Goal: Task Accomplishment & Management: Use online tool/utility

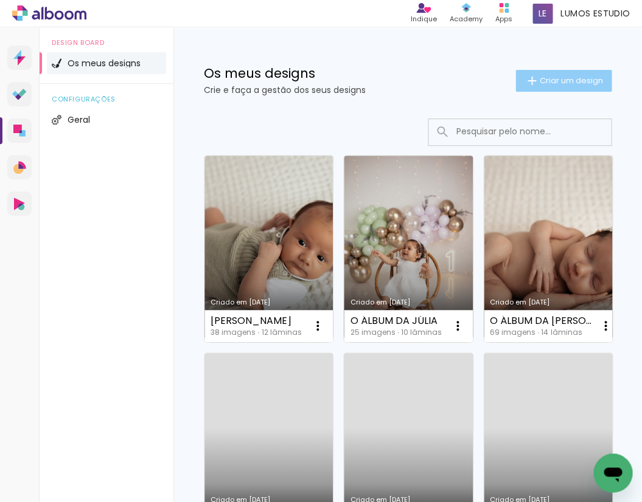
click at [560, 77] on span "Criar um design" at bounding box center [570, 81] width 63 height 8
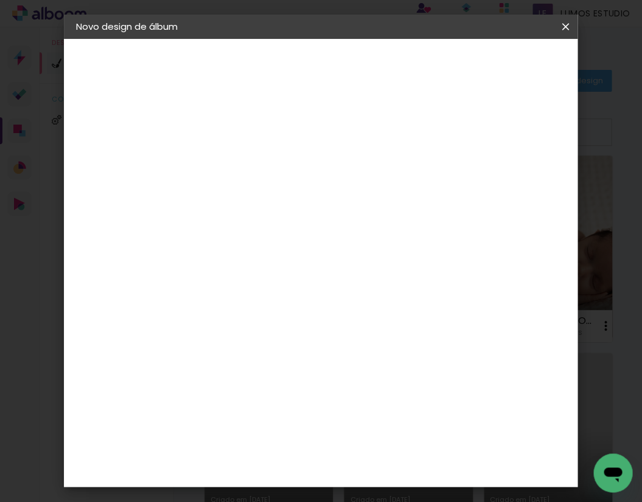
click at [275, 154] on input at bounding box center [275, 163] width 0 height 19
type input "´"
type input "O ÁLBUM DA CONSTANÇA"
type paper-input "O ÁLBUM DA CONSTANÇA"
click at [0, 0] on slot "Avançar" at bounding box center [0, 0] width 0 height 0
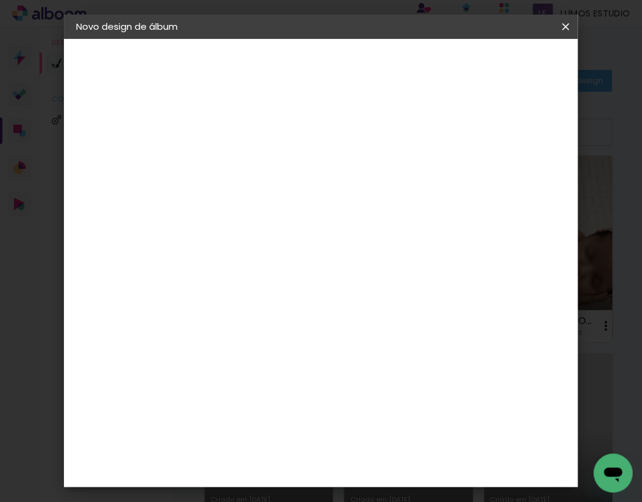
click at [336, 270] on div "DreambooksPro" at bounding box center [306, 275] width 79 height 10
click at [453, 56] on paper-button "Avançar" at bounding box center [424, 64] width 60 height 21
click at [322, 203] on input "text" at bounding box center [298, 212] width 47 height 19
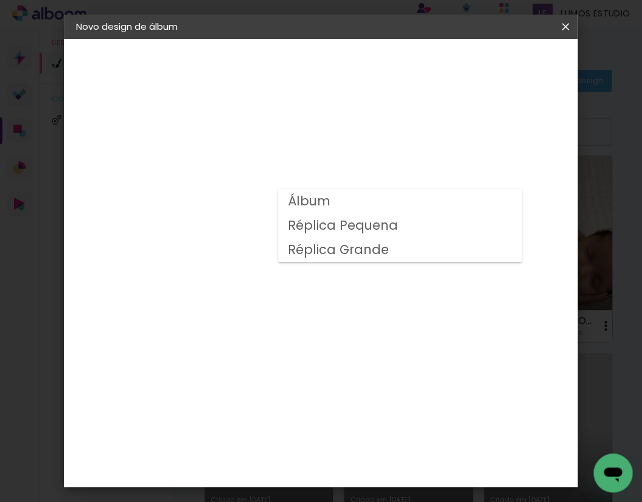
click at [390, 196] on paper-item "Álbum" at bounding box center [399, 201] width 243 height 24
type input "Álbum"
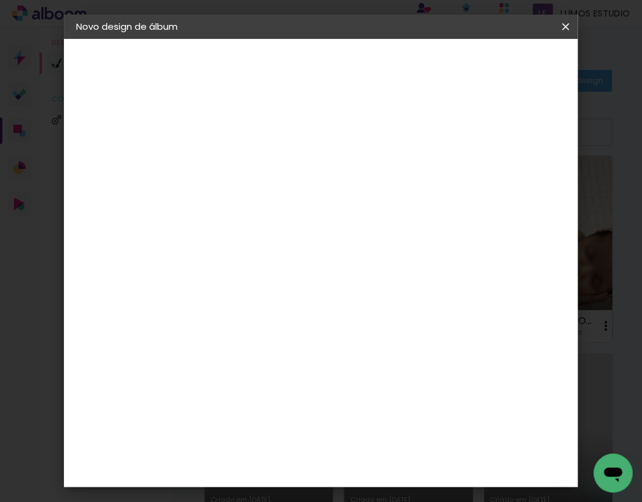
scroll to position [89, 0]
click at [345, 463] on span "20 × 20" at bounding box center [328, 475] width 57 height 25
click at [0, 0] on slot "Avançar" at bounding box center [0, 0] width 0 height 0
click at [490, 63] on span "Iniciar design" at bounding box center [476, 68] width 28 height 17
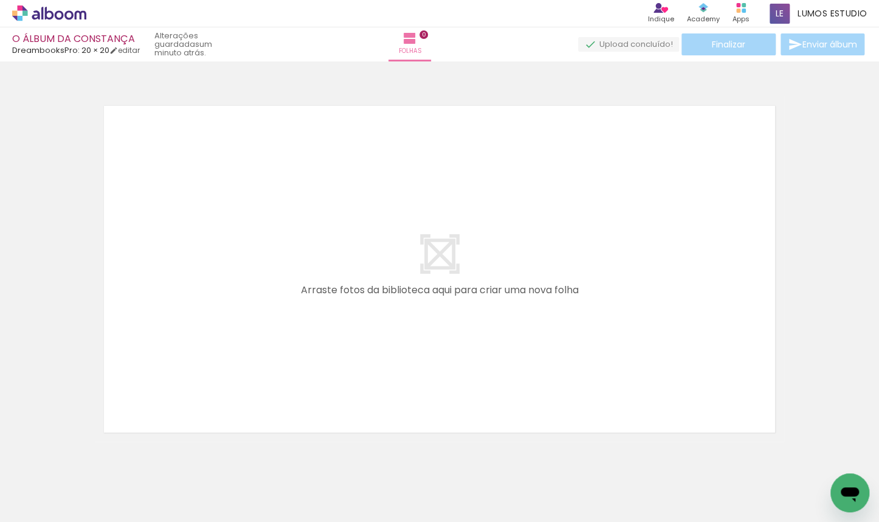
scroll to position [39, 0]
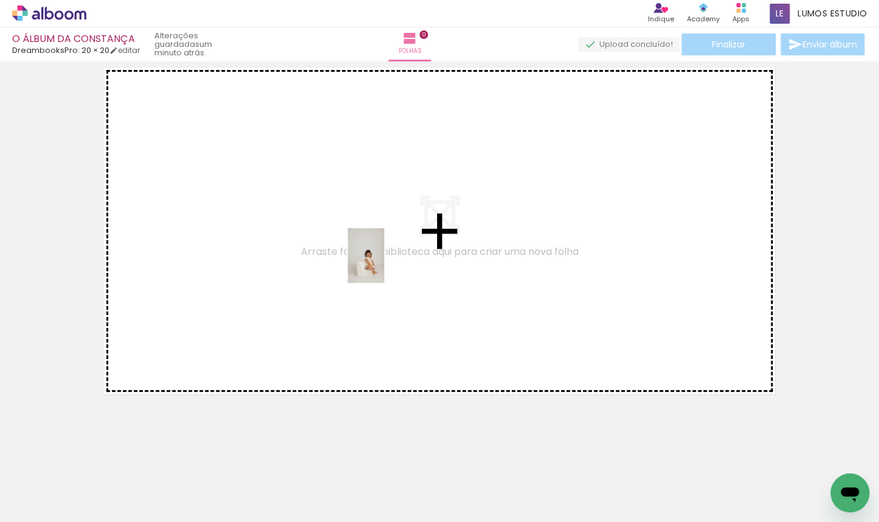
drag, startPoint x: 332, startPoint y: 496, endPoint x: 384, endPoint y: 265, distance: 237.6
click at [384, 265] on quentale-workspace at bounding box center [439, 261] width 879 height 522
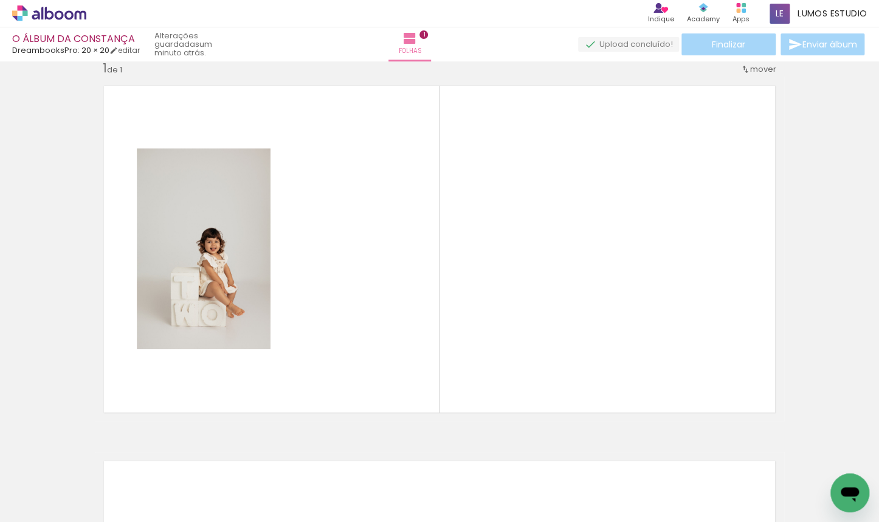
scroll to position [16, 0]
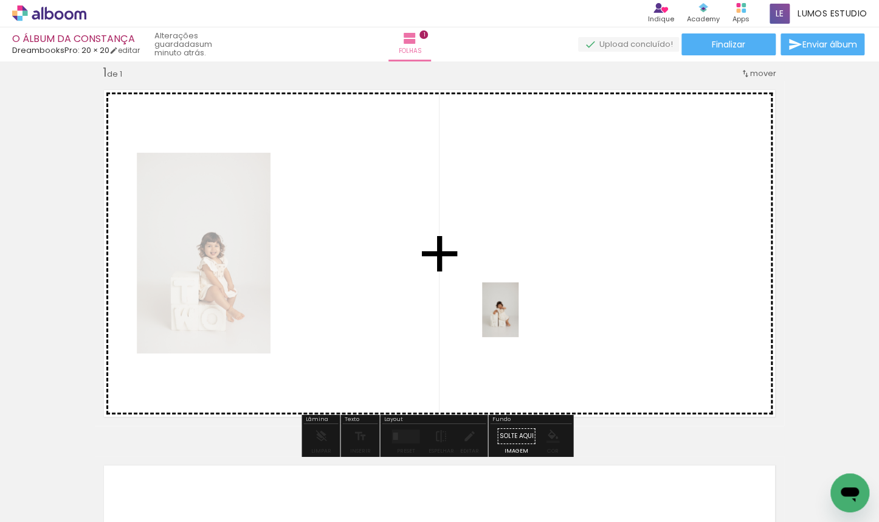
drag, startPoint x: 397, startPoint y: 480, endPoint x: 519, endPoint y: 319, distance: 202.3
click at [519, 319] on quentale-workspace at bounding box center [439, 261] width 879 height 522
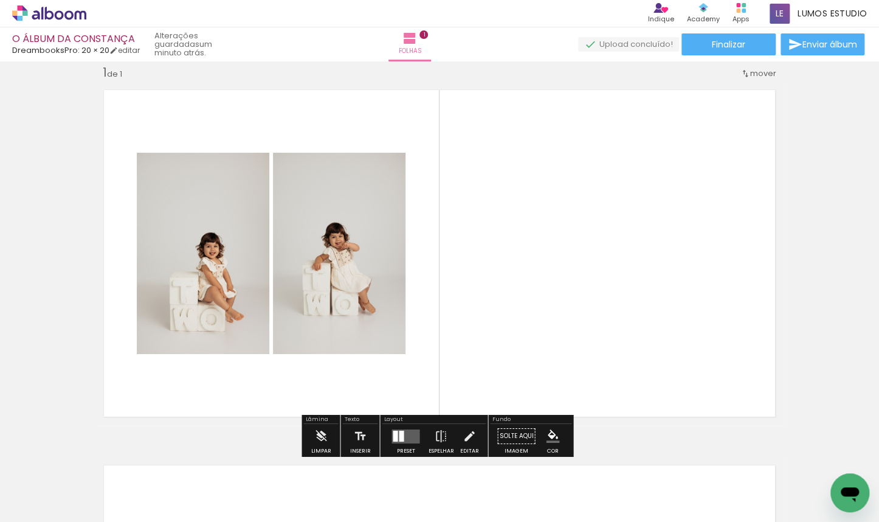
click at [400, 433] on div at bounding box center [401, 435] width 5 height 11
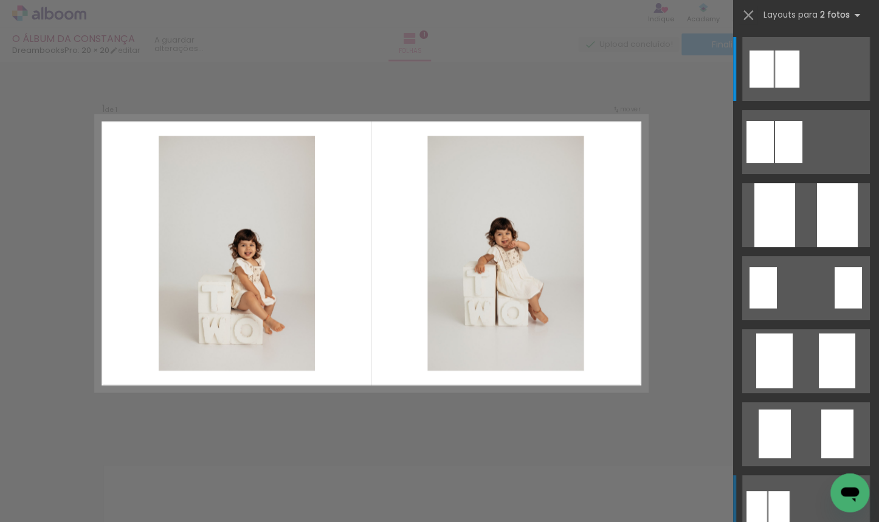
scroll to position [209, 0]
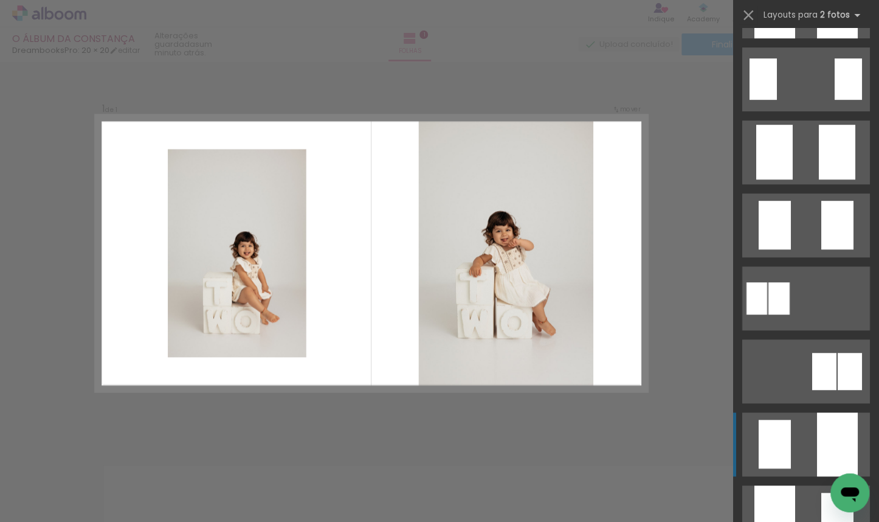
click at [641, 38] on div at bounding box center [837, 6] width 41 height 64
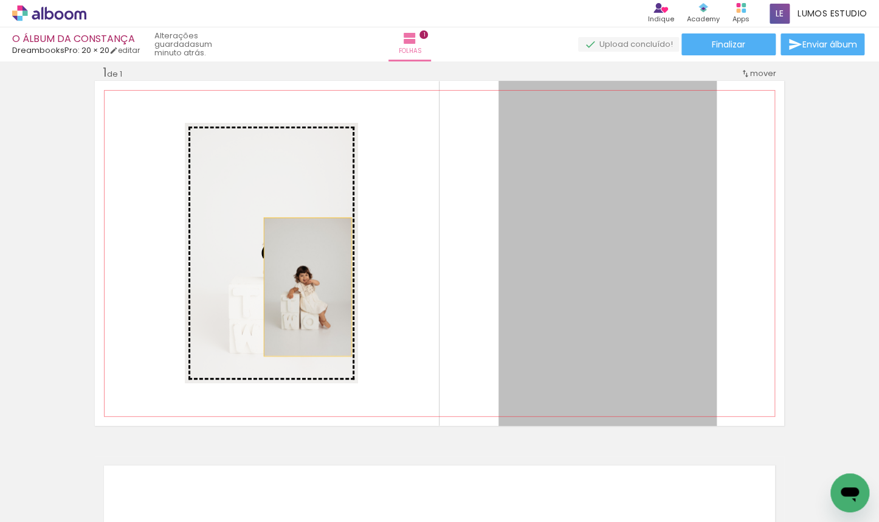
drag, startPoint x: 641, startPoint y: 332, endPoint x: 297, endPoint y: 287, distance: 347.2
click at [0, 0] on slot at bounding box center [0, 0] width 0 height 0
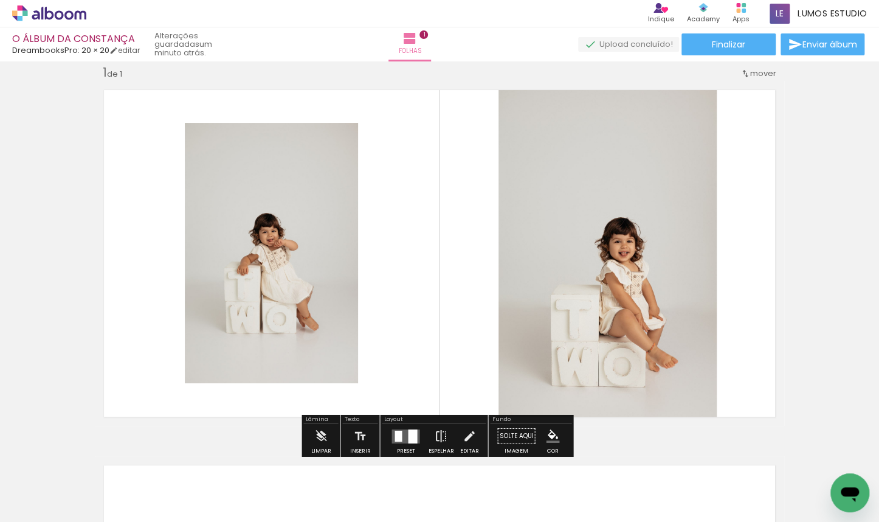
click at [435, 435] on iron-icon at bounding box center [440, 436] width 13 height 24
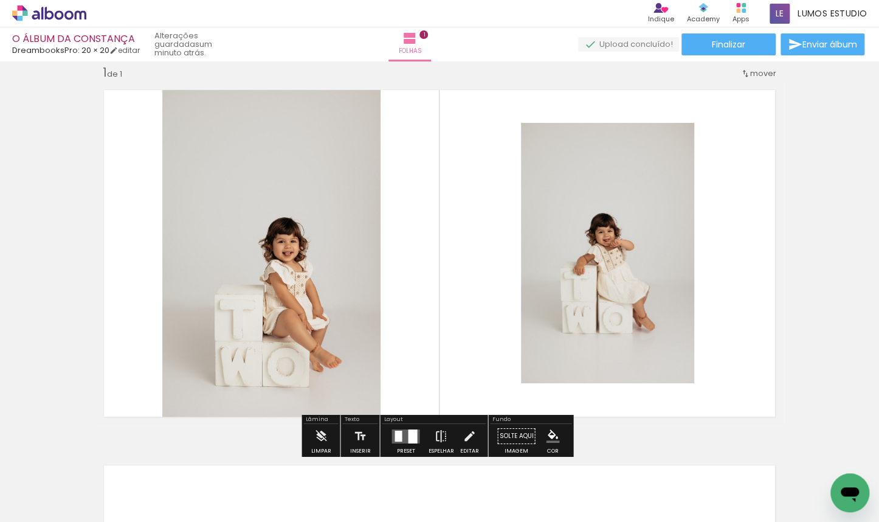
click at [436, 432] on iron-icon at bounding box center [440, 436] width 13 height 24
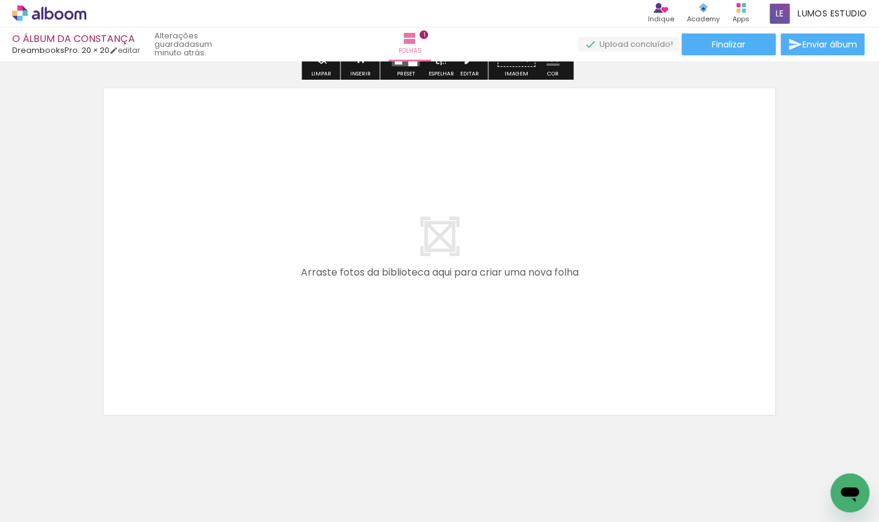
scroll to position [414, 0]
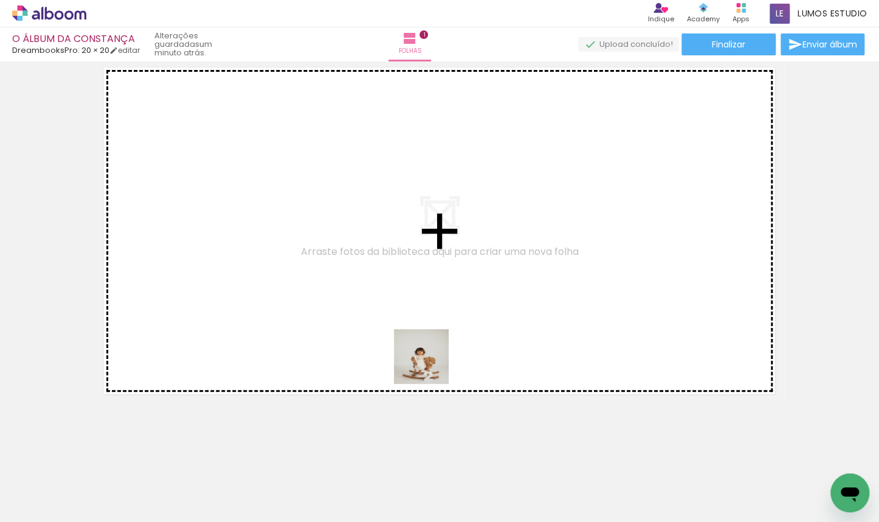
drag, startPoint x: 472, startPoint y: 467, endPoint x: 385, endPoint y: 311, distance: 178.3
click at [385, 311] on quentale-workspace at bounding box center [439, 261] width 879 height 522
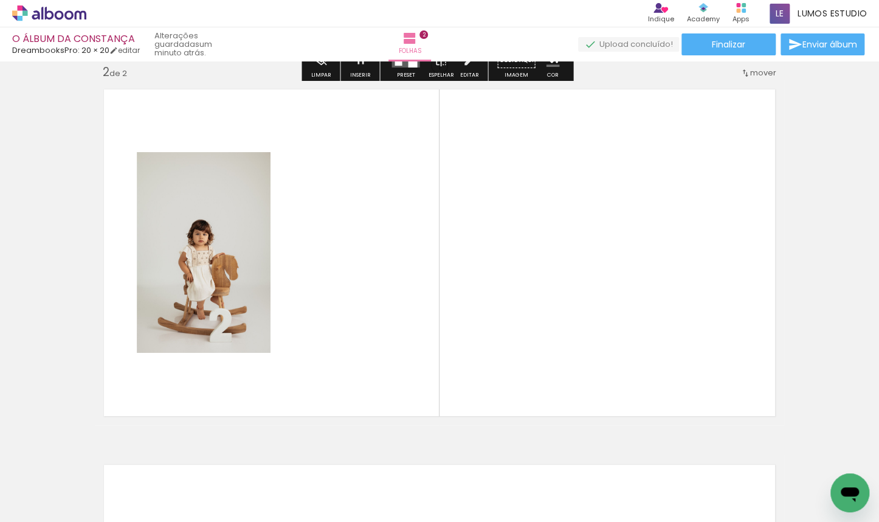
scroll to position [390, 0]
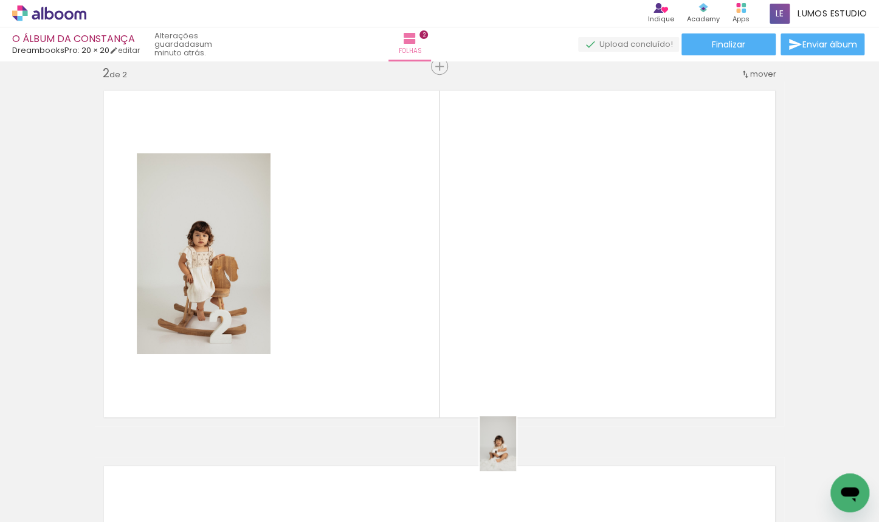
drag, startPoint x: 518, startPoint y: 475, endPoint x: 412, endPoint y: 322, distance: 185.4
click at [412, 322] on quentale-workspace at bounding box center [439, 261] width 879 height 522
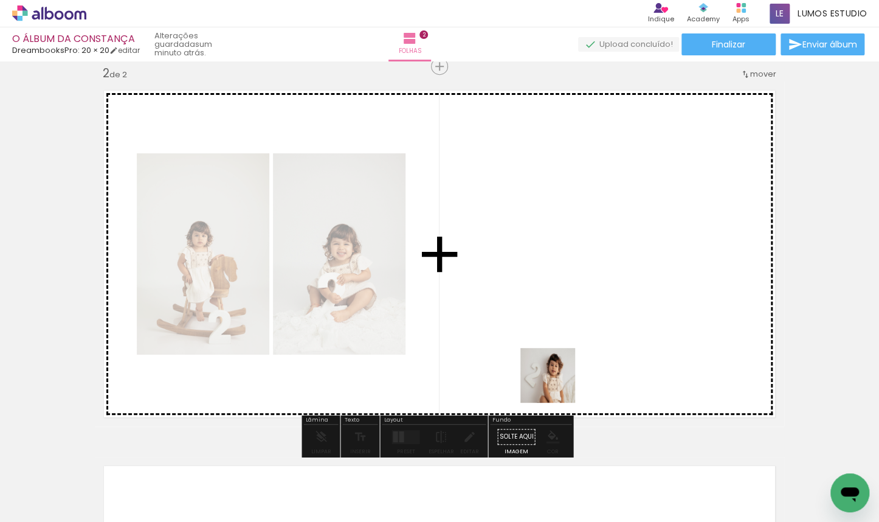
drag, startPoint x: 598, startPoint y: 487, endPoint x: 536, endPoint y: 345, distance: 153.9
click at [536, 345] on quentale-workspace at bounding box center [439, 261] width 879 height 522
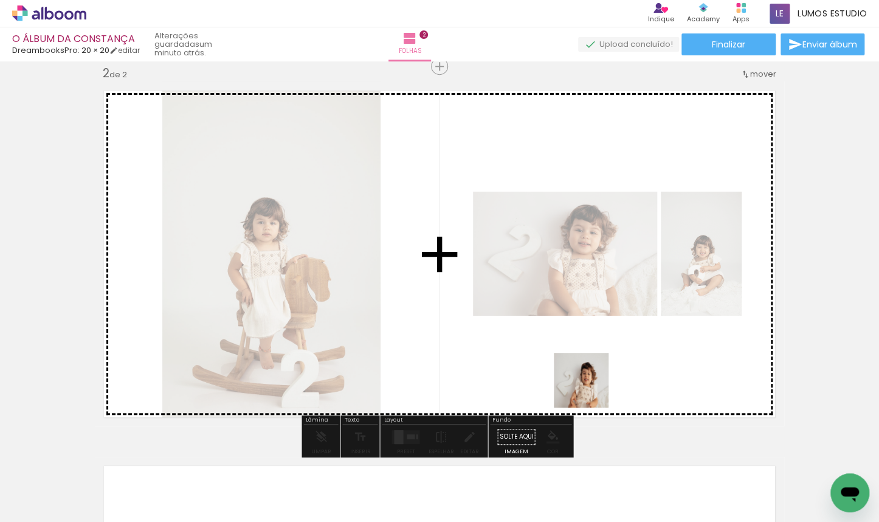
drag, startPoint x: 657, startPoint y: 482, endPoint x: 550, endPoint y: 359, distance: 162.9
click at [550, 359] on quentale-workspace at bounding box center [439, 261] width 879 height 522
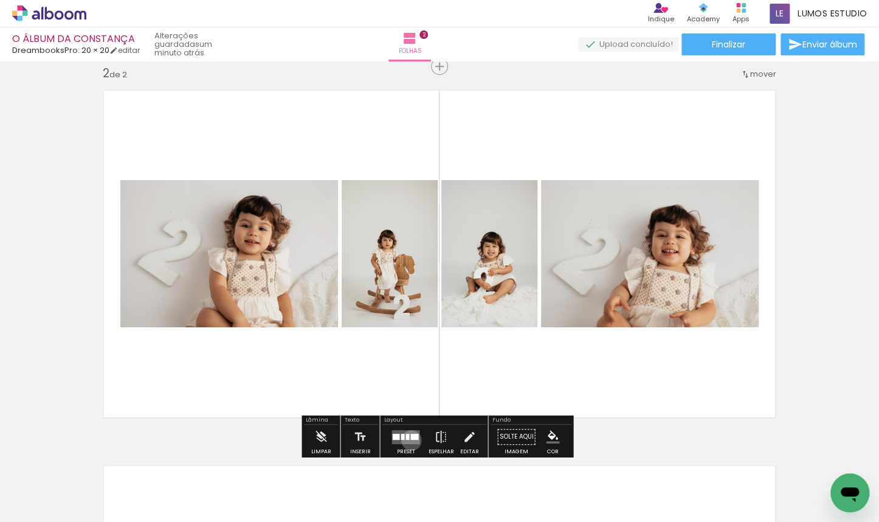
click at [409, 440] on quentale-layouter at bounding box center [406, 436] width 28 height 14
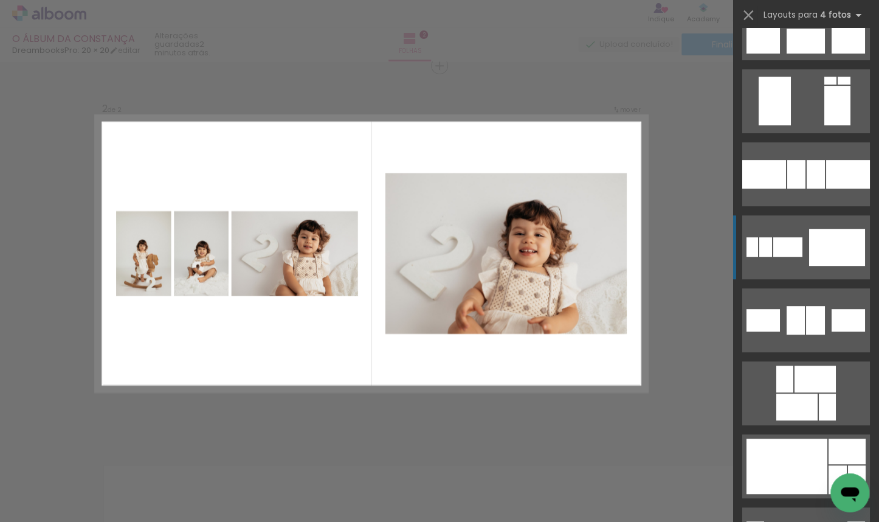
scroll to position [2344, 0]
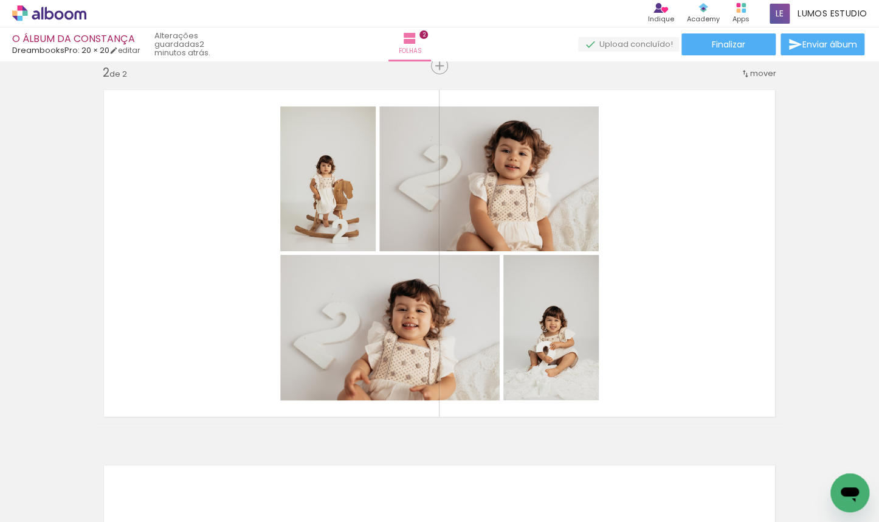
scroll to position [0, 271]
drag, startPoint x: 540, startPoint y: 502, endPoint x: 606, endPoint y: 348, distance: 167.5
click at [606, 348] on quentale-workspace at bounding box center [439, 261] width 879 height 522
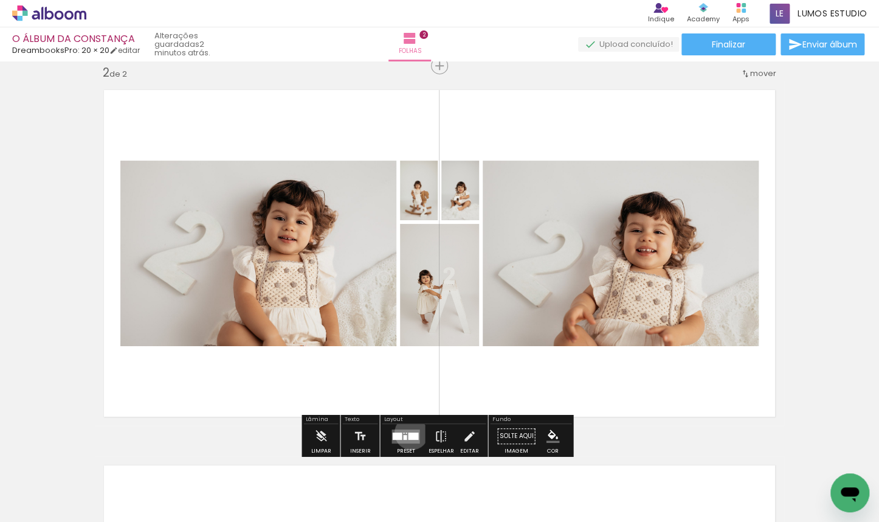
click at [409, 433] on div at bounding box center [413, 435] width 10 height 7
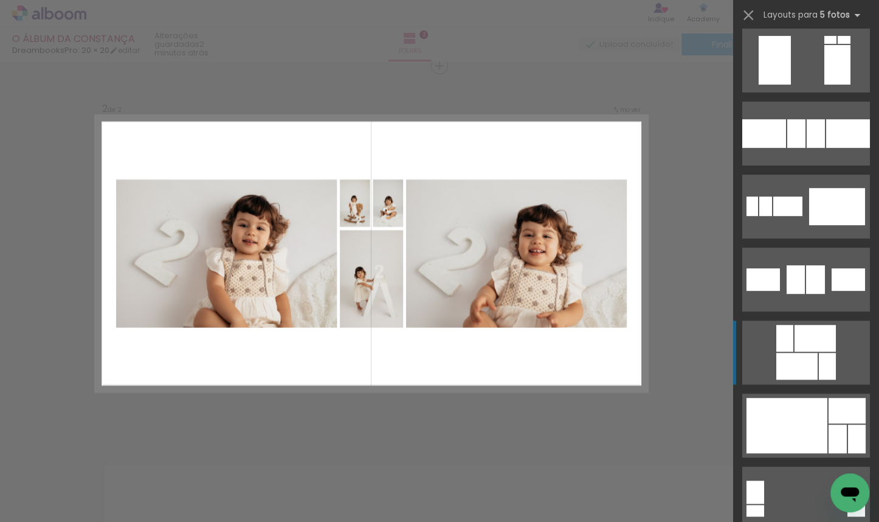
scroll to position [0, 0]
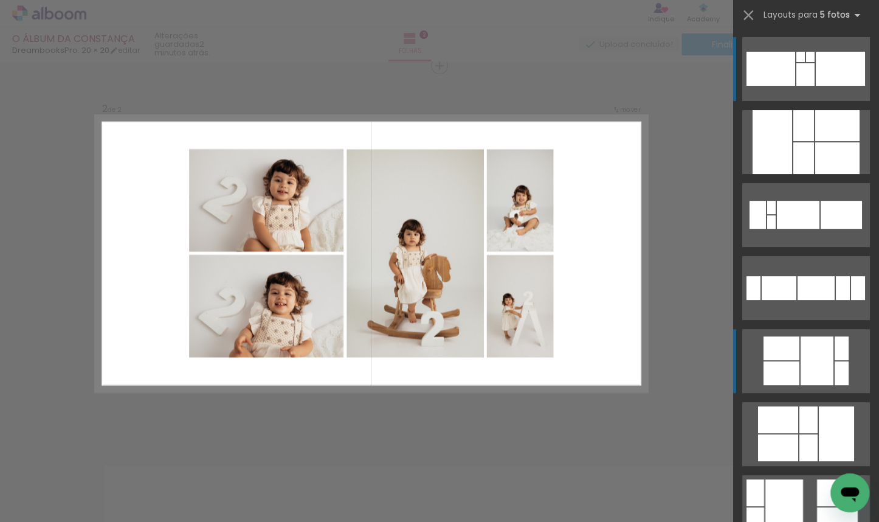
click at [641, 300] on div at bounding box center [816, 288] width 37 height 24
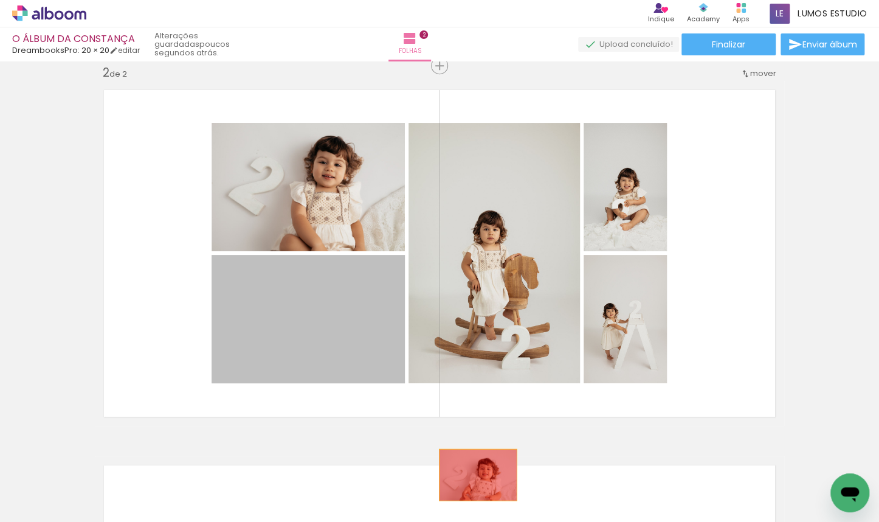
drag, startPoint x: 372, startPoint y: 293, endPoint x: 472, endPoint y: 487, distance: 217.9
click at [472, 487] on quentale-workspace at bounding box center [439, 261] width 879 height 522
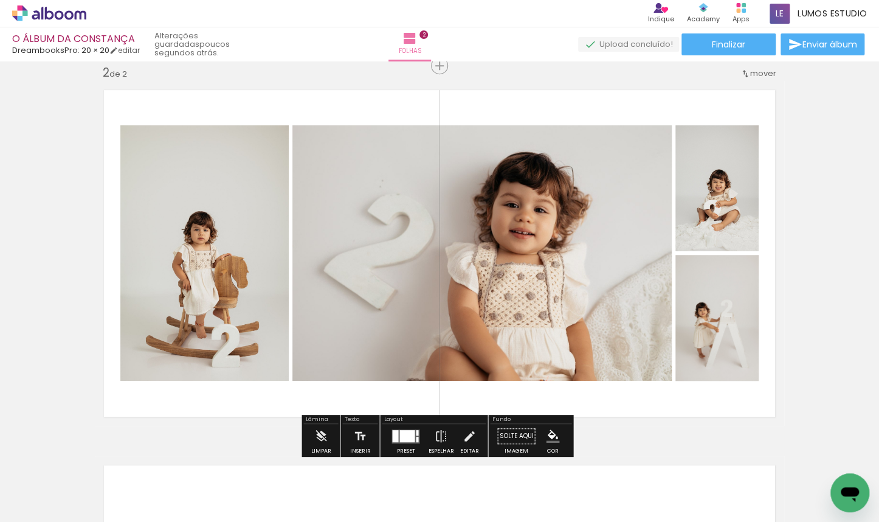
click at [406, 432] on div at bounding box center [407, 435] width 15 height 12
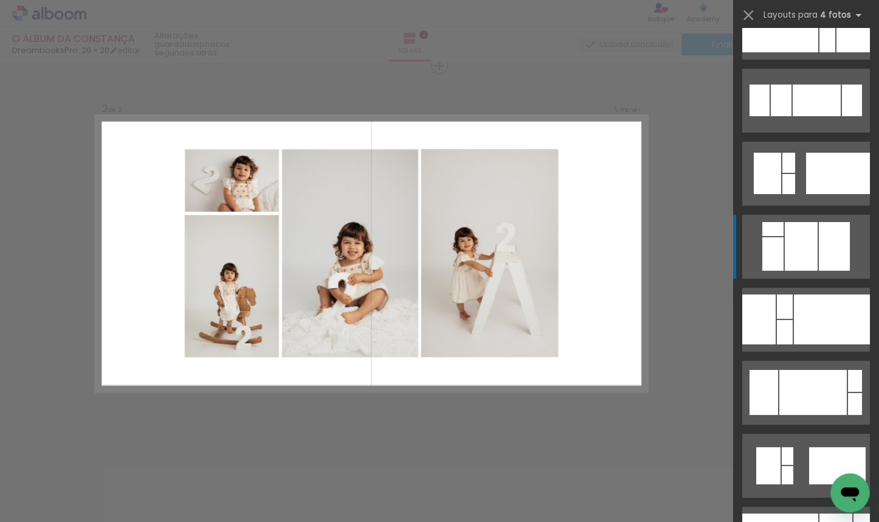
scroll to position [2058, 0]
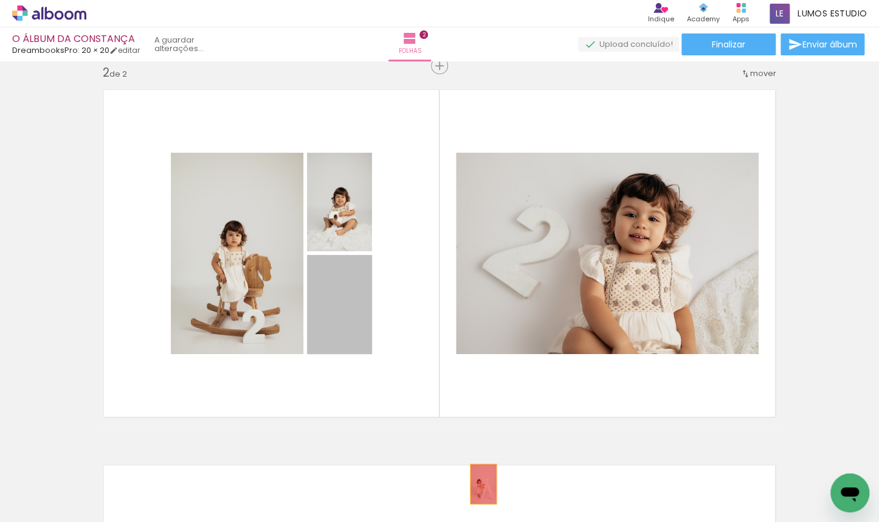
drag, startPoint x: 339, startPoint y: 316, endPoint x: 485, endPoint y: 476, distance: 216.5
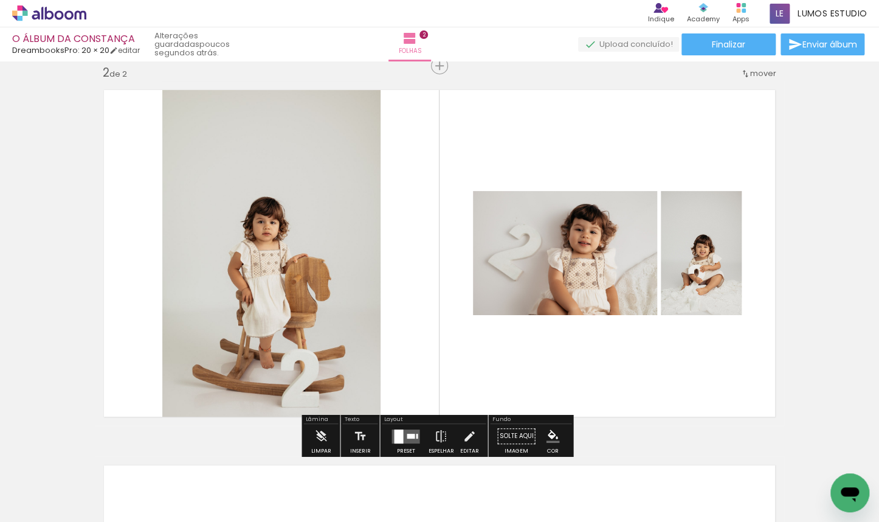
click at [411, 431] on quentale-layouter at bounding box center [406, 436] width 28 height 14
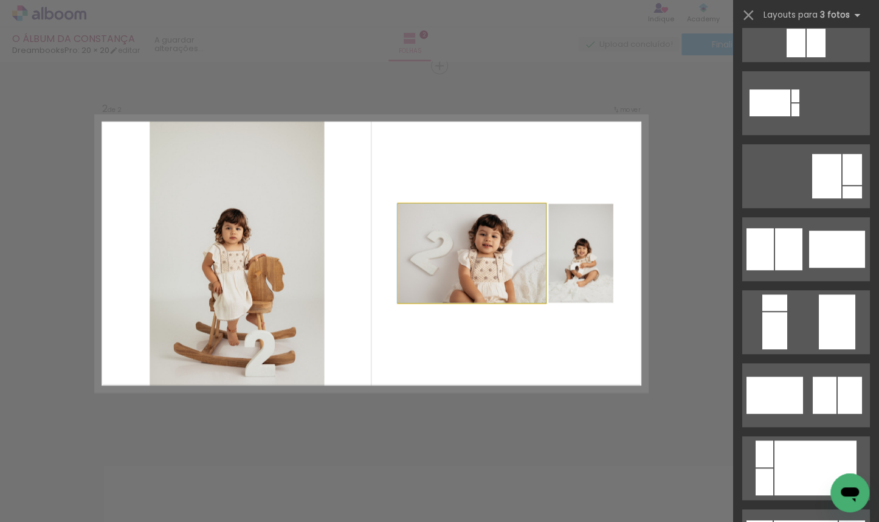
scroll to position [0, 0]
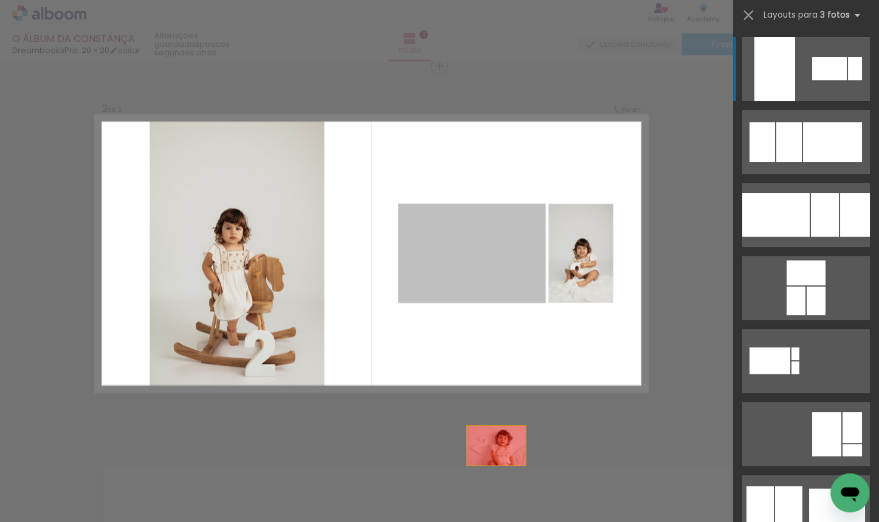
drag, startPoint x: 539, startPoint y: 262, endPoint x: 533, endPoint y: 494, distance: 231.8
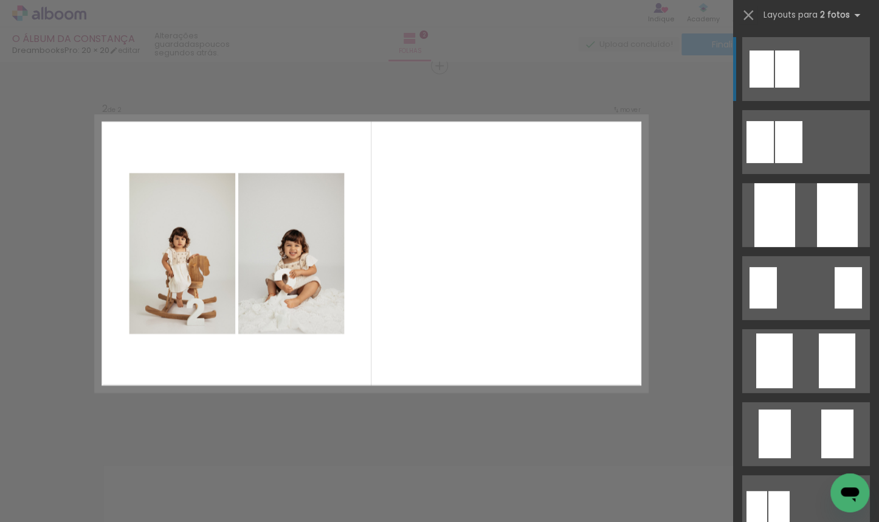
scroll to position [0, 302]
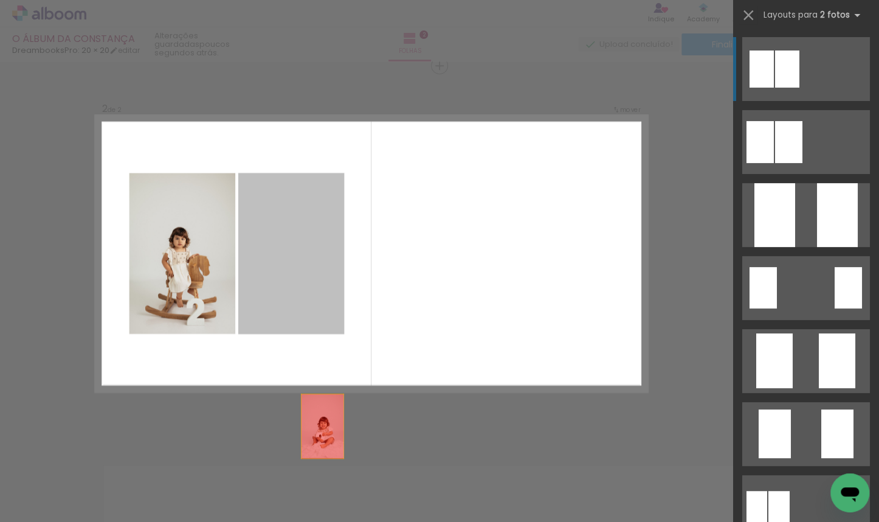
drag, startPoint x: 302, startPoint y: 302, endPoint x: 322, endPoint y: 508, distance: 206.5
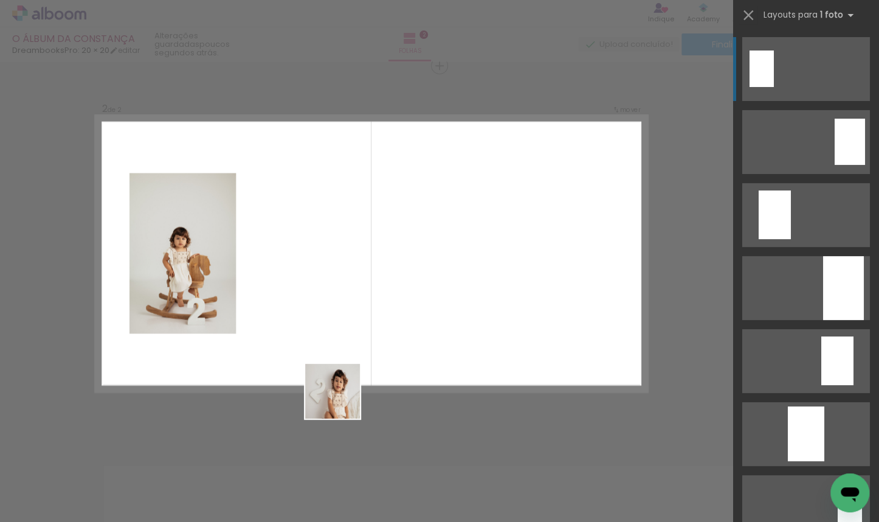
drag, startPoint x: 330, startPoint y: 448, endPoint x: 355, endPoint y: 305, distance: 144.4
click at [355, 305] on quentale-workspace at bounding box center [439, 261] width 879 height 522
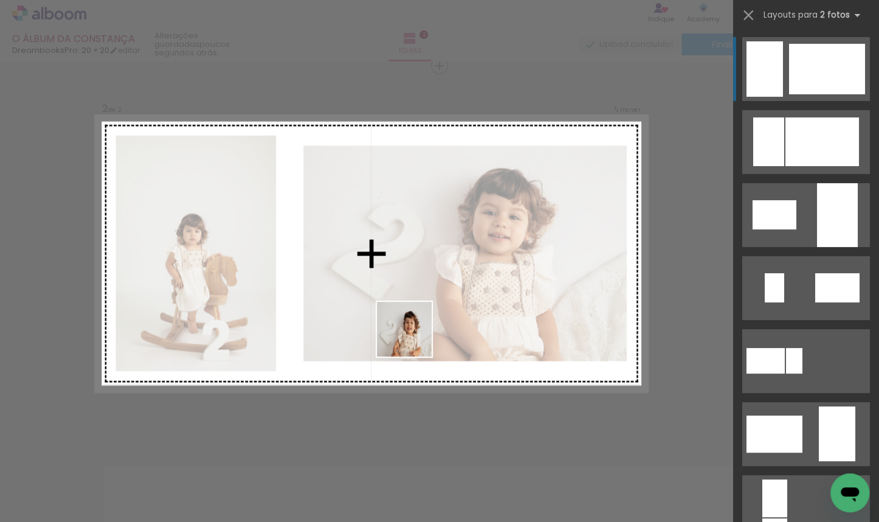
drag, startPoint x: 381, startPoint y: 479, endPoint x: 421, endPoint y: 314, distance: 169.6
click at [421, 314] on quentale-workspace at bounding box center [439, 261] width 879 height 522
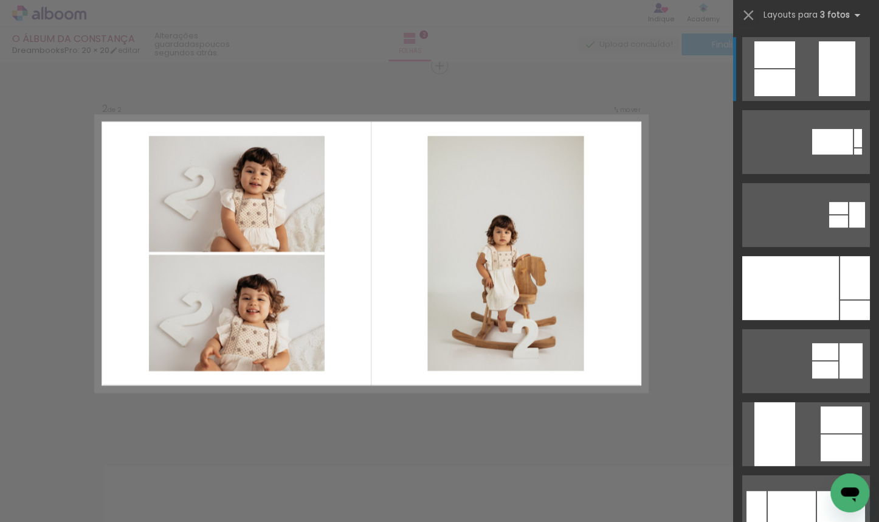
click at [380, 319] on quentale-layouter at bounding box center [371, 254] width 552 height 276
click at [641, 148] on div at bounding box center [859, 151] width 8 height 6
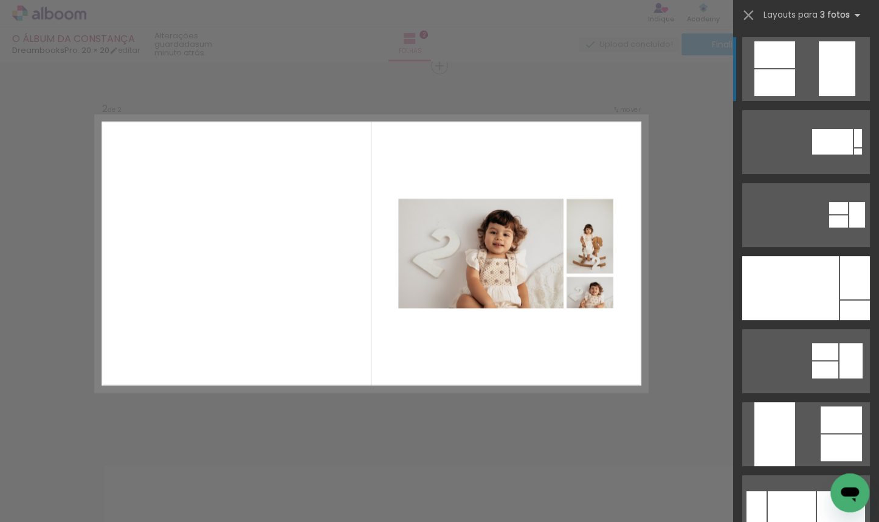
click at [641, 110] on quentale-layouter at bounding box center [807, 142] width 128 height 64
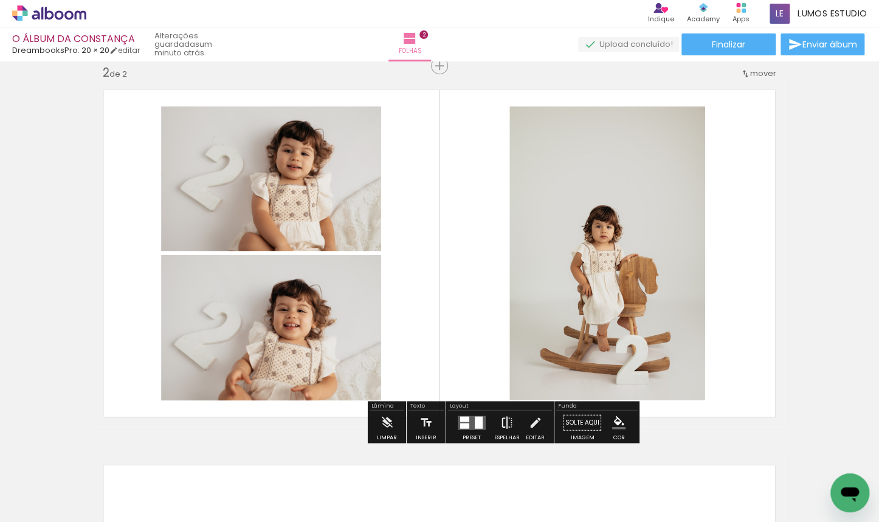
click at [517, 423] on paper-button "Espelhar" at bounding box center [507, 425] width 32 height 31
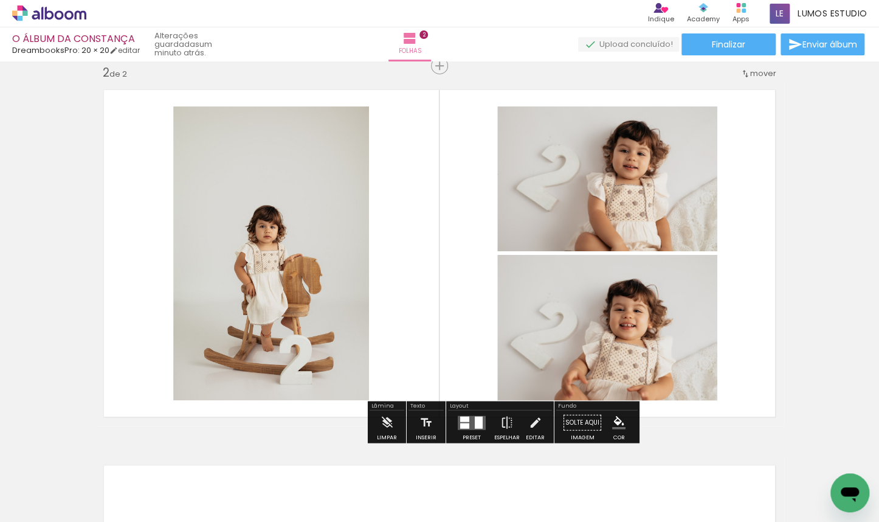
click at [0, 0] on slot "P&B" at bounding box center [0, 0] width 0 height 0
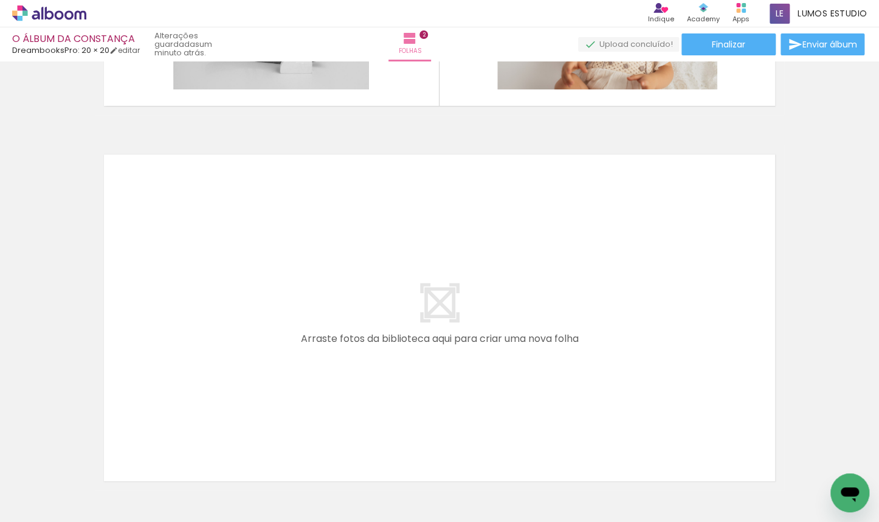
scroll to position [766, 0]
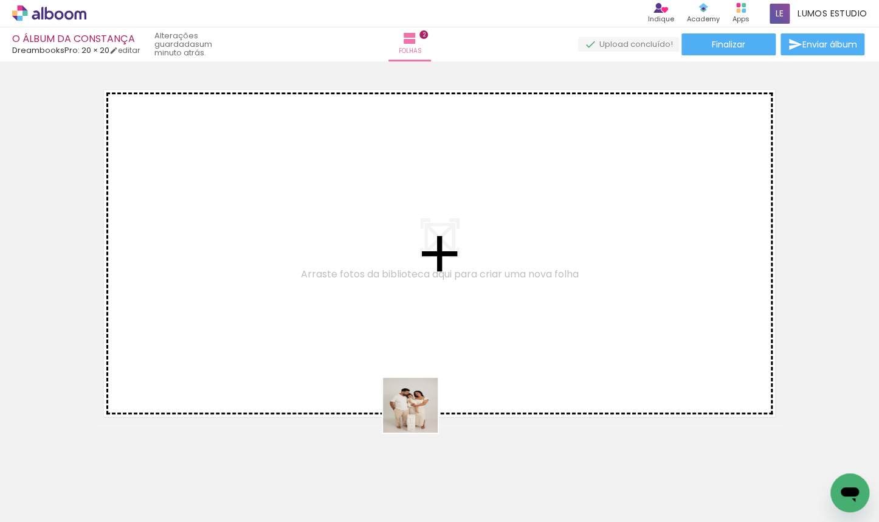
drag, startPoint x: 425, startPoint y: 423, endPoint x: 339, endPoint y: 331, distance: 126.1
click at [339, 331] on quentale-workspace at bounding box center [439, 261] width 879 height 522
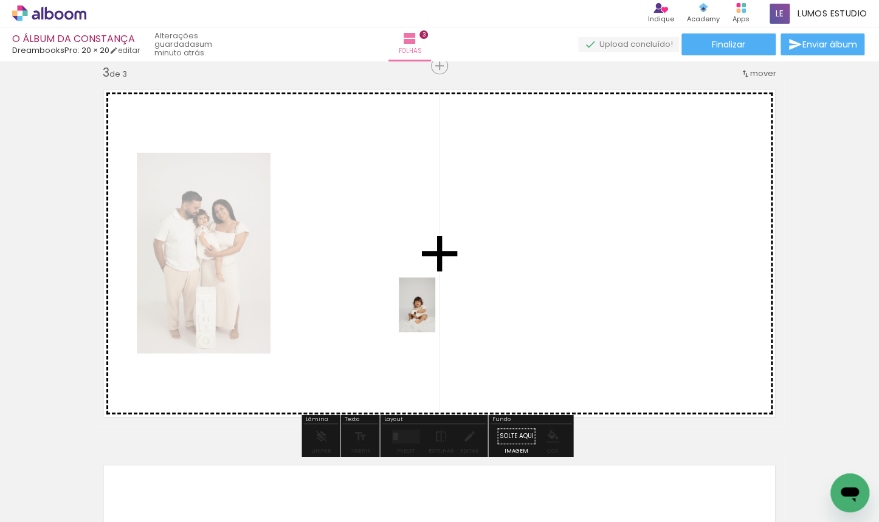
drag, startPoint x: 238, startPoint y: 486, endPoint x: 435, endPoint y: 314, distance: 262.1
click at [435, 314] on quentale-workspace at bounding box center [439, 261] width 879 height 522
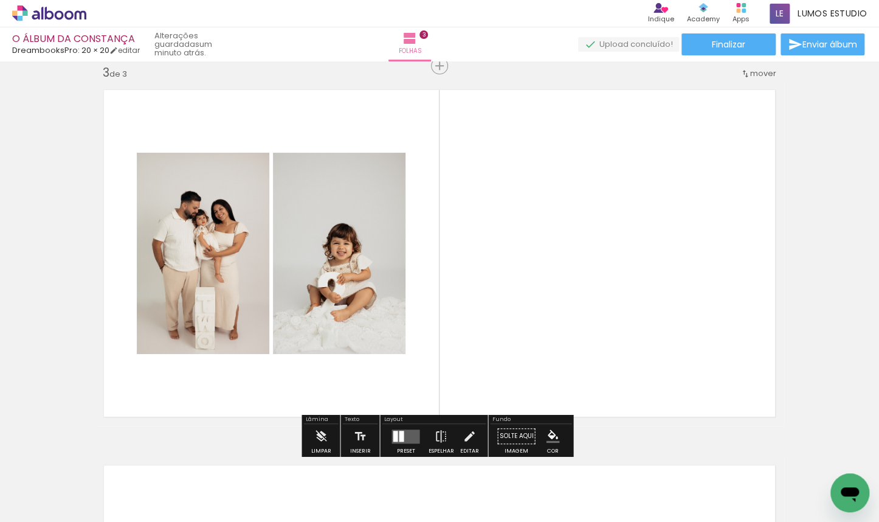
click at [399, 433] on div at bounding box center [401, 435] width 5 height 11
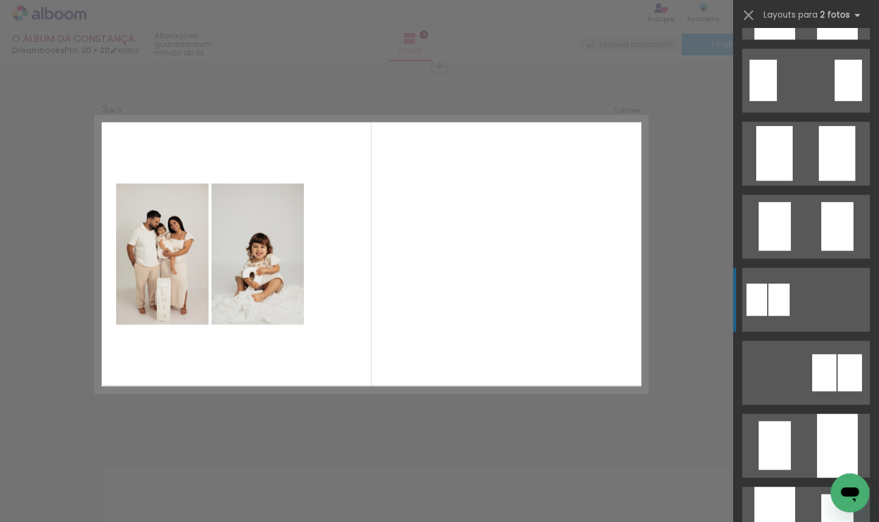
scroll to position [380, 0]
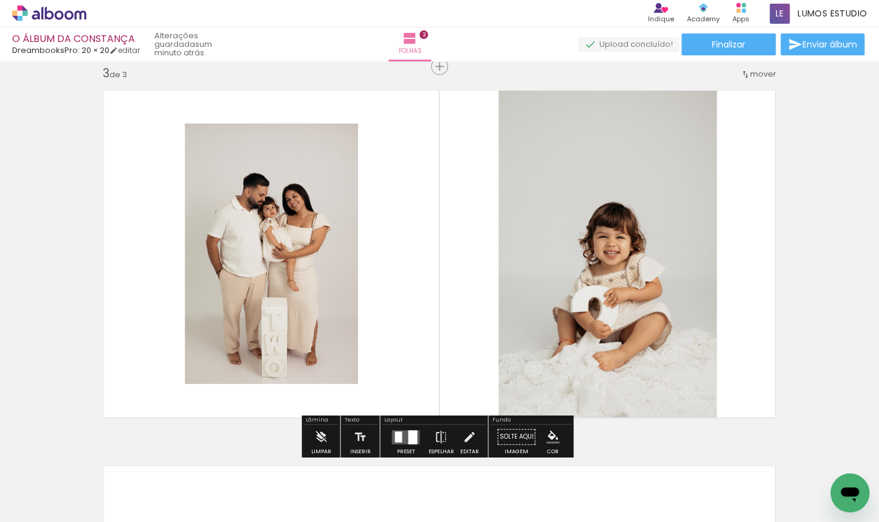
scroll to position [998, 0]
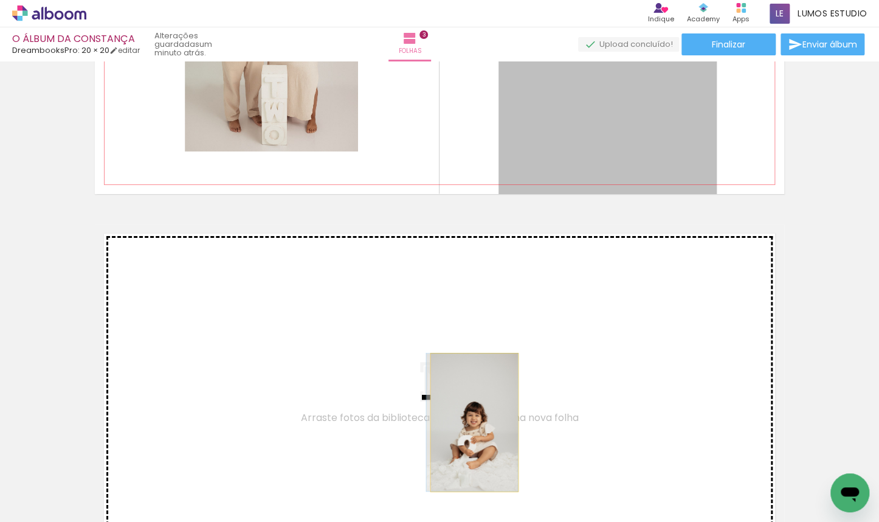
drag, startPoint x: 605, startPoint y: 149, endPoint x: 471, endPoint y: 422, distance: 304.1
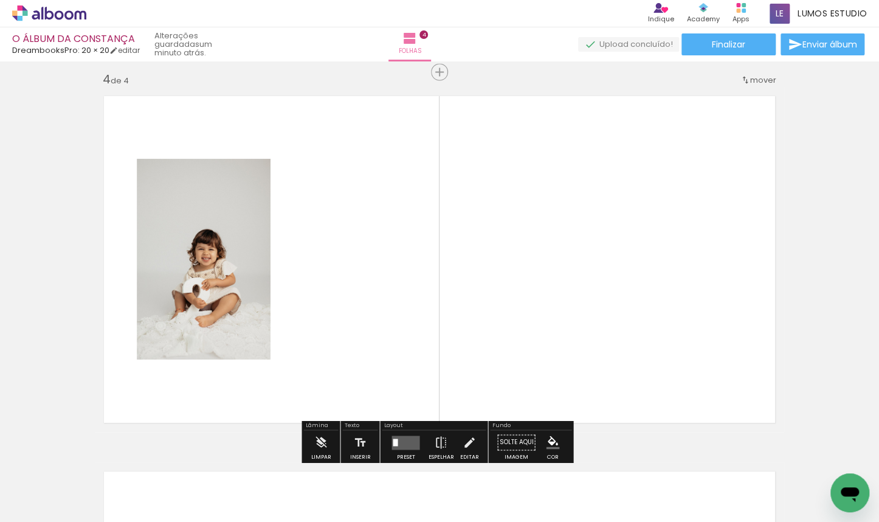
scroll to position [1141, 0]
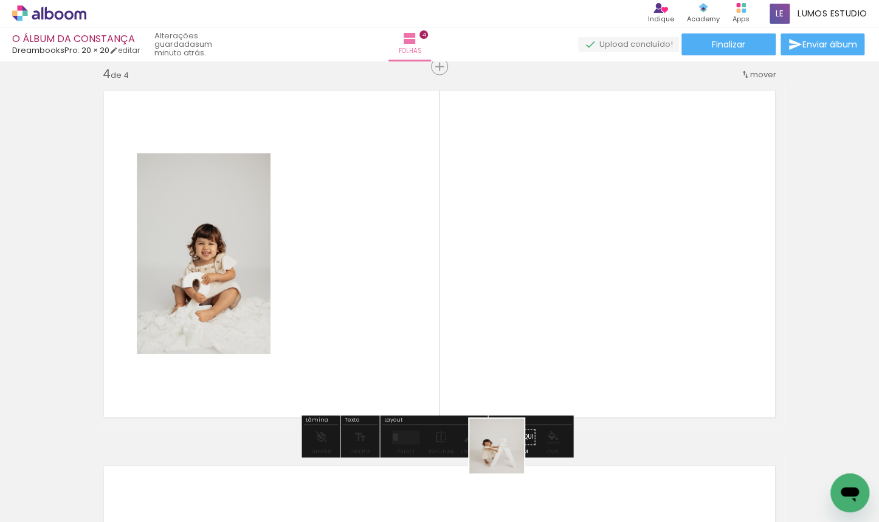
drag, startPoint x: 506, startPoint y: 455, endPoint x: 479, endPoint y: 323, distance: 134.7
click at [479, 323] on quentale-workspace at bounding box center [439, 261] width 879 height 522
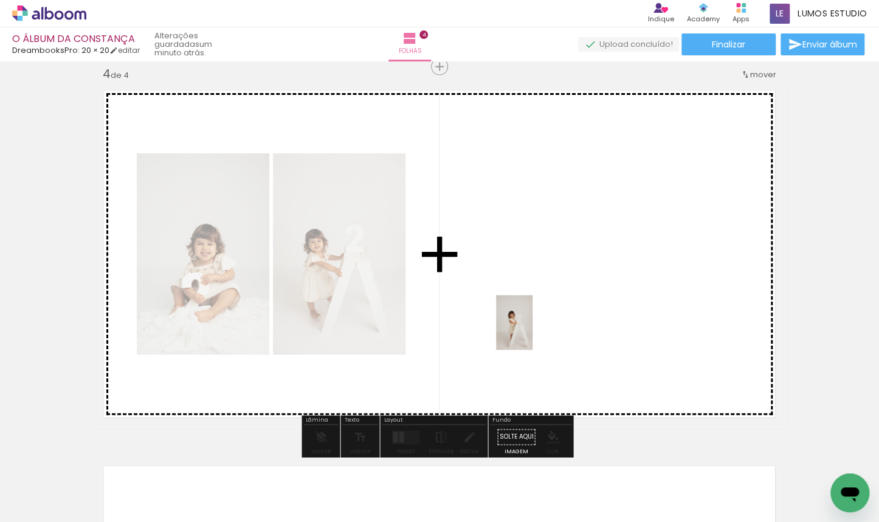
drag, startPoint x: 570, startPoint y: 472, endPoint x: 533, endPoint y: 331, distance: 145.5
click at [533, 331] on quentale-workspace at bounding box center [439, 261] width 879 height 522
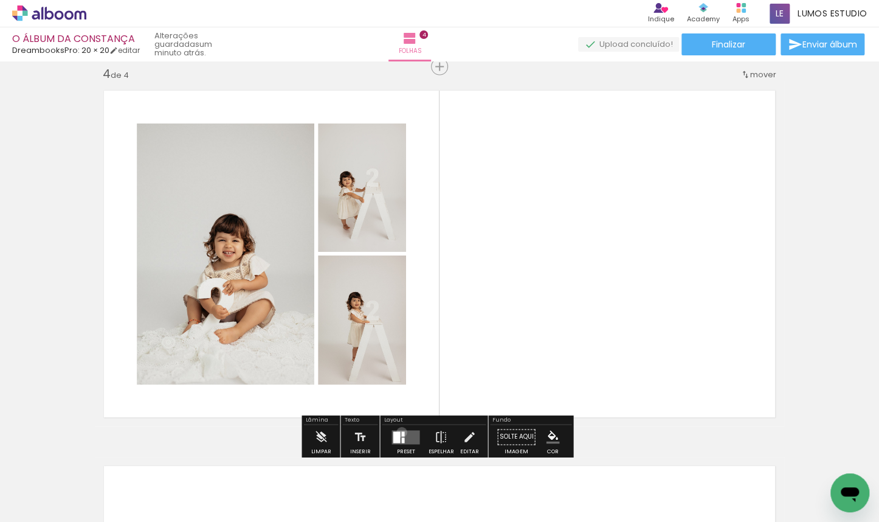
click at [401, 432] on div at bounding box center [402, 433] width 3 height 5
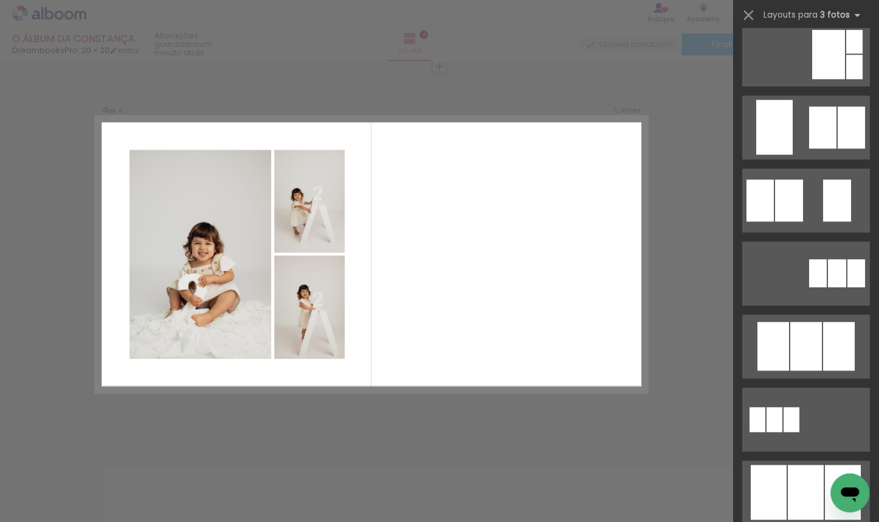
scroll to position [0, 0]
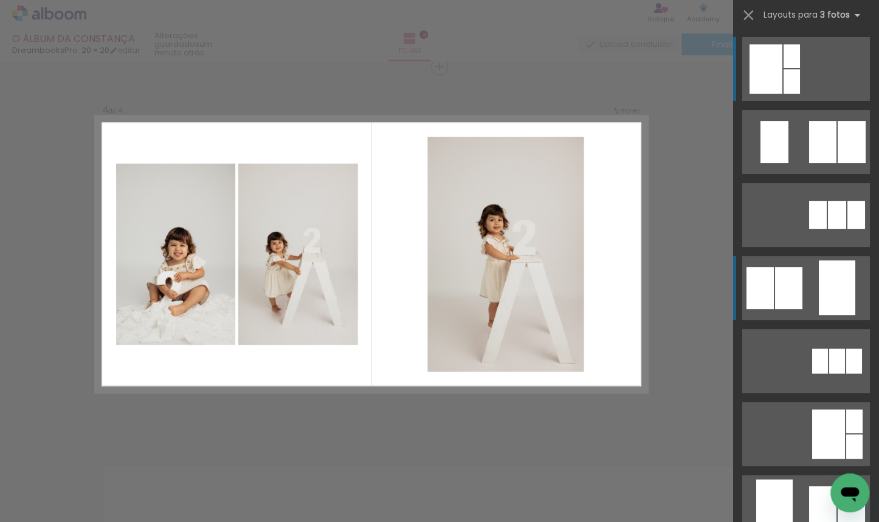
click at [641, 163] on div at bounding box center [852, 142] width 28 height 42
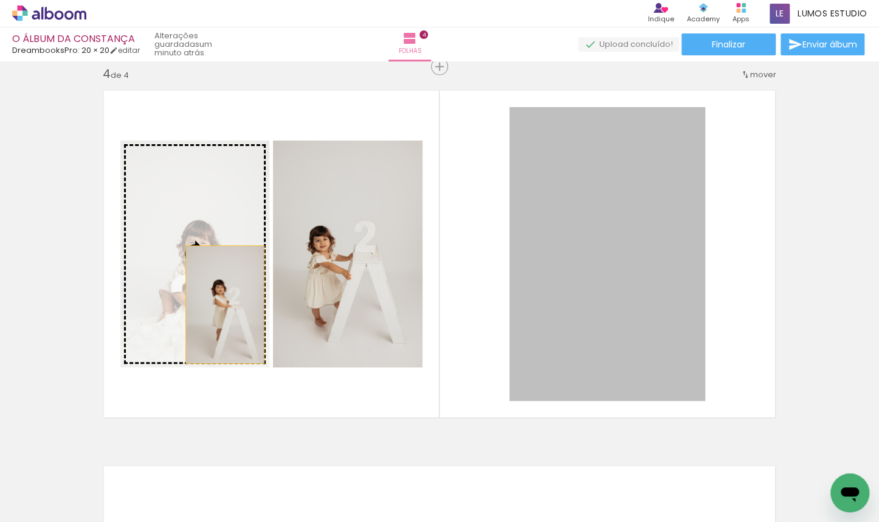
drag, startPoint x: 595, startPoint y: 302, endPoint x: 214, endPoint y: 297, distance: 380.8
click at [0, 0] on slot at bounding box center [0, 0] width 0 height 0
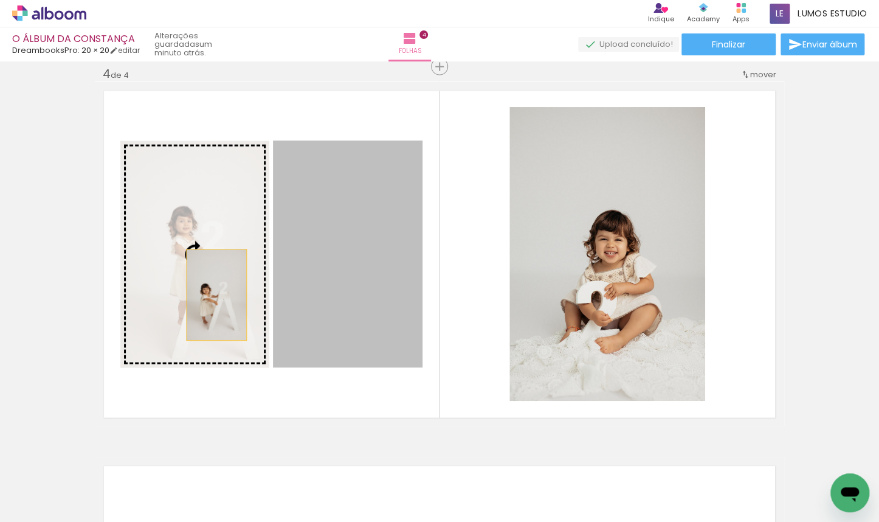
drag, startPoint x: 366, startPoint y: 307, endPoint x: 213, endPoint y: 294, distance: 153.8
click at [0, 0] on slot at bounding box center [0, 0] width 0 height 0
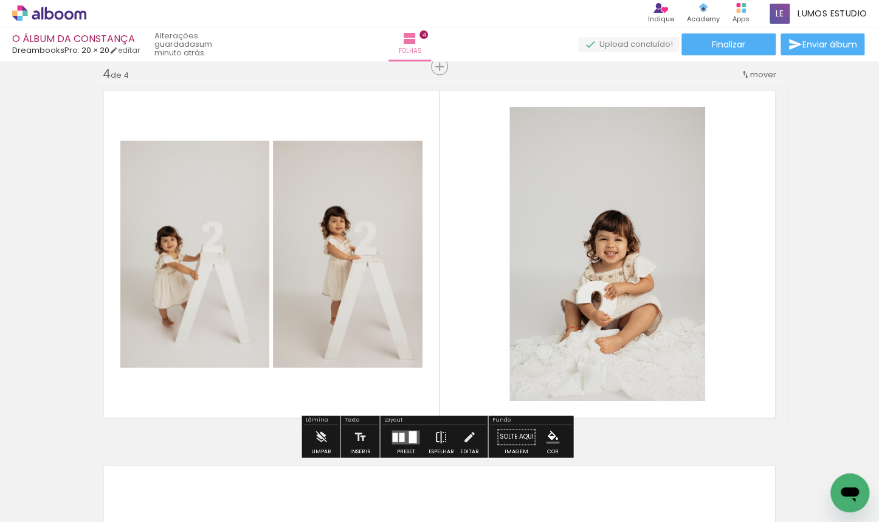
click at [430, 432] on paper-button "Espelhar" at bounding box center [441, 440] width 32 height 31
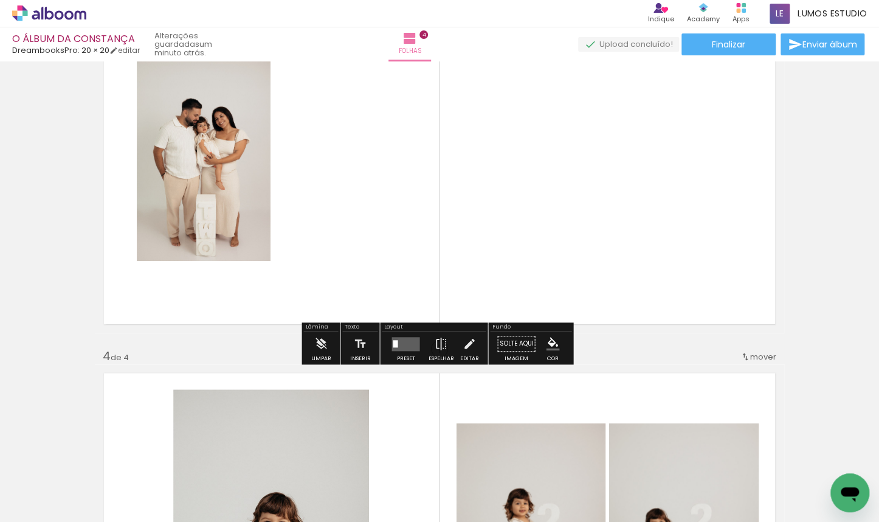
scroll to position [790, 0]
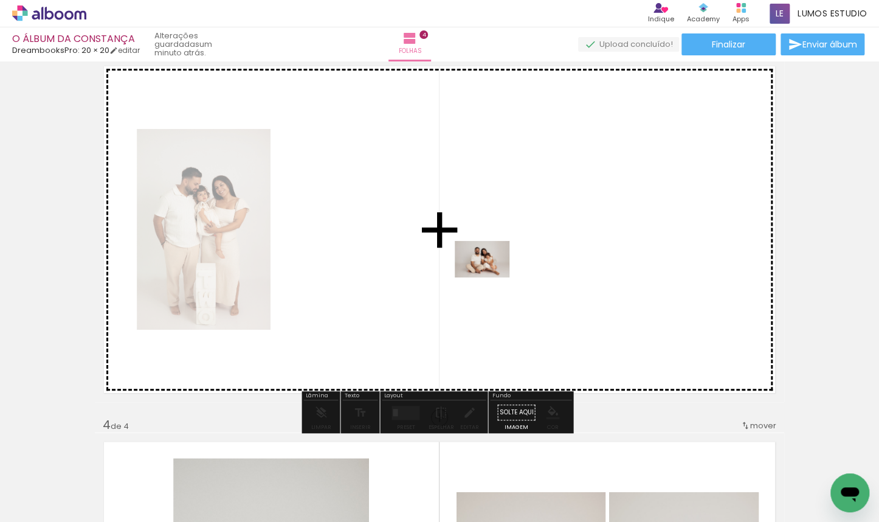
drag, startPoint x: 654, startPoint y: 480, endPoint x: 491, endPoint y: 277, distance: 260.4
click at [491, 277] on quentale-workspace at bounding box center [439, 261] width 879 height 522
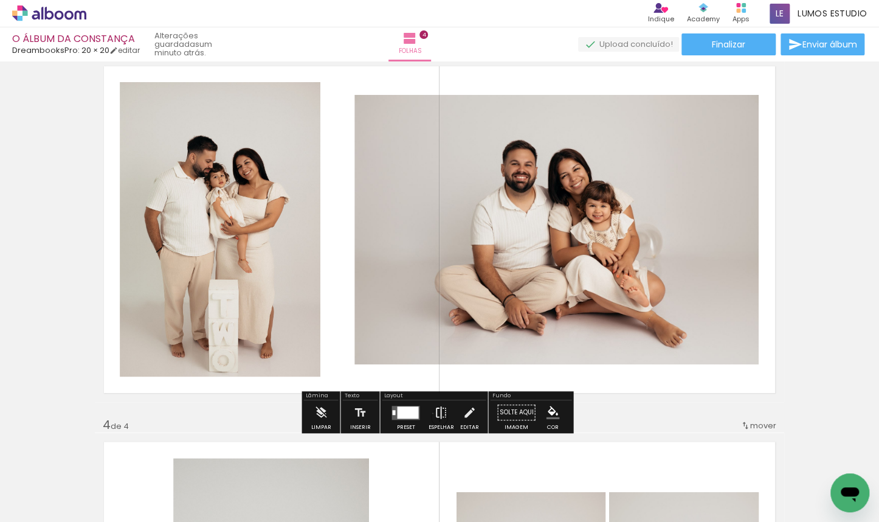
click at [430, 413] on paper-button "Espelhar" at bounding box center [441, 415] width 32 height 31
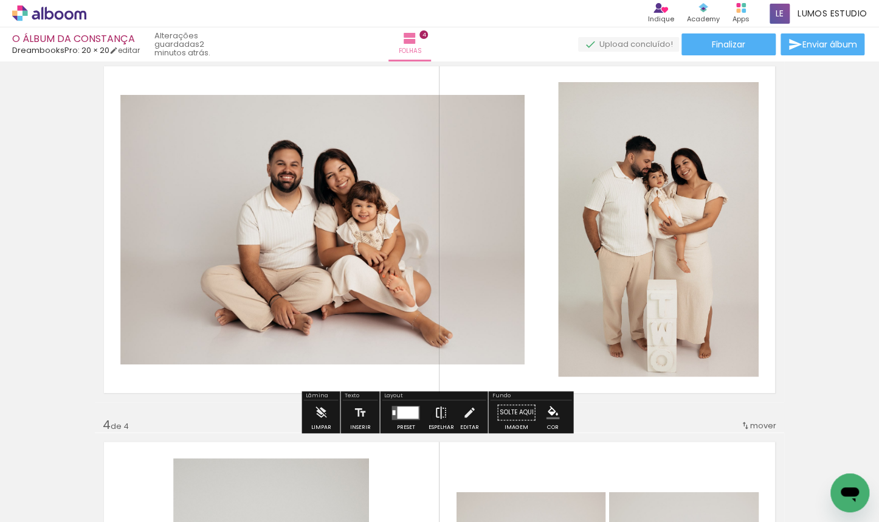
click at [435, 411] on iron-icon at bounding box center [440, 412] width 13 height 24
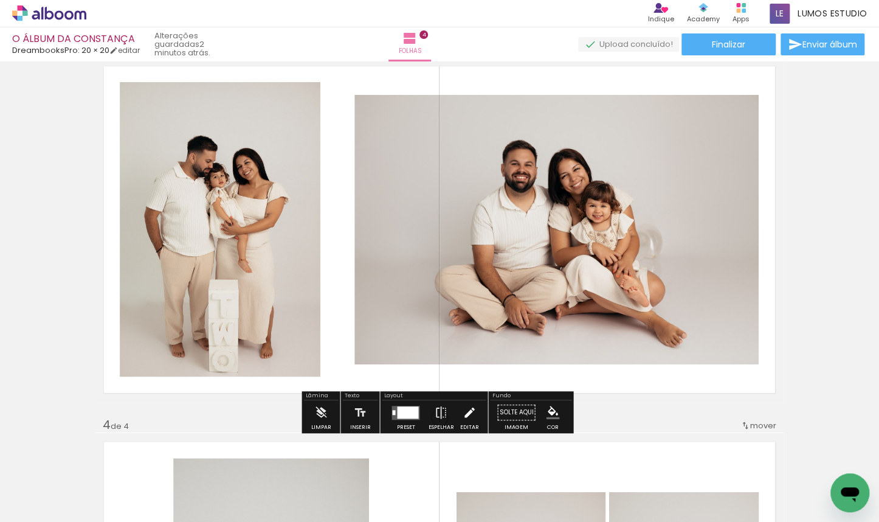
click at [463, 411] on iron-icon at bounding box center [469, 412] width 13 height 24
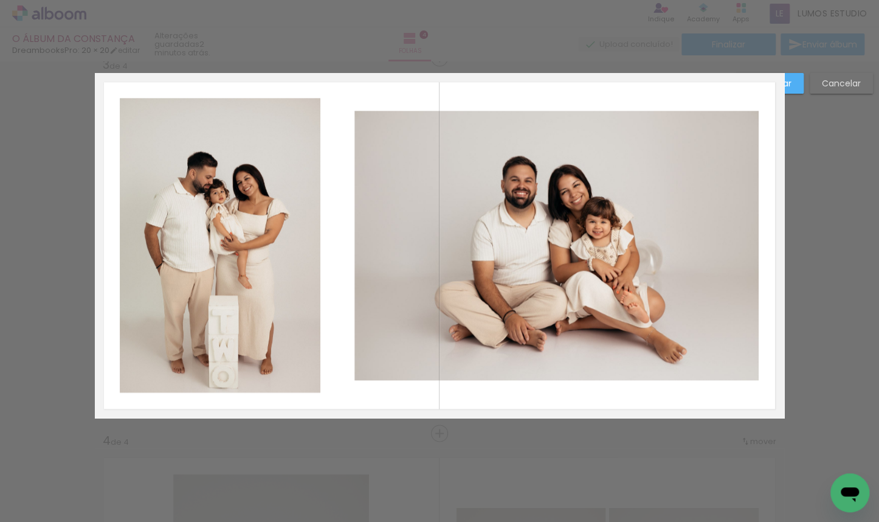
click at [309, 263] on quentale-photo at bounding box center [220, 245] width 201 height 294
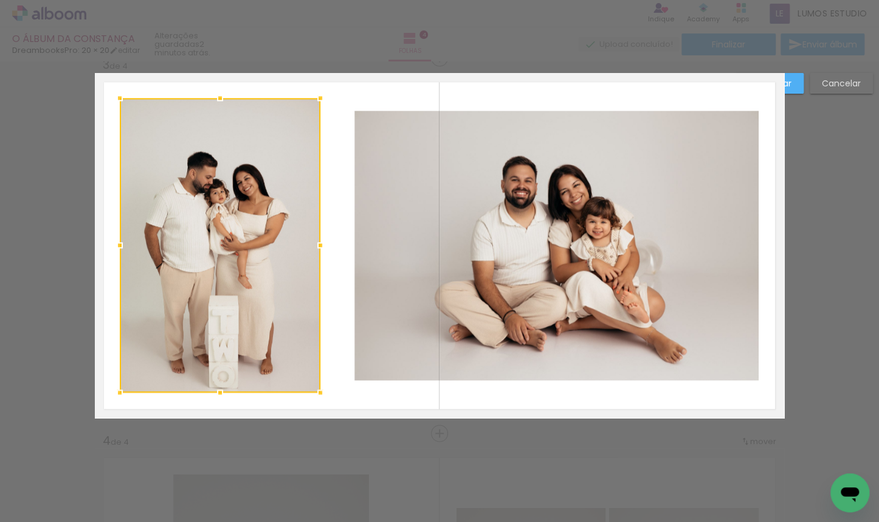
scroll to position [766, 0]
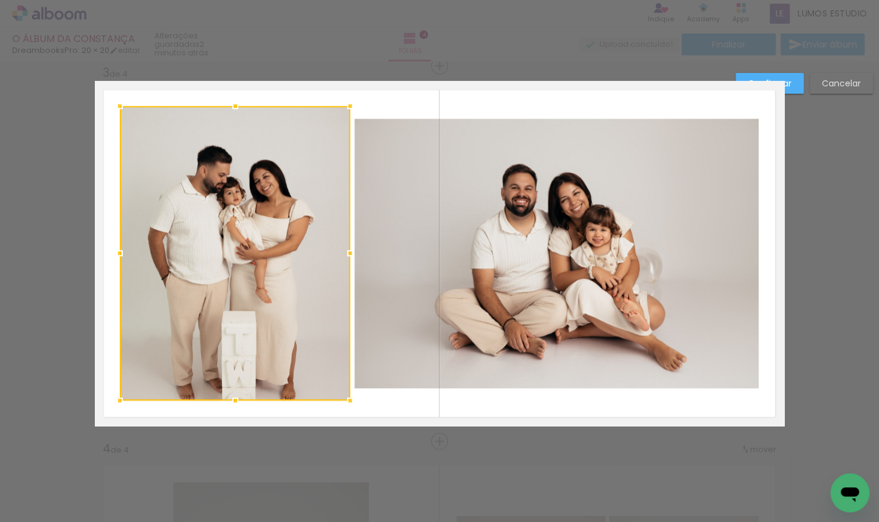
drag, startPoint x: 317, startPoint y: 253, endPoint x: 347, endPoint y: 256, distance: 30.0
click at [347, 256] on div at bounding box center [350, 253] width 24 height 24
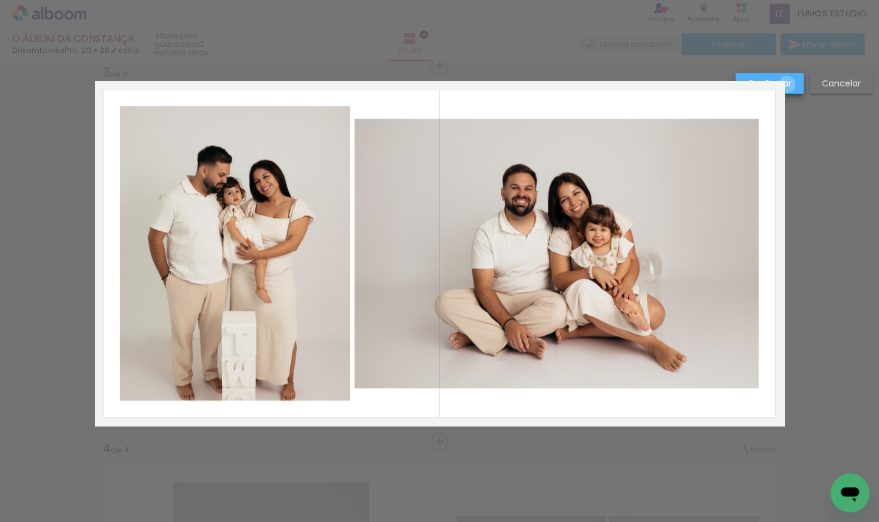
click at [0, 0] on slot "Confirmar" at bounding box center [0, 0] width 0 height 0
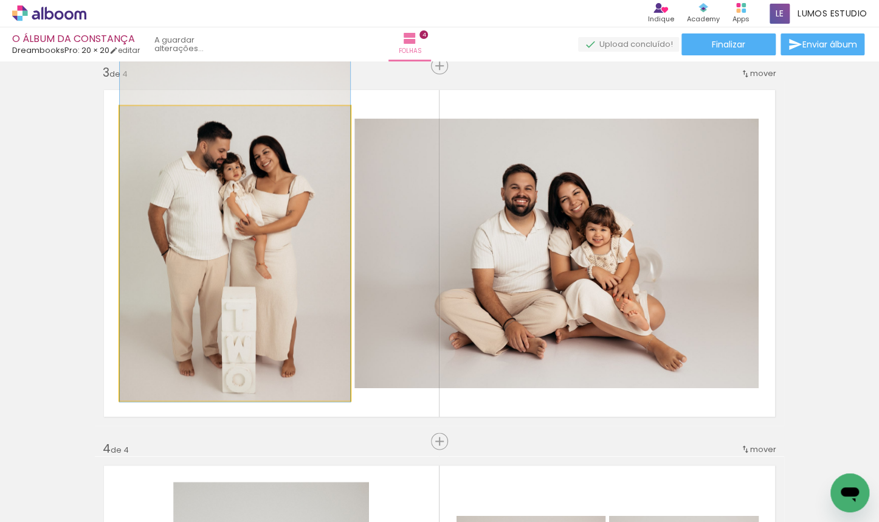
drag, startPoint x: 320, startPoint y: 277, endPoint x: 321, endPoint y: 253, distance: 24.4
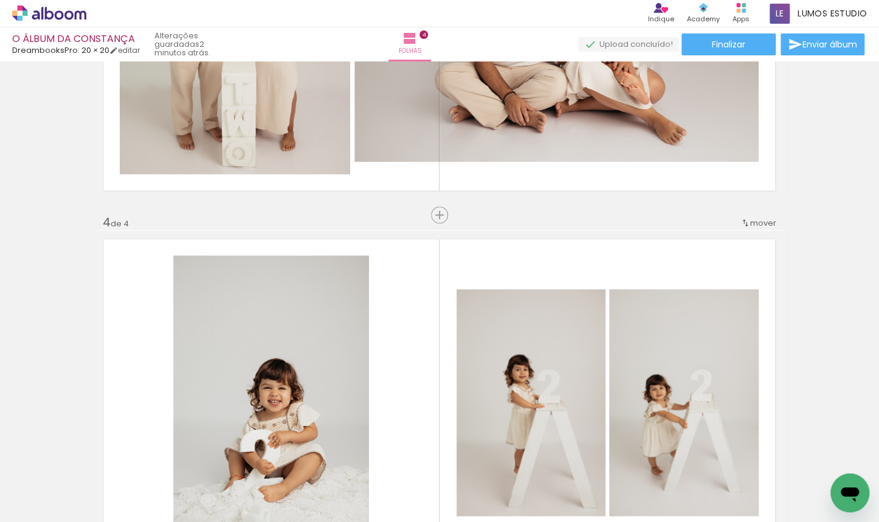
scroll to position [995, 0]
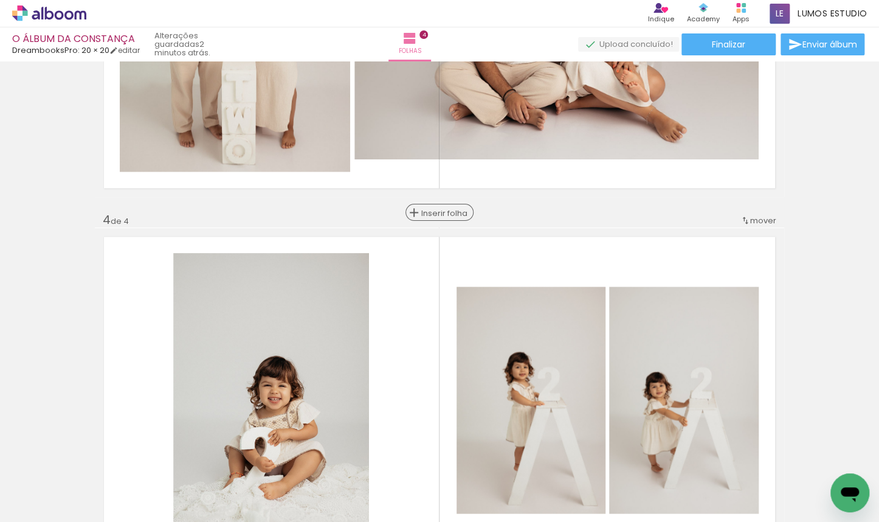
click at [435, 217] on span "Inserir folha" at bounding box center [444, 213] width 47 height 8
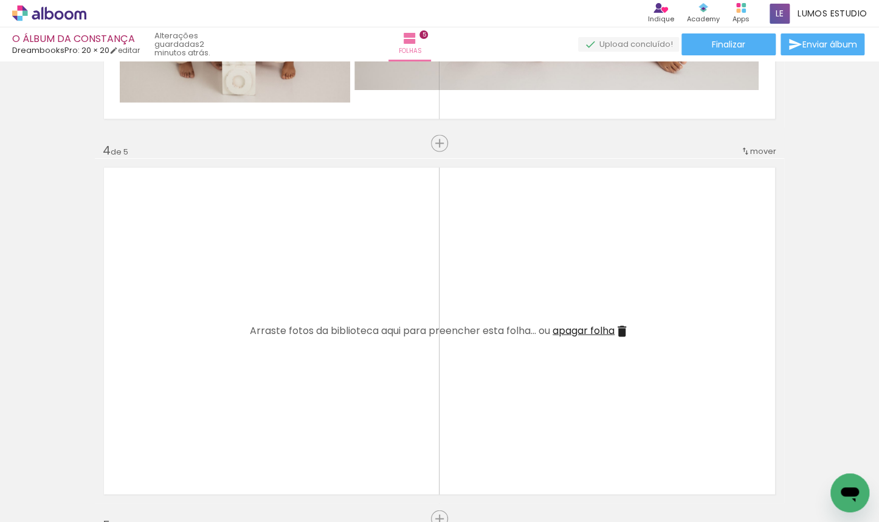
scroll to position [1102, 0]
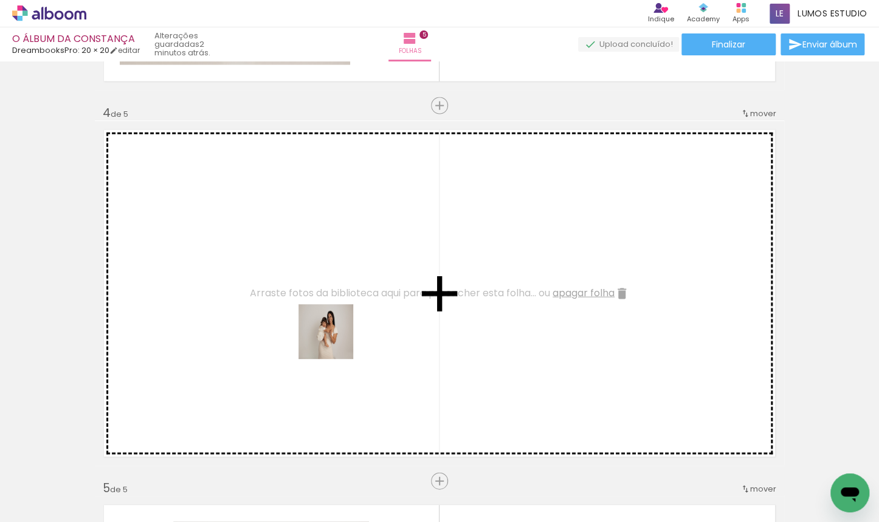
drag, startPoint x: 409, startPoint y: 479, endPoint x: 335, endPoint y: 341, distance: 157.0
click at [335, 341] on quentale-workspace at bounding box center [439, 261] width 879 height 522
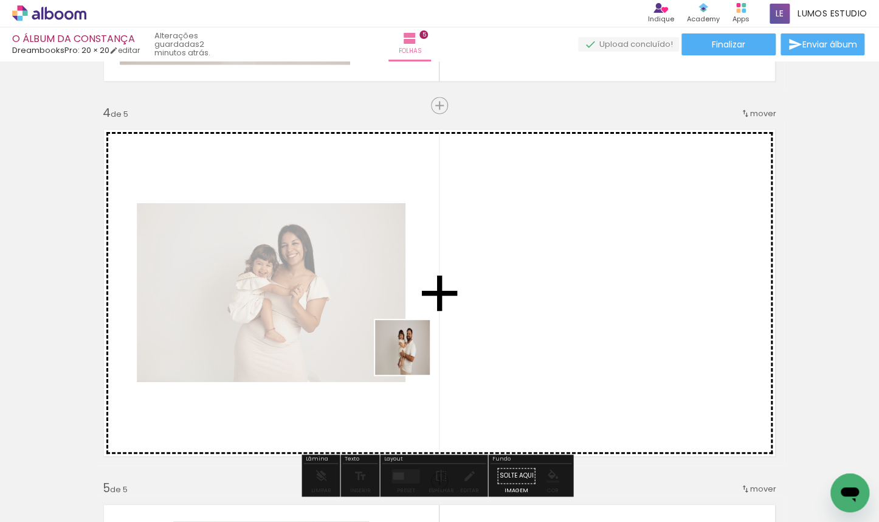
drag, startPoint x: 466, startPoint y: 442, endPoint x: 398, endPoint y: 336, distance: 125.0
click at [398, 336] on quentale-workspace at bounding box center [439, 261] width 879 height 522
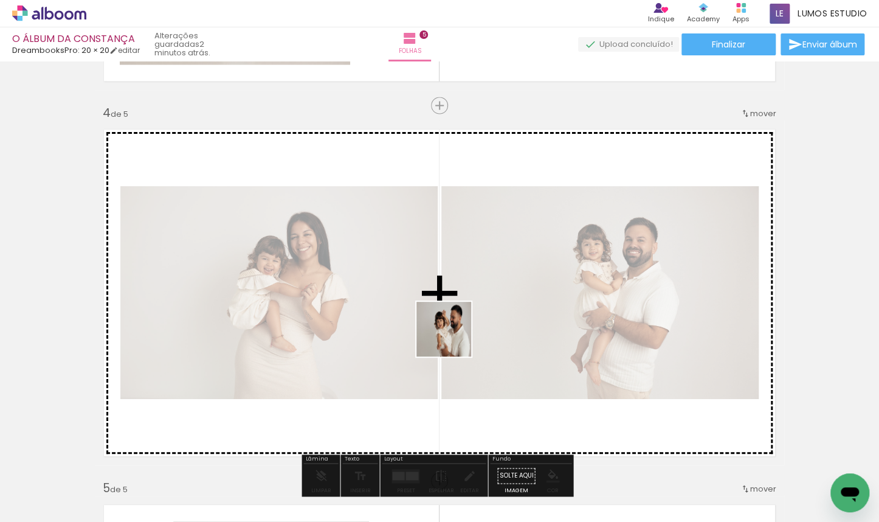
drag, startPoint x: 466, startPoint y: 356, endPoint x: 453, endPoint y: 338, distance: 22.6
click at [453, 338] on quentale-workspace at bounding box center [439, 261] width 879 height 522
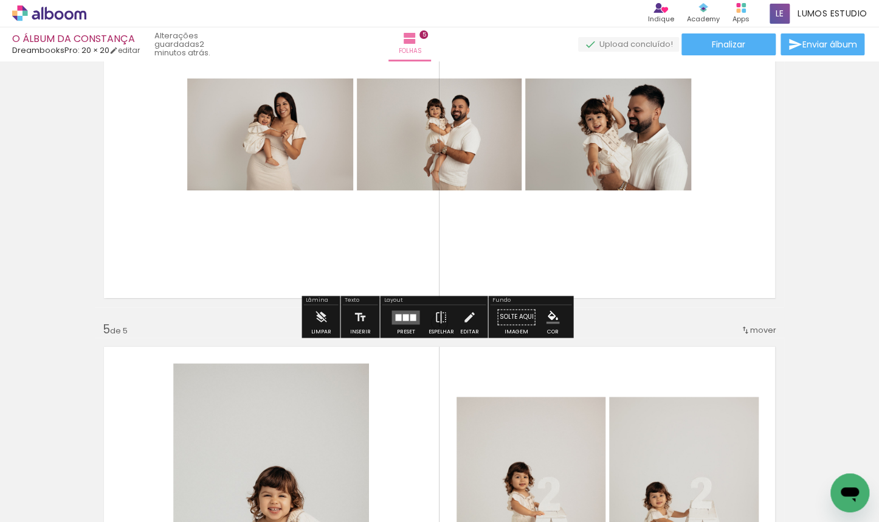
scroll to position [1190, 0]
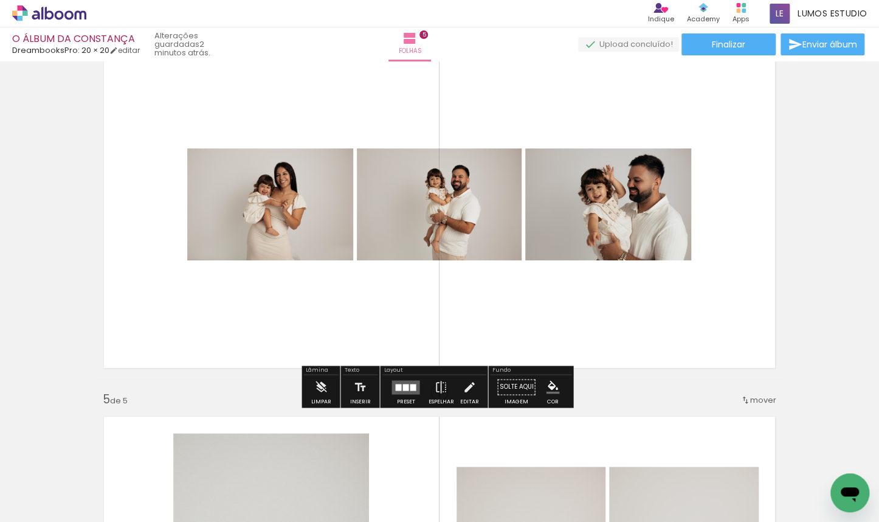
click at [410, 384] on div at bounding box center [413, 387] width 6 height 7
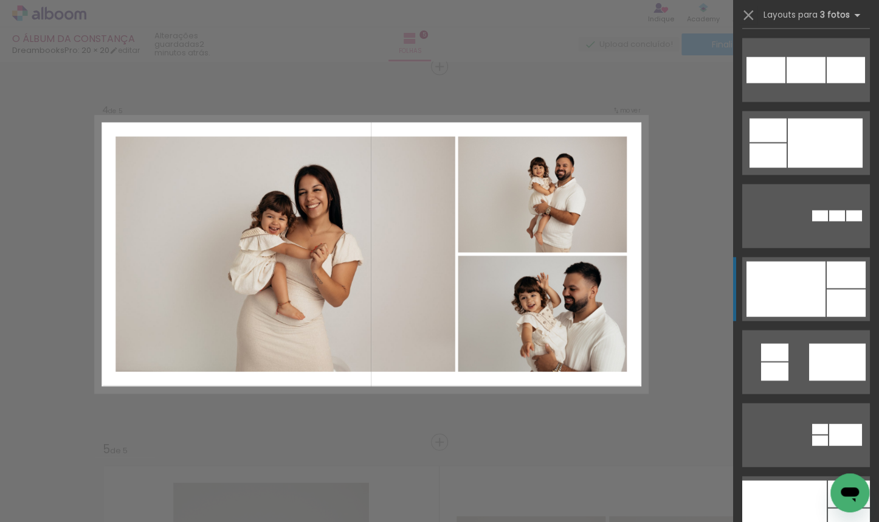
scroll to position [1350, 0]
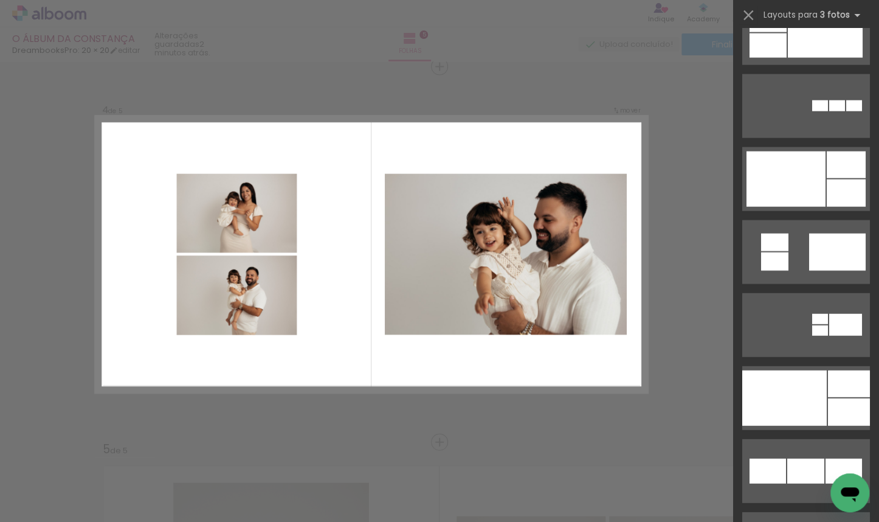
drag, startPoint x: 820, startPoint y: 246, endPoint x: 777, endPoint y: 254, distance: 43.9
click at [641, 111] on div at bounding box center [855, 105] width 16 height 11
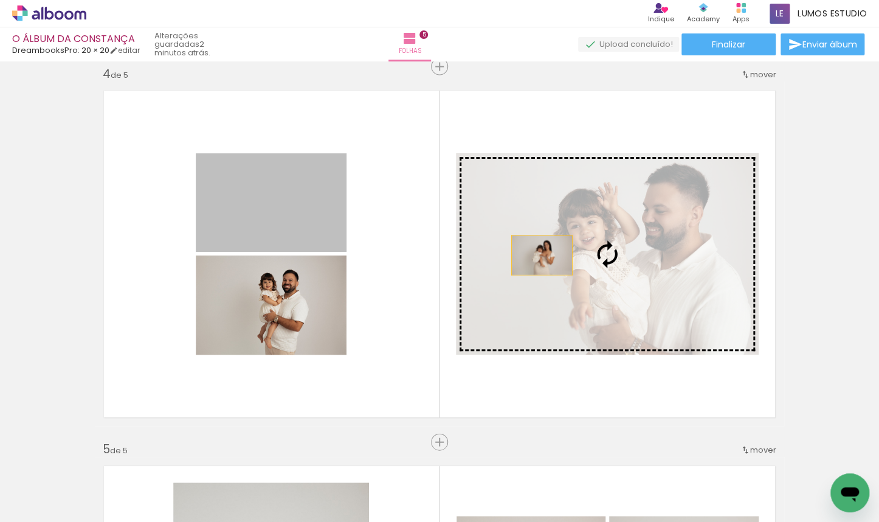
drag, startPoint x: 299, startPoint y: 217, endPoint x: 543, endPoint y: 257, distance: 247.2
click at [0, 0] on slot at bounding box center [0, 0] width 0 height 0
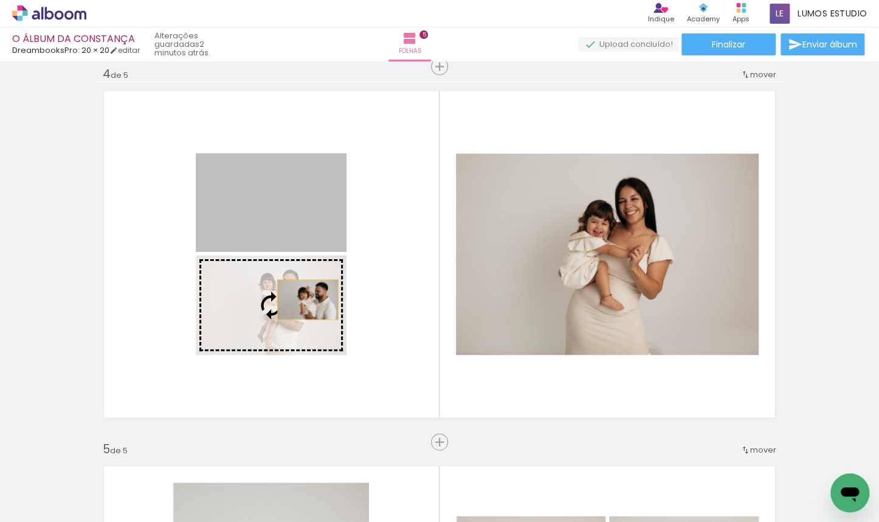
drag, startPoint x: 308, startPoint y: 226, endPoint x: 319, endPoint y: 321, distance: 95.6
click at [0, 0] on slot at bounding box center [0, 0] width 0 height 0
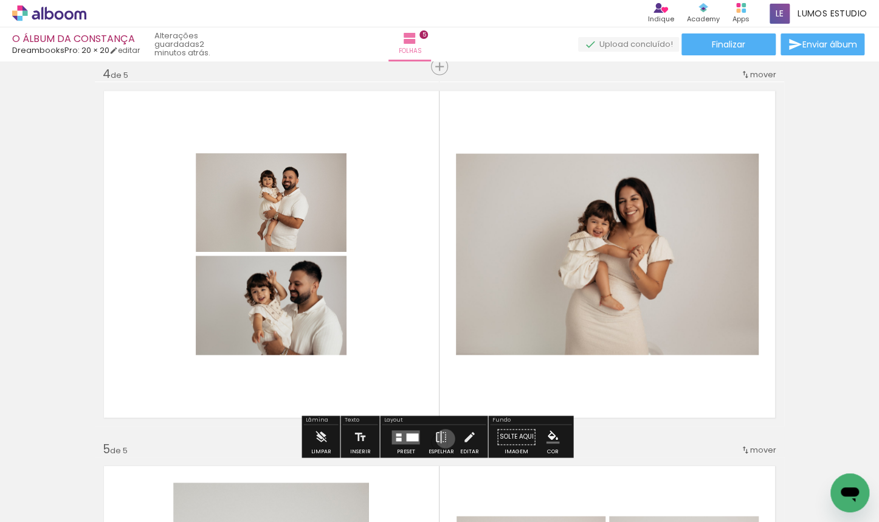
drag, startPoint x: 443, startPoint y: 438, endPoint x: 496, endPoint y: 327, distance: 122.7
click at [443, 436] on iron-icon at bounding box center [440, 437] width 13 height 24
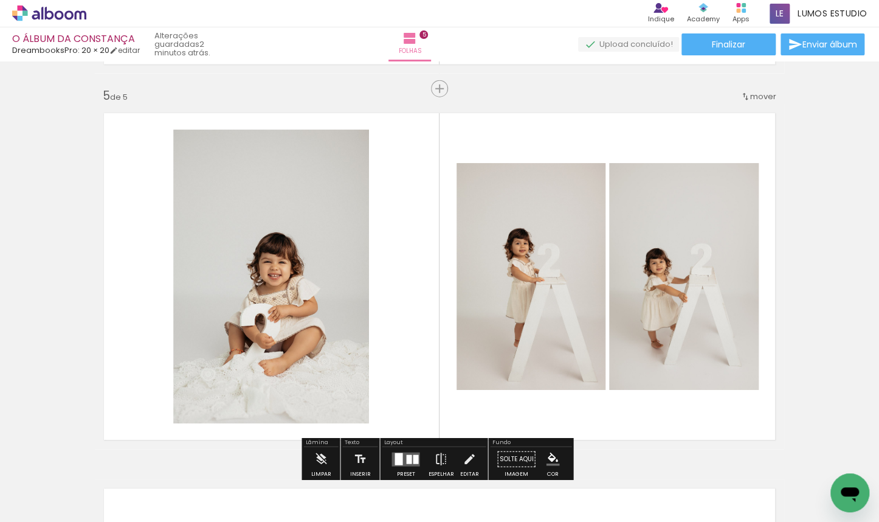
scroll to position [1463, 0]
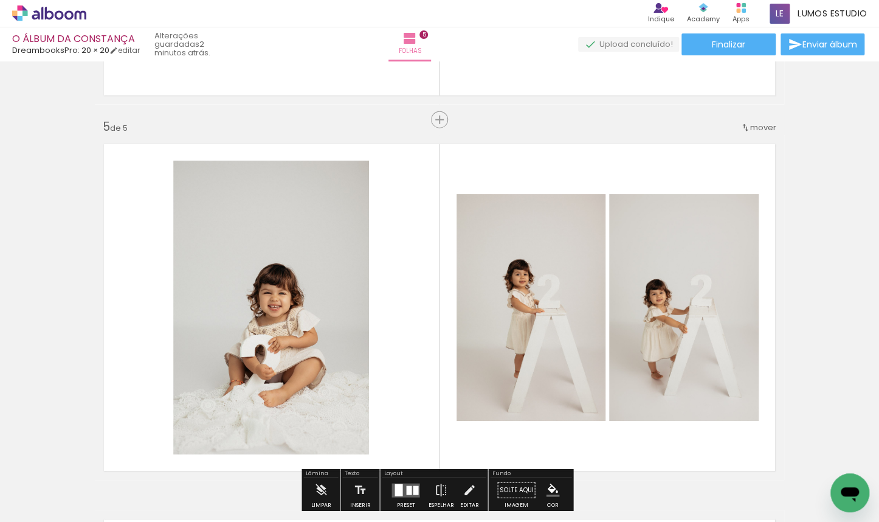
click at [641, 127] on span "mover" at bounding box center [764, 128] width 26 height 12
click at [641, 168] on span "3" at bounding box center [730, 166] width 7 height 20
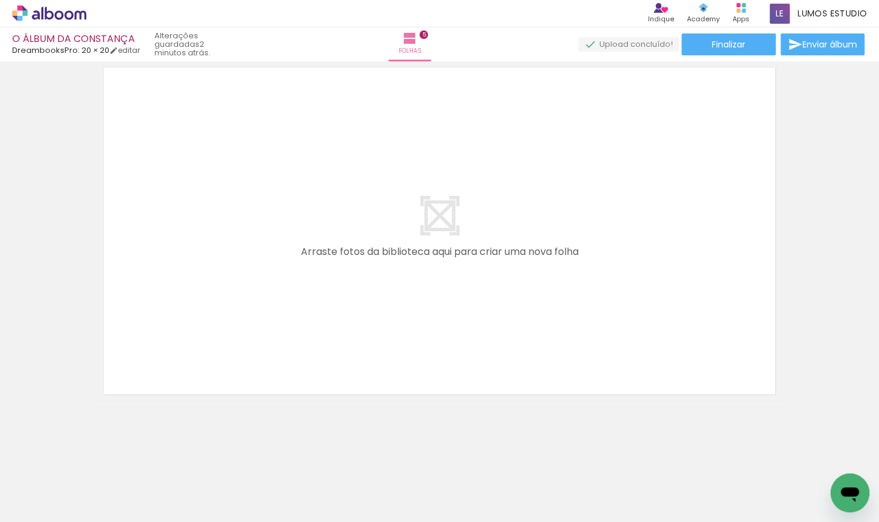
scroll to position [0, 883]
drag, startPoint x: 345, startPoint y: 491, endPoint x: 321, endPoint y: 324, distance: 168.3
click at [321, 324] on quentale-workspace at bounding box center [439, 261] width 879 height 522
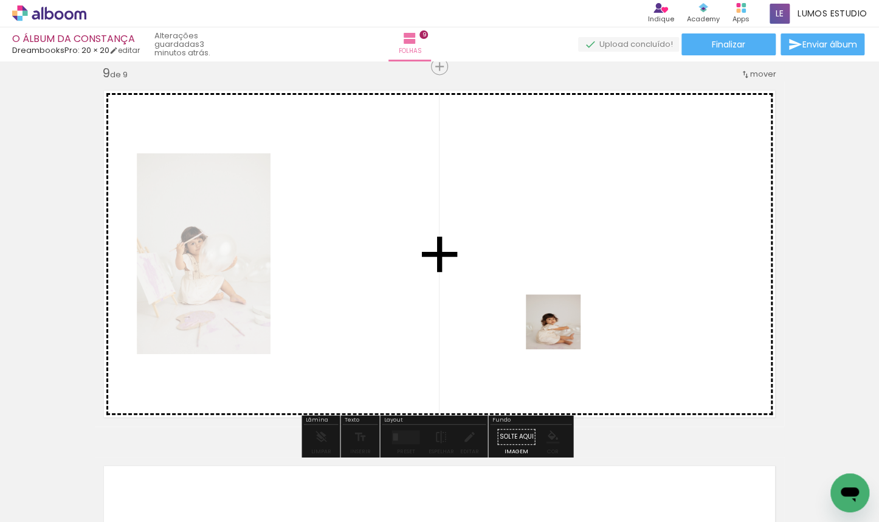
drag, startPoint x: 704, startPoint y: 419, endPoint x: 521, endPoint y: 307, distance: 214.9
click at [521, 307] on quentale-workspace at bounding box center [439, 261] width 879 height 522
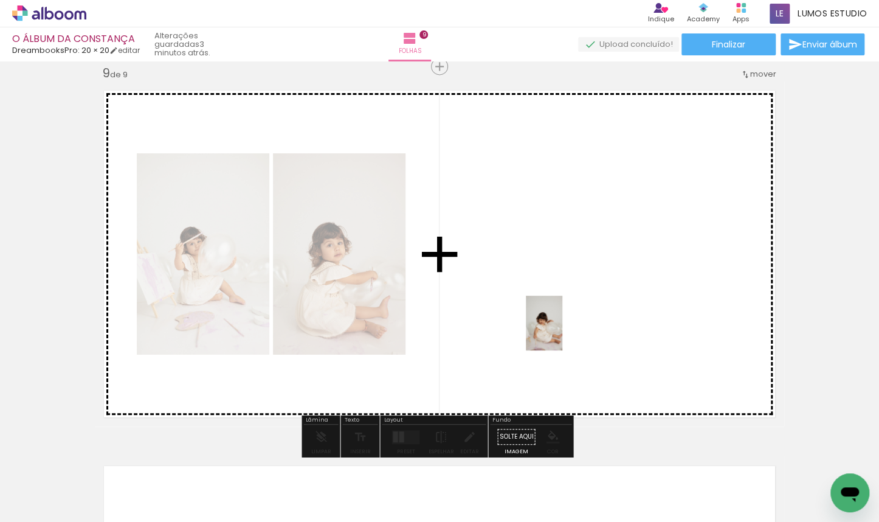
drag, startPoint x: 834, startPoint y: 466, endPoint x: 563, endPoint y: 332, distance: 303.3
click at [563, 332] on quentale-workspace at bounding box center [439, 261] width 879 height 522
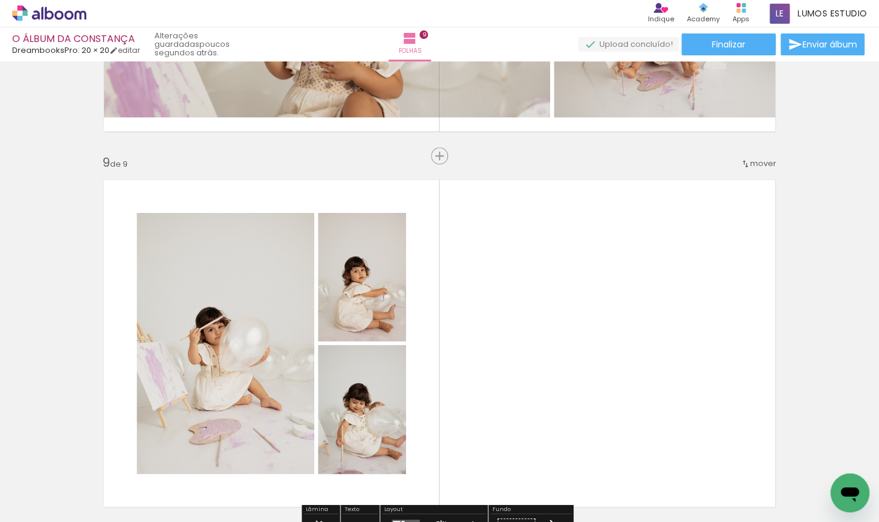
scroll to position [3044, 0]
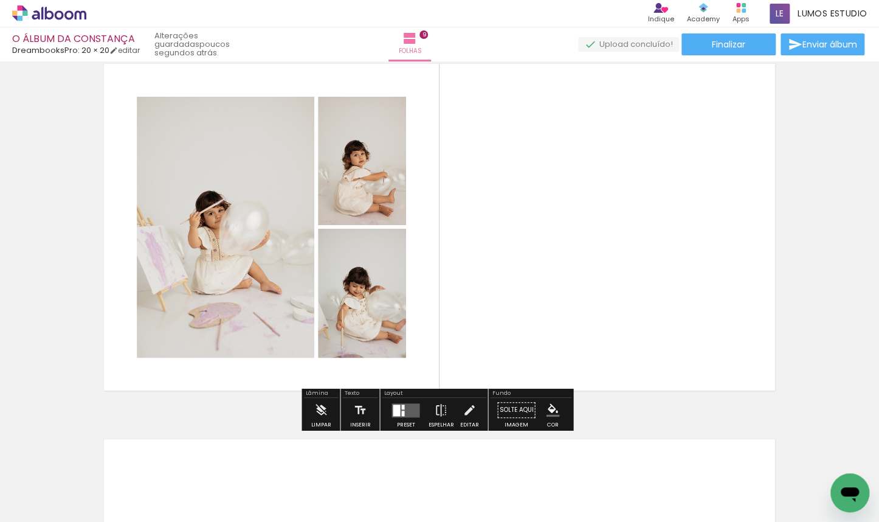
click at [404, 405] on quentale-layouter at bounding box center [406, 410] width 28 height 14
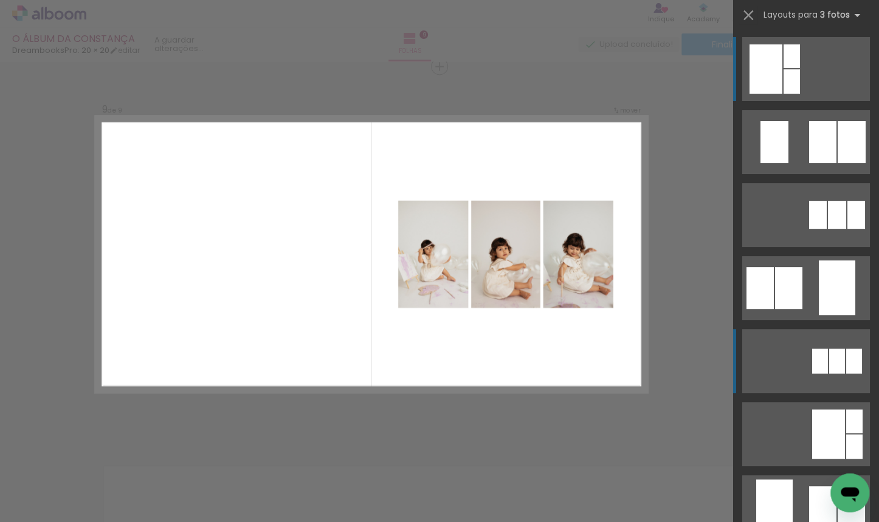
scroll to position [8, 0]
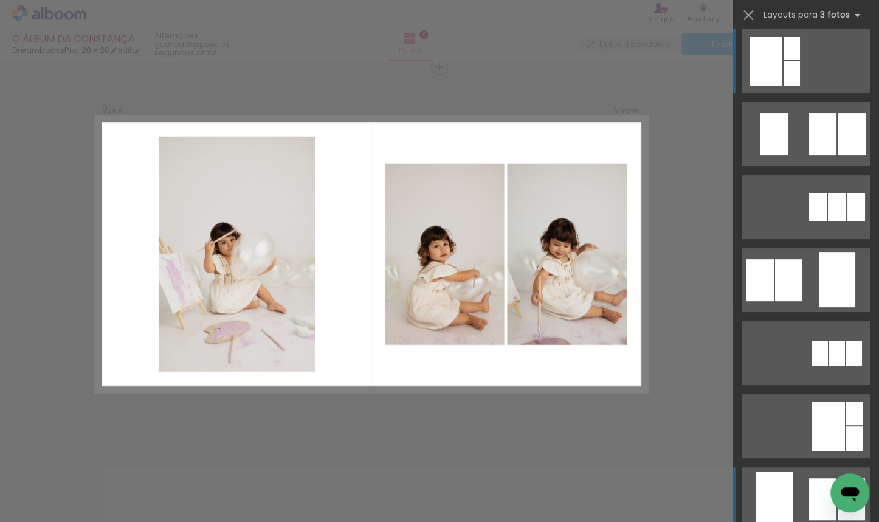
click at [800, 166] on quentale-layouter at bounding box center [807, 134] width 128 height 64
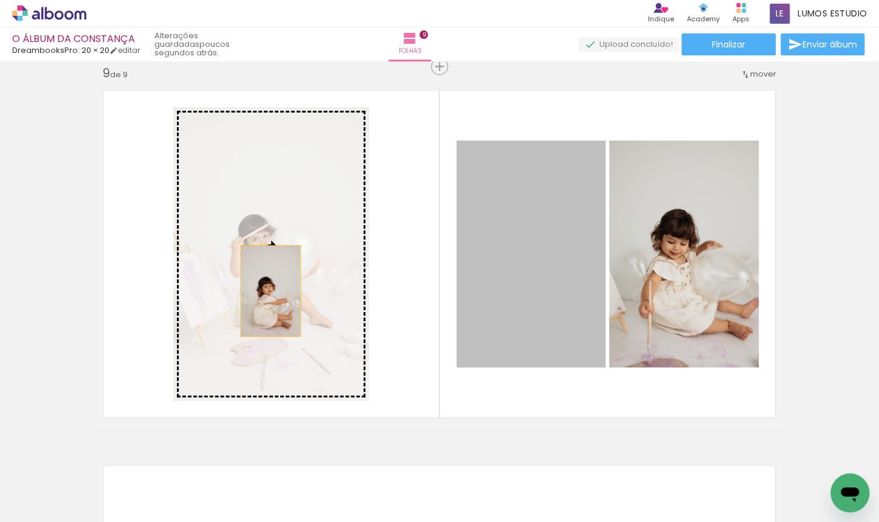
drag, startPoint x: 536, startPoint y: 280, endPoint x: 281, endPoint y: 281, distance: 255.4
click at [0, 0] on slot at bounding box center [0, 0] width 0 height 0
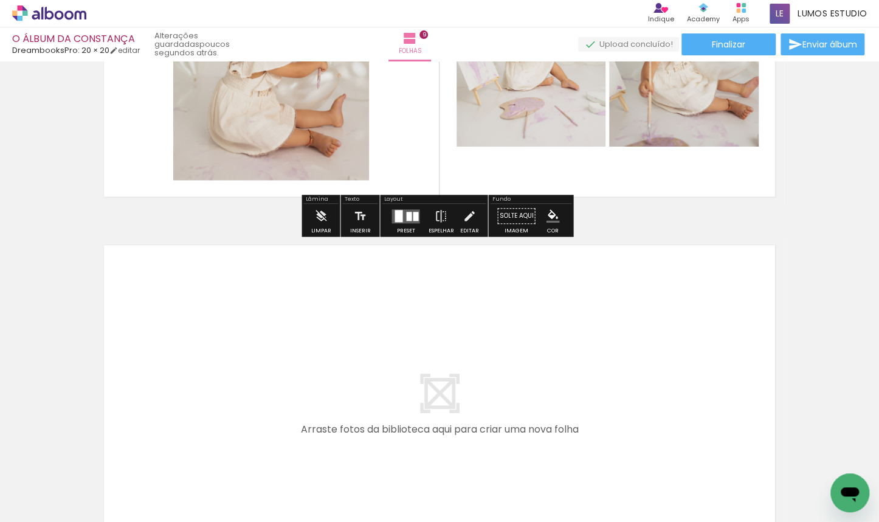
scroll to position [3416, 0]
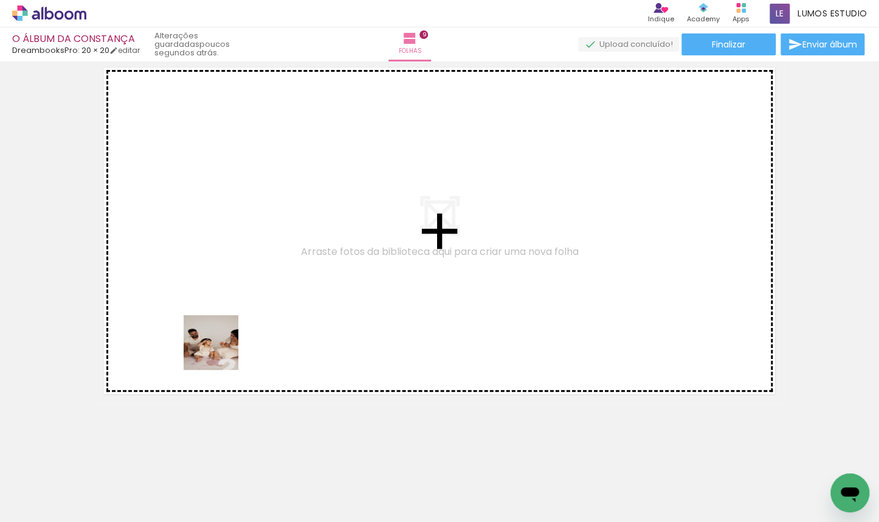
drag, startPoint x: 131, startPoint y: 462, endPoint x: 262, endPoint y: 305, distance: 203.8
click at [262, 305] on quentale-workspace at bounding box center [439, 261] width 879 height 522
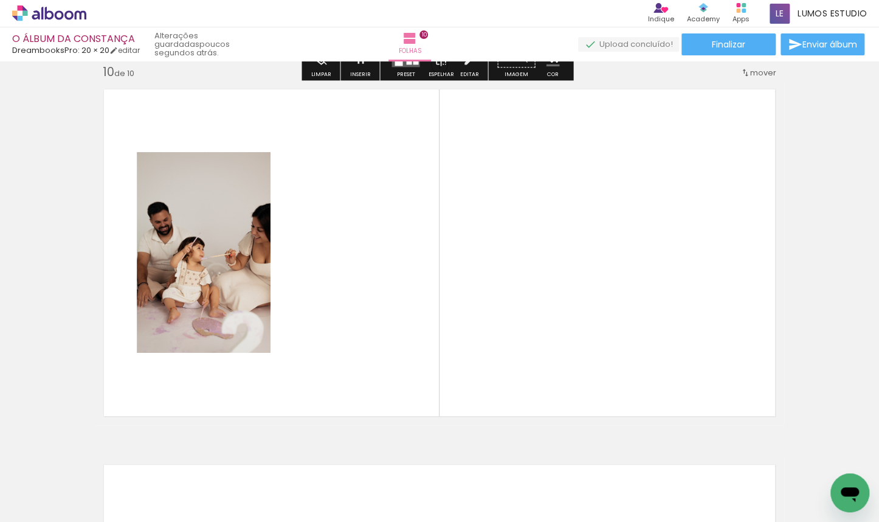
scroll to position [3392, 0]
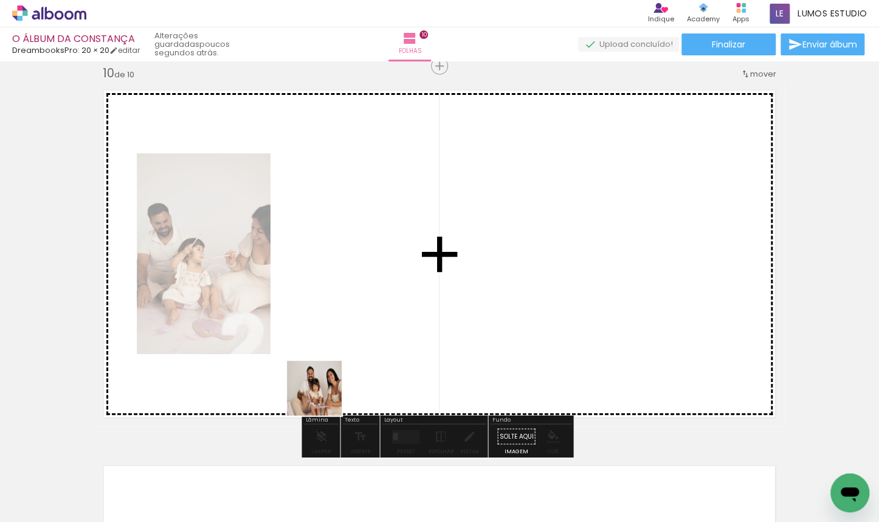
drag, startPoint x: 212, startPoint y: 484, endPoint x: 370, endPoint y: 363, distance: 198.8
click at [370, 363] on quentale-workspace at bounding box center [439, 261] width 879 height 522
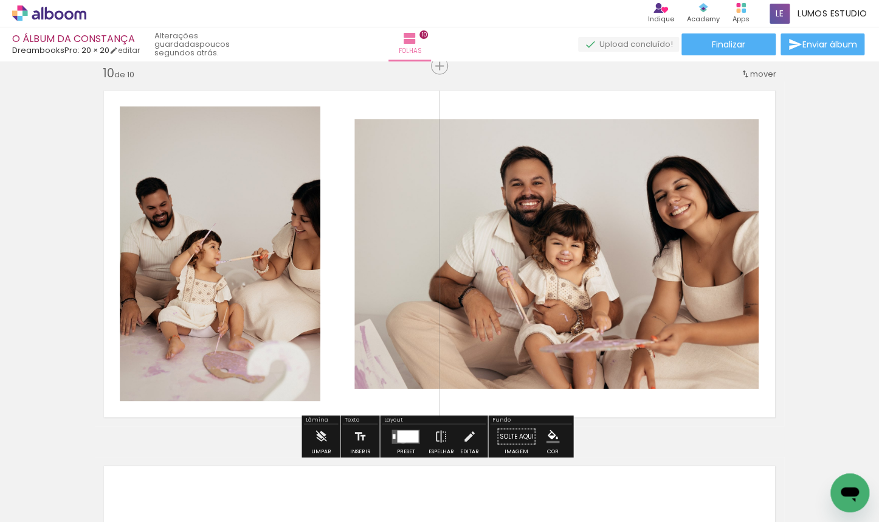
click at [400, 440] on div at bounding box center [407, 436] width 21 height 12
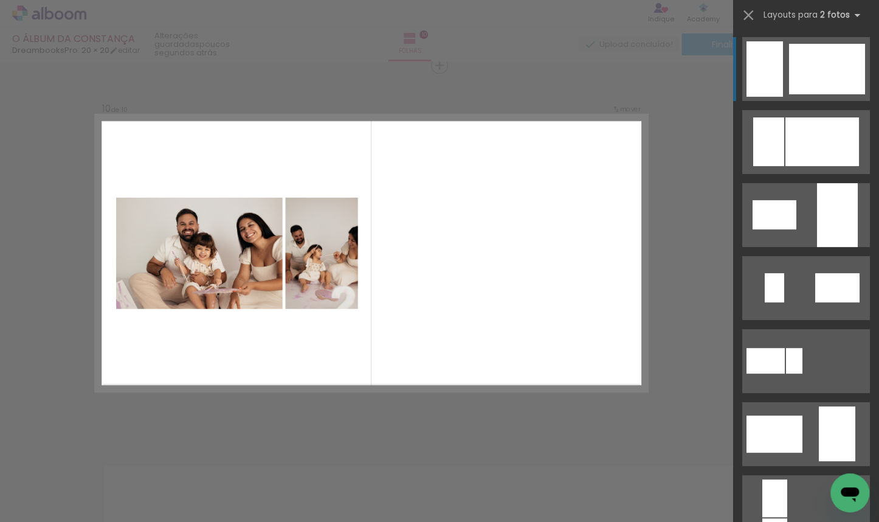
scroll to position [66, 0]
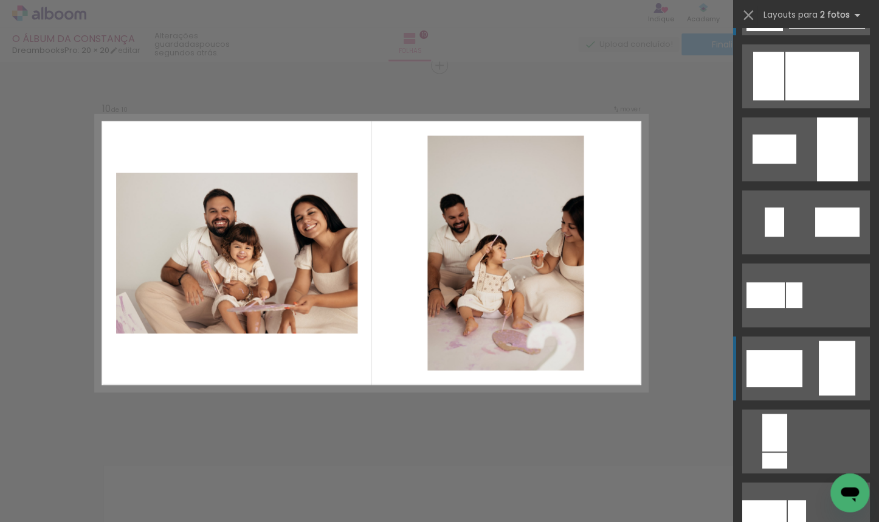
click at [805, 108] on quentale-layouter at bounding box center [807, 76] width 128 height 64
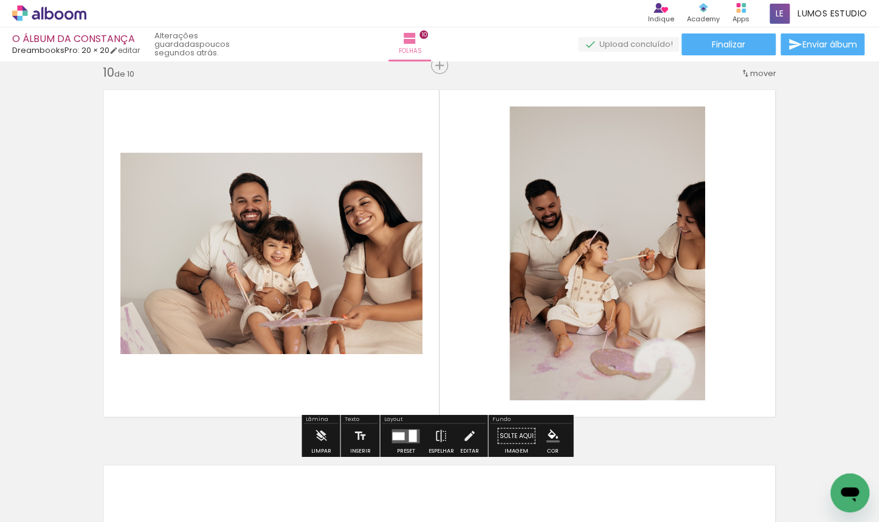
scroll to position [3686, 0]
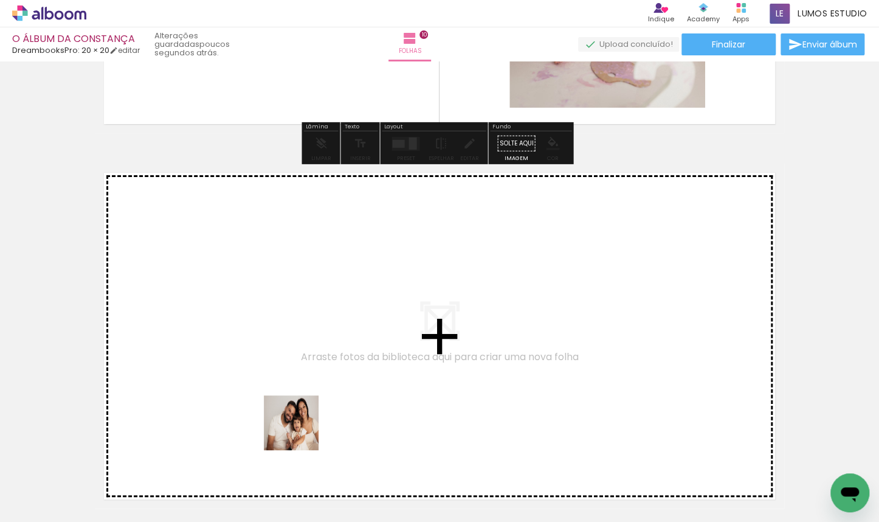
drag, startPoint x: 265, startPoint y: 476, endPoint x: 348, endPoint y: 323, distance: 174.2
click at [348, 323] on quentale-workspace at bounding box center [439, 261] width 879 height 522
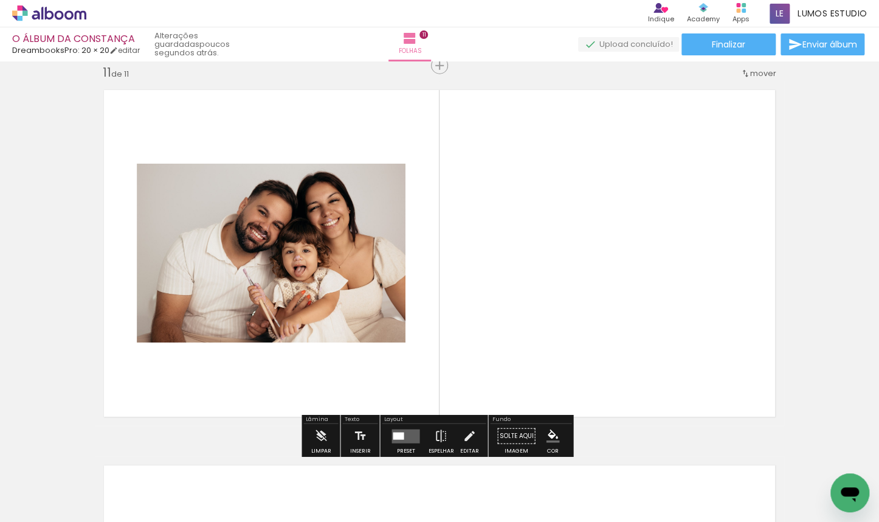
scroll to position [3776, 0]
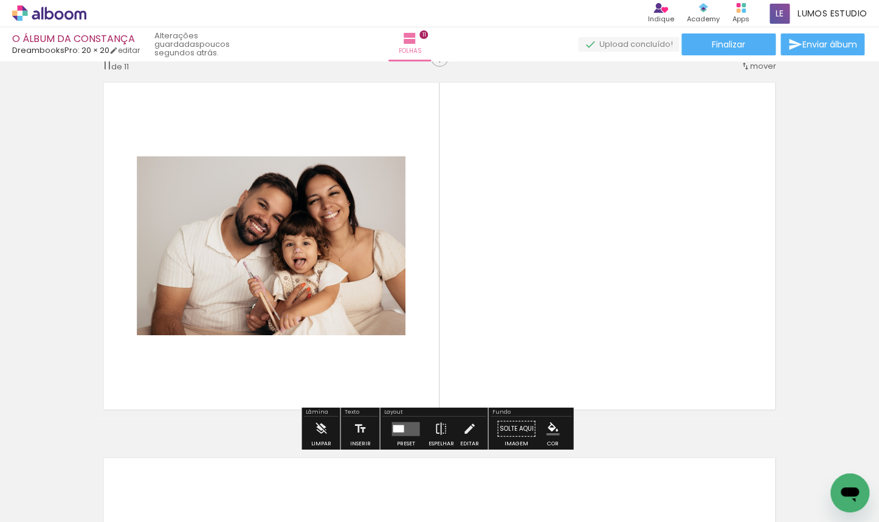
click at [411, 426] on quentale-layouter at bounding box center [406, 428] width 28 height 14
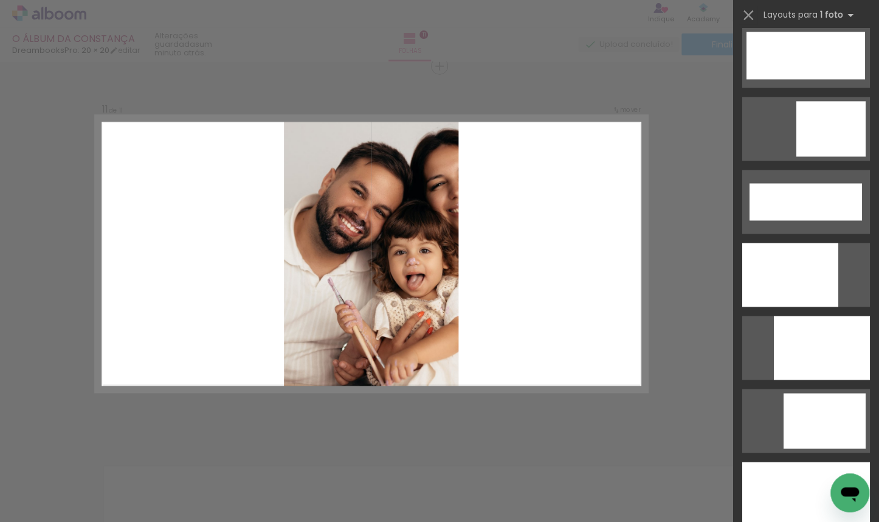
scroll to position [3079, 0]
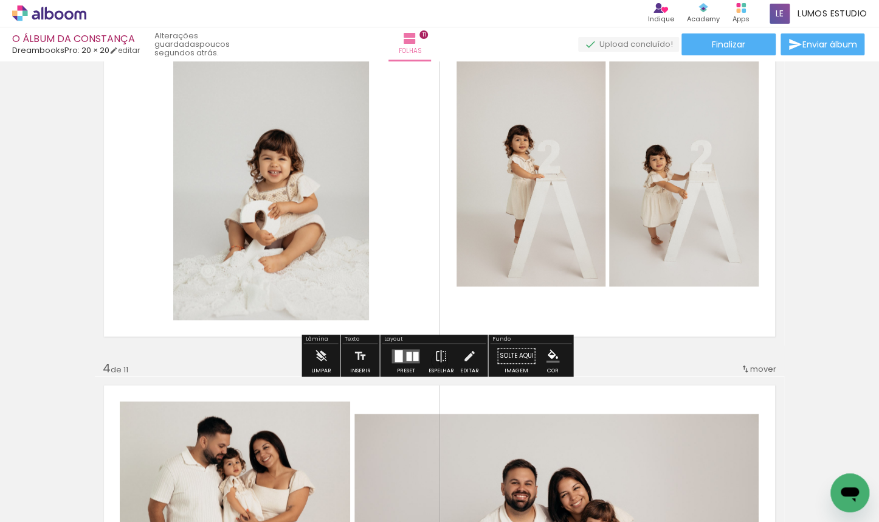
scroll to position [884, 0]
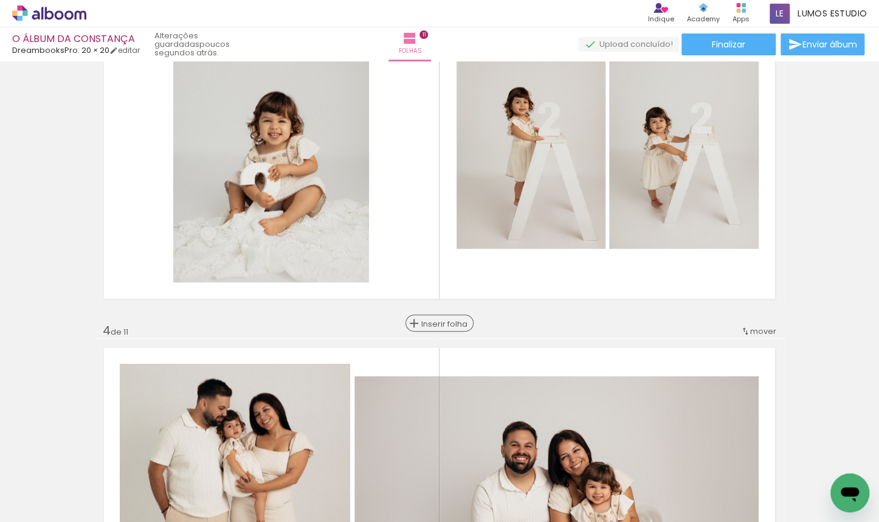
click at [439, 323] on span "Inserir folha" at bounding box center [444, 323] width 47 height 8
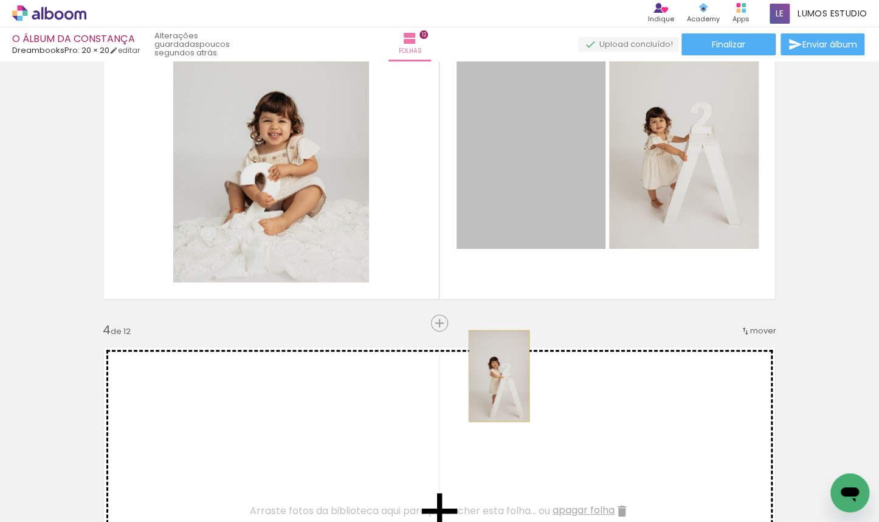
drag, startPoint x: 521, startPoint y: 263, endPoint x: 496, endPoint y: 376, distance: 115.4
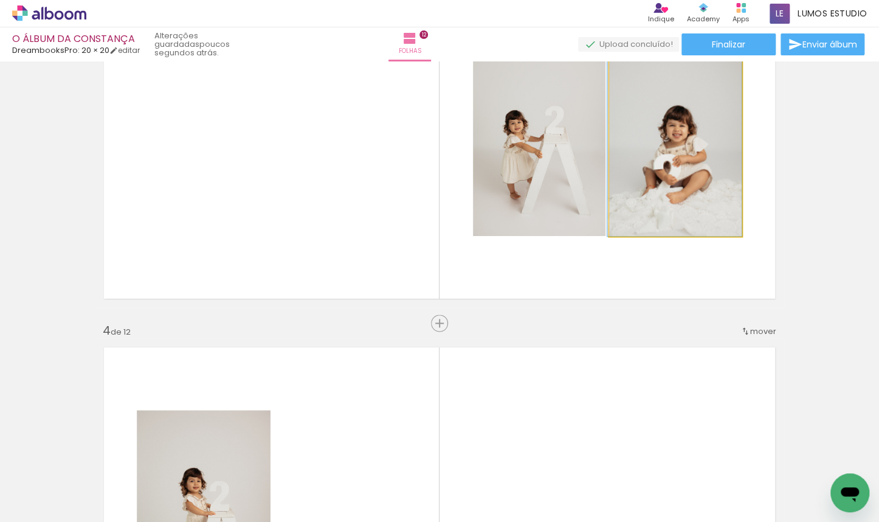
drag, startPoint x: 664, startPoint y: 196, endPoint x: 662, endPoint y: 207, distance: 11.2
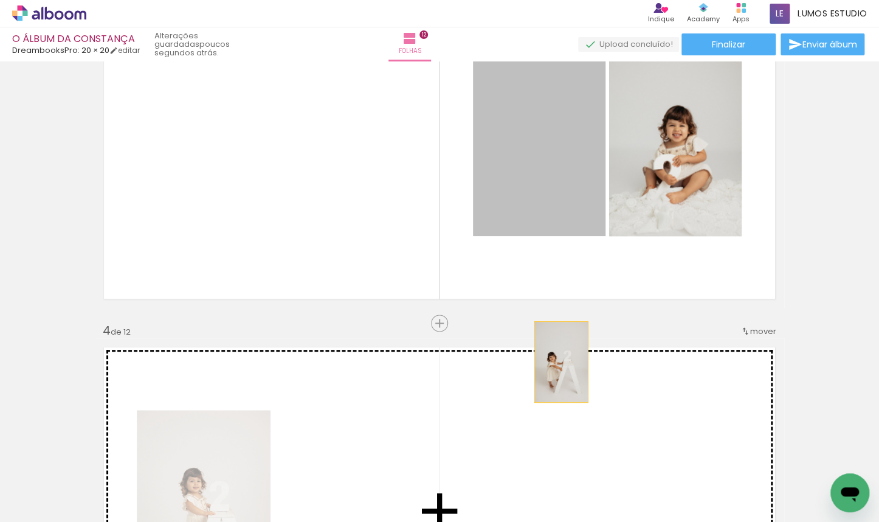
drag, startPoint x: 560, startPoint y: 202, endPoint x: 562, endPoint y: 389, distance: 187.3
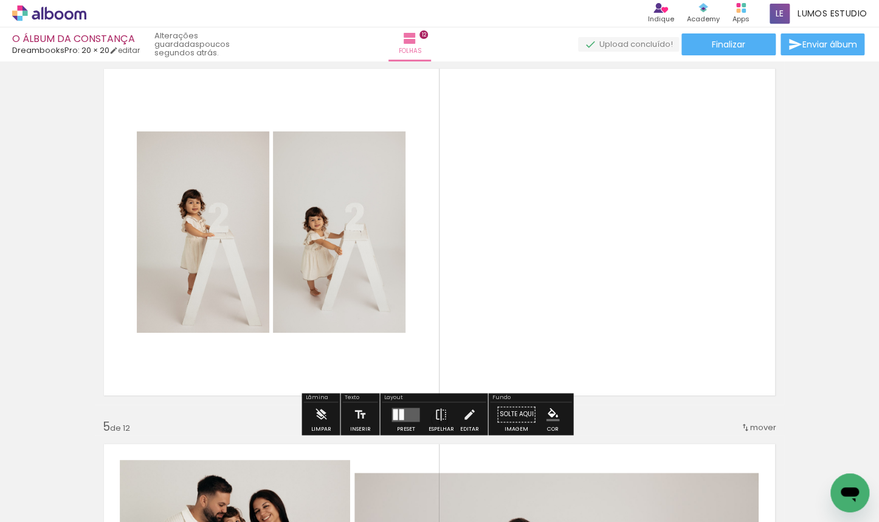
scroll to position [1207, 0]
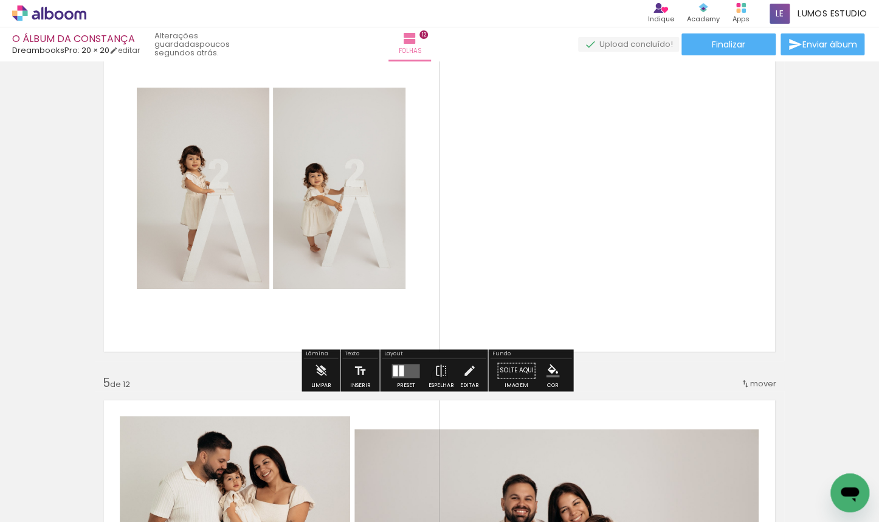
click at [402, 373] on quentale-layouter at bounding box center [406, 371] width 28 height 14
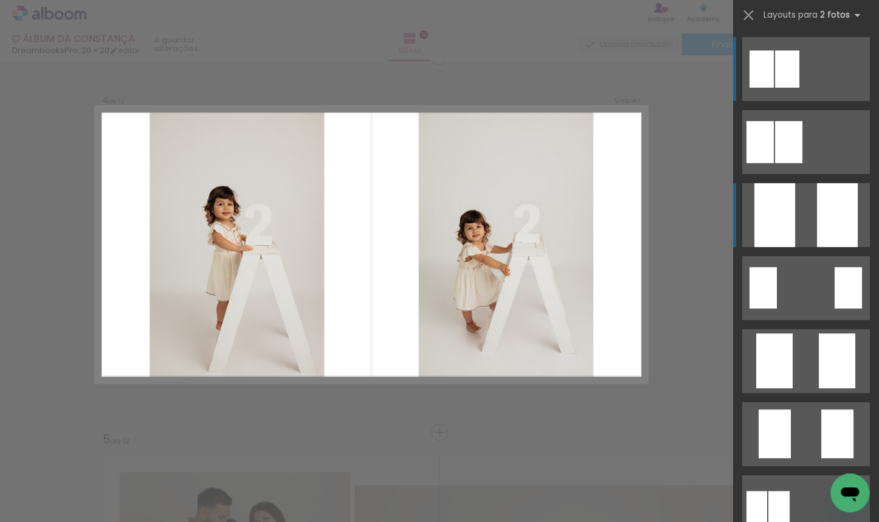
scroll to position [1142, 0]
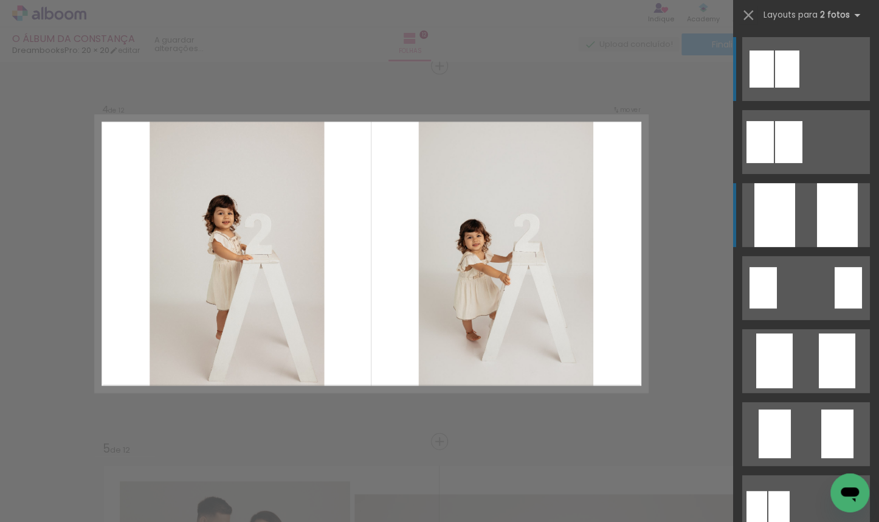
click at [771, 226] on div at bounding box center [775, 215] width 41 height 64
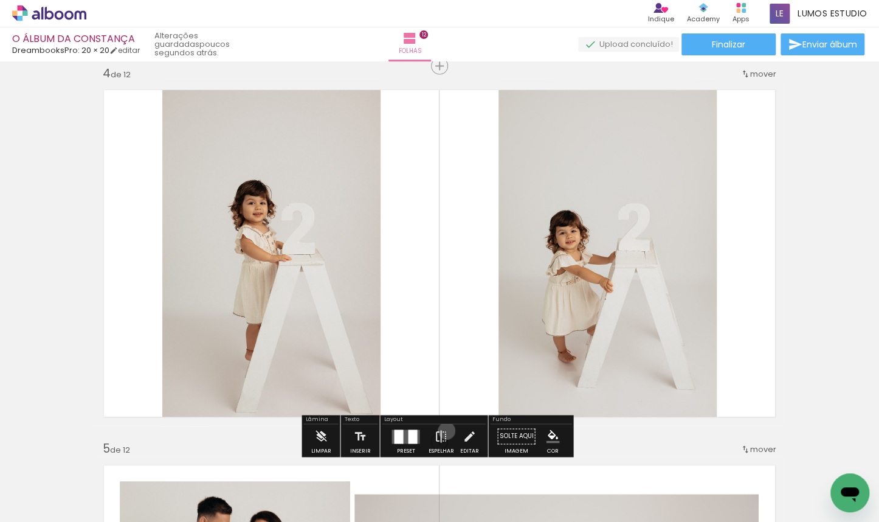
click at [444, 430] on iron-icon at bounding box center [440, 436] width 13 height 24
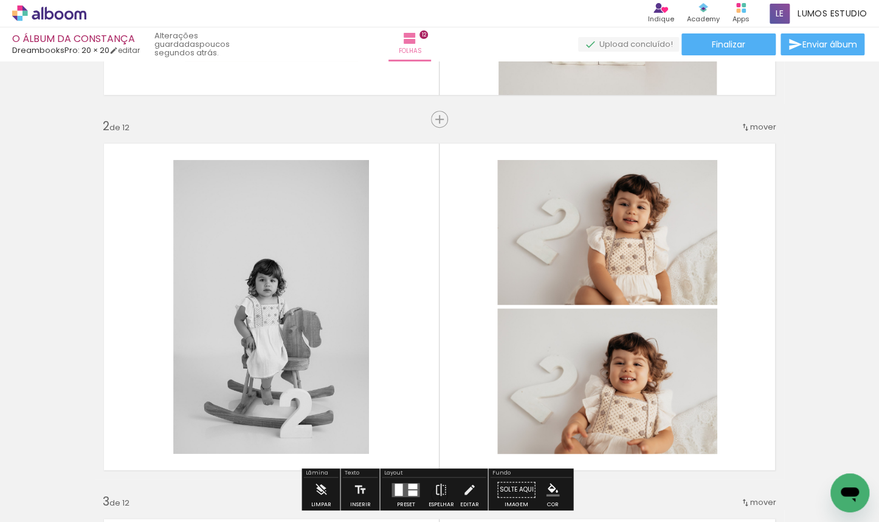
scroll to position [623, 0]
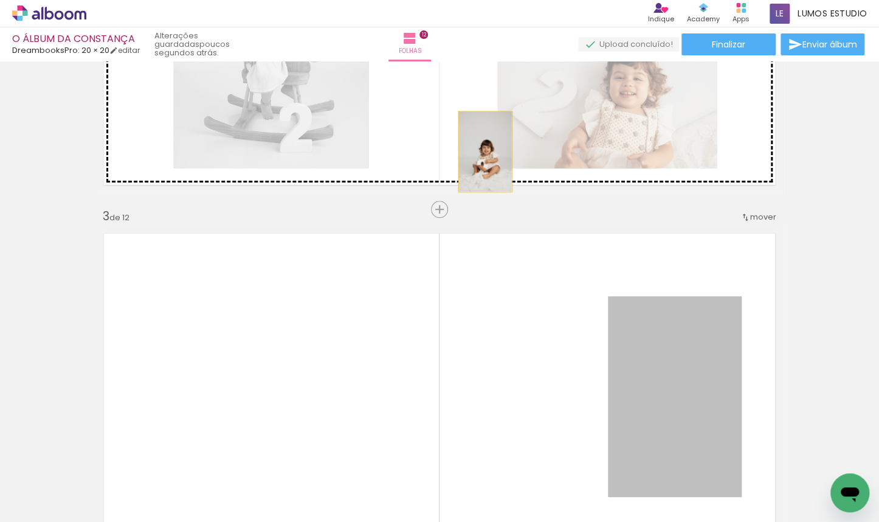
drag, startPoint x: 670, startPoint y: 348, endPoint x: 474, endPoint y: 148, distance: 280.0
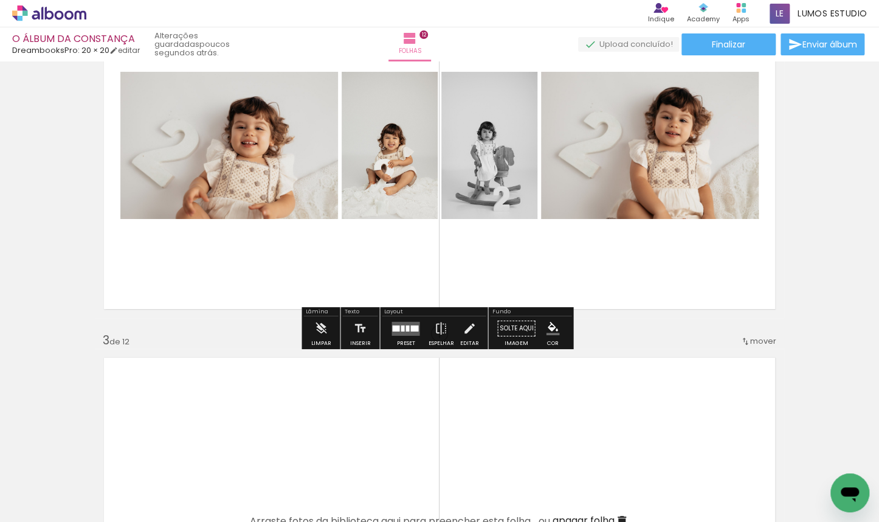
scroll to position [539, 0]
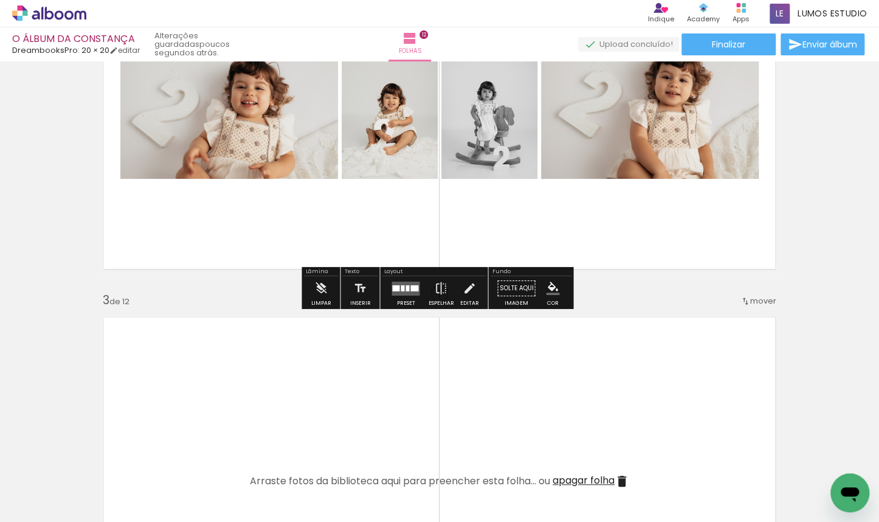
click at [323, 159] on quentale-photo at bounding box center [229, 105] width 218 height 147
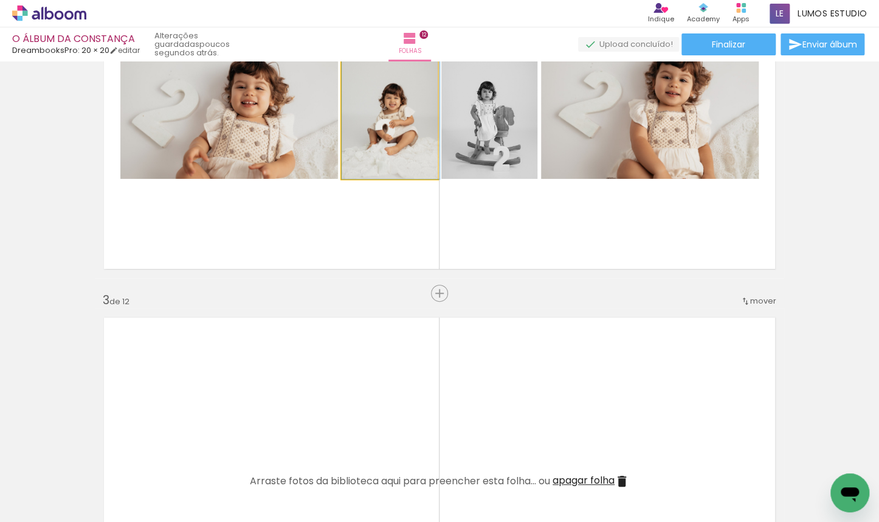
drag, startPoint x: 345, startPoint y: 150, endPoint x: 371, endPoint y: 153, distance: 26.4
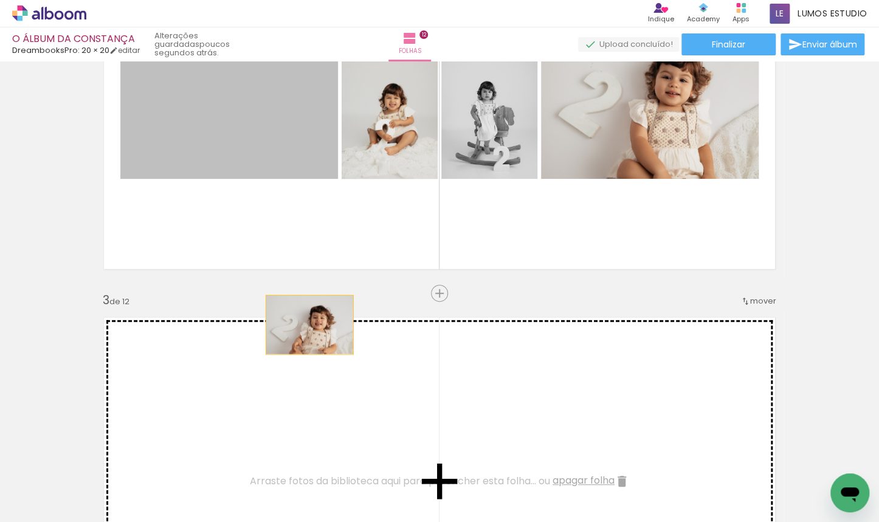
drag, startPoint x: 279, startPoint y: 125, endPoint x: 308, endPoint y: 331, distance: 208.3
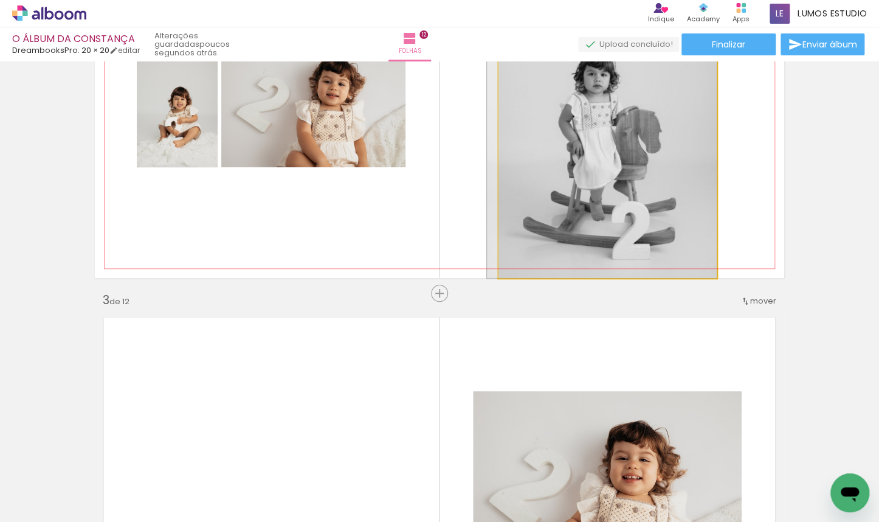
drag, startPoint x: 643, startPoint y: 108, endPoint x: 563, endPoint y: 181, distance: 108.1
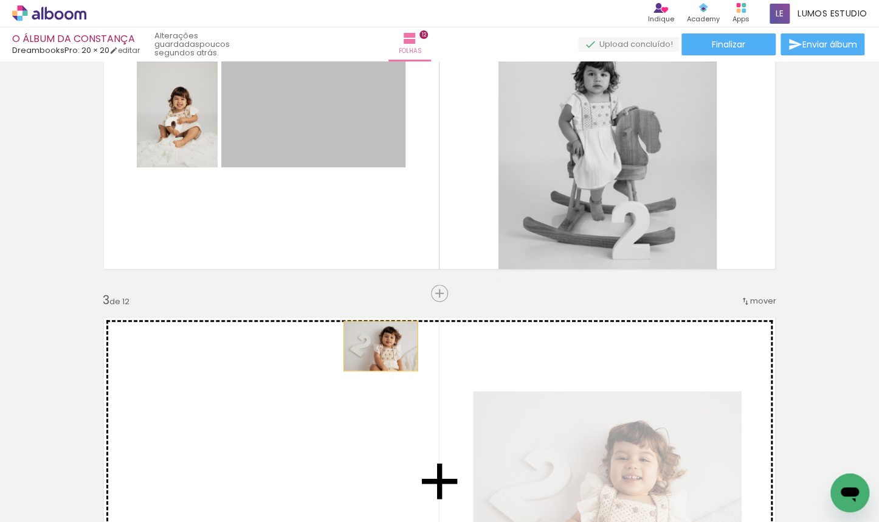
drag, startPoint x: 376, startPoint y: 136, endPoint x: 378, endPoint y: 346, distance: 209.8
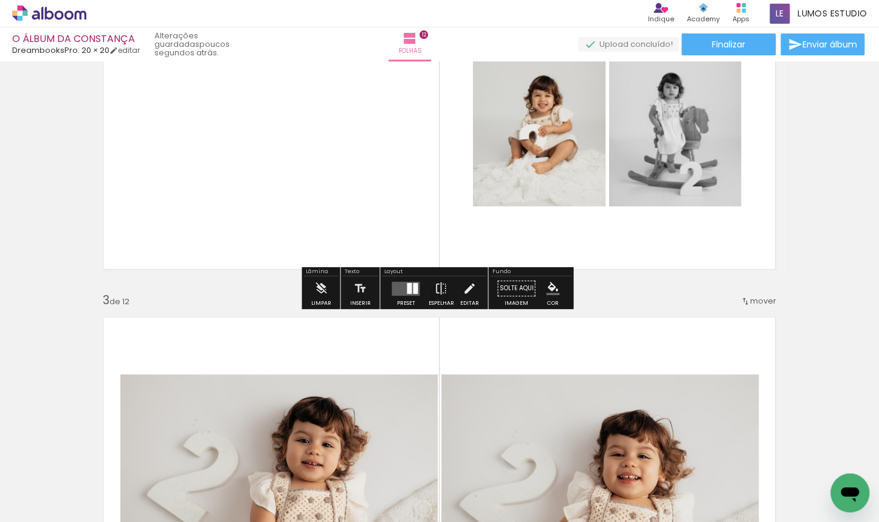
scroll to position [431, 0]
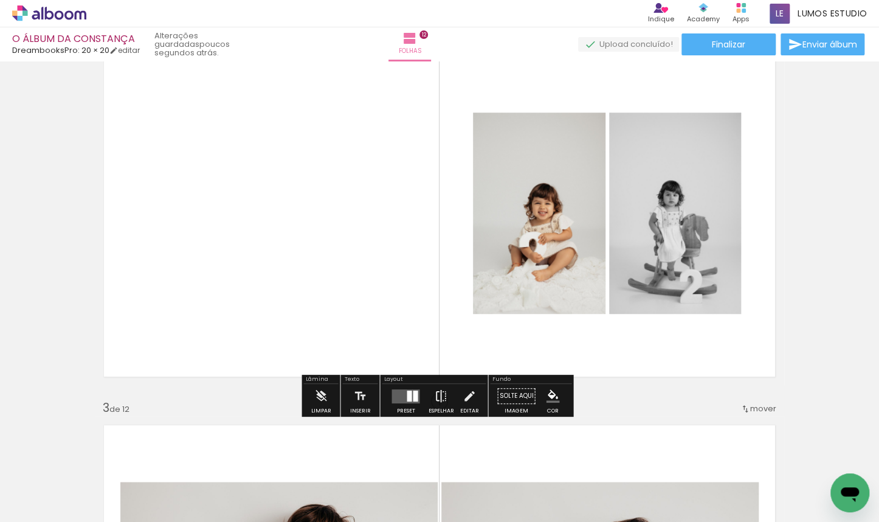
click at [441, 397] on iron-icon at bounding box center [440, 396] width 13 height 24
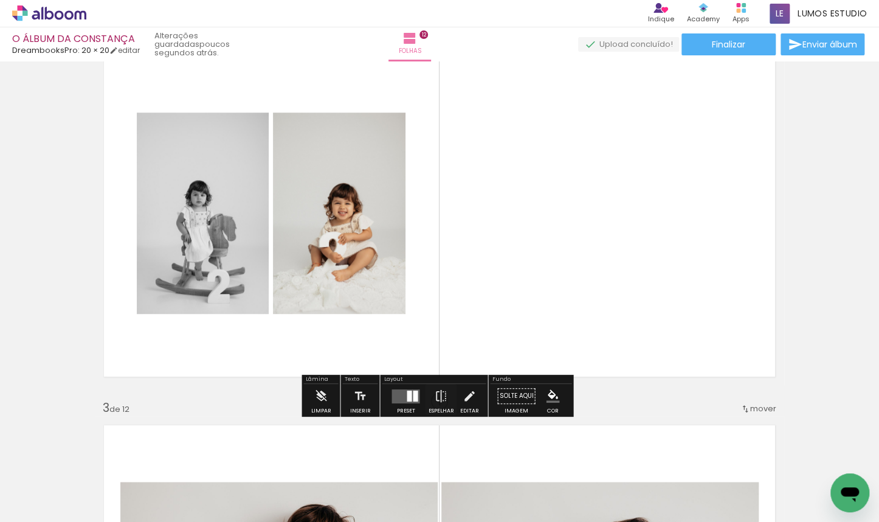
click at [413, 394] on div at bounding box center [415, 395] width 5 height 11
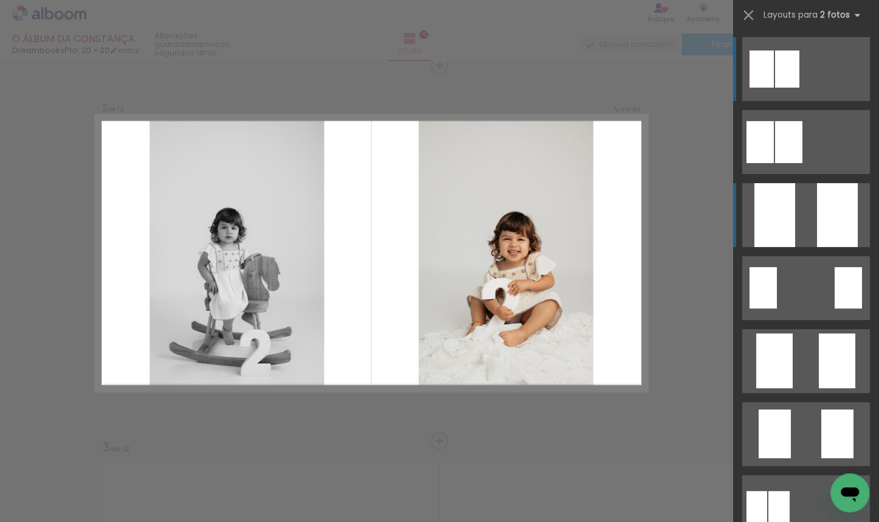
scroll to position [390, 0]
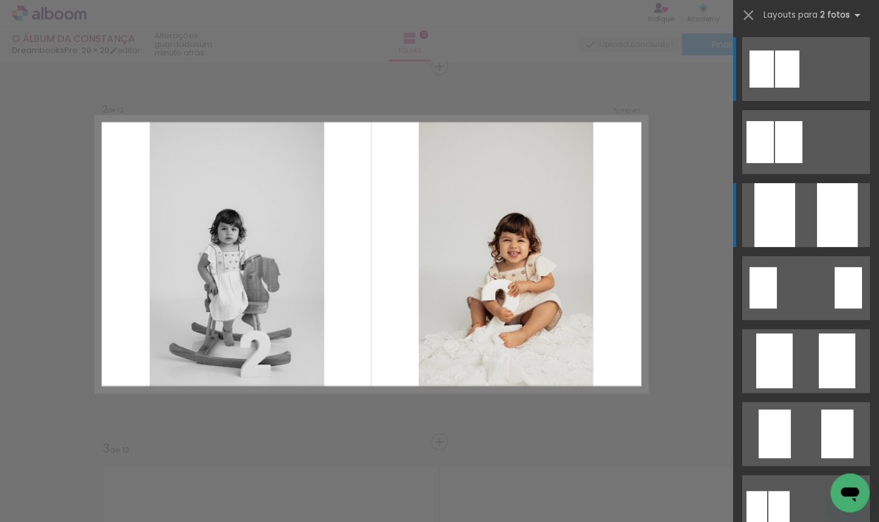
click at [802, 174] on quentale-layouter at bounding box center [807, 142] width 128 height 64
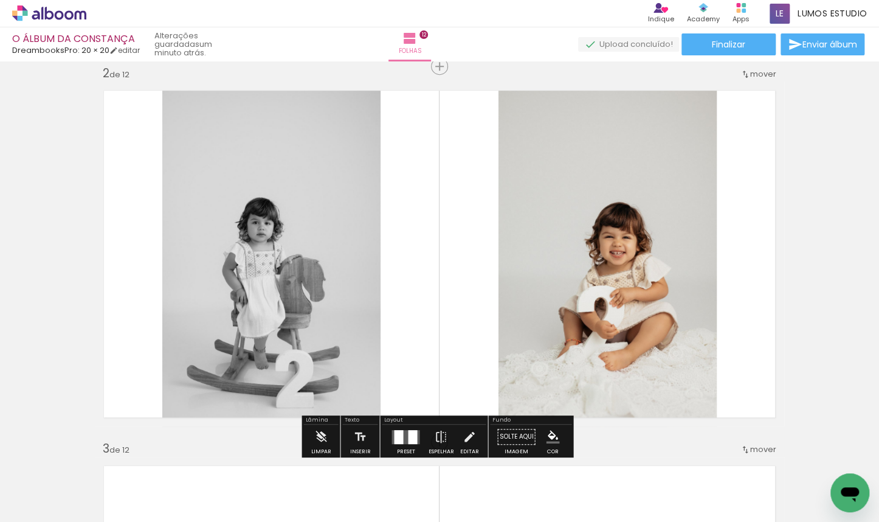
scroll to position [761, 0]
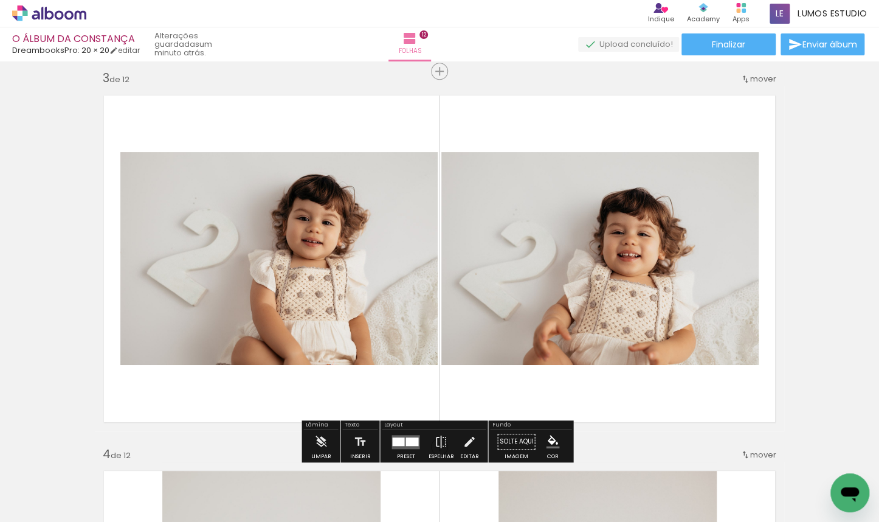
click at [406, 437] on quentale-layouter at bounding box center [406, 441] width 28 height 14
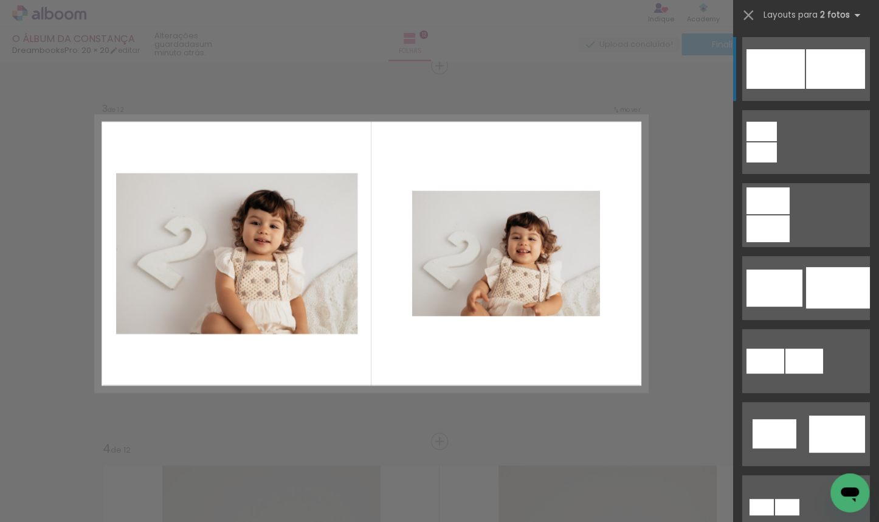
scroll to position [233, 0]
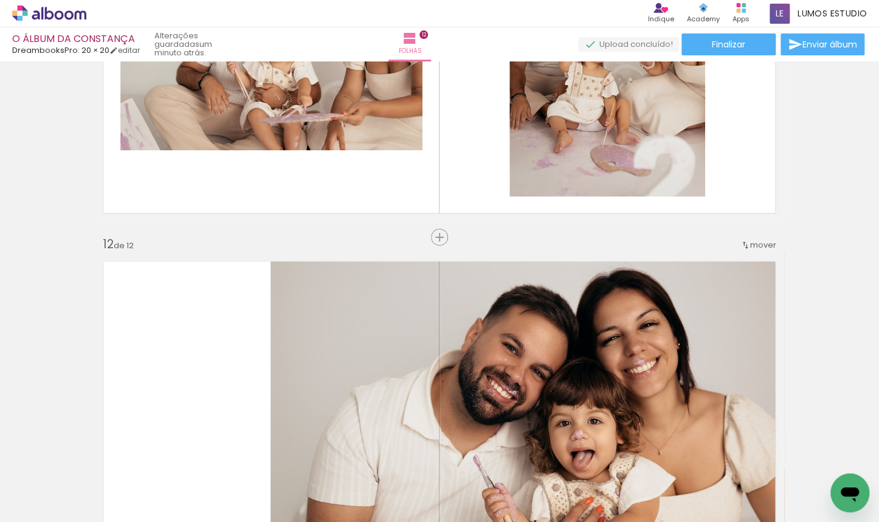
scroll to position [3835, 0]
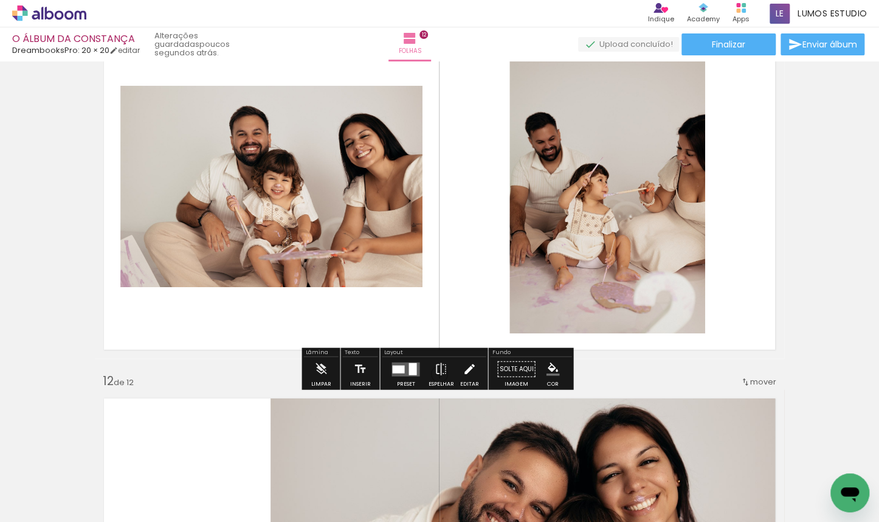
click at [463, 369] on iron-icon at bounding box center [469, 369] width 13 height 24
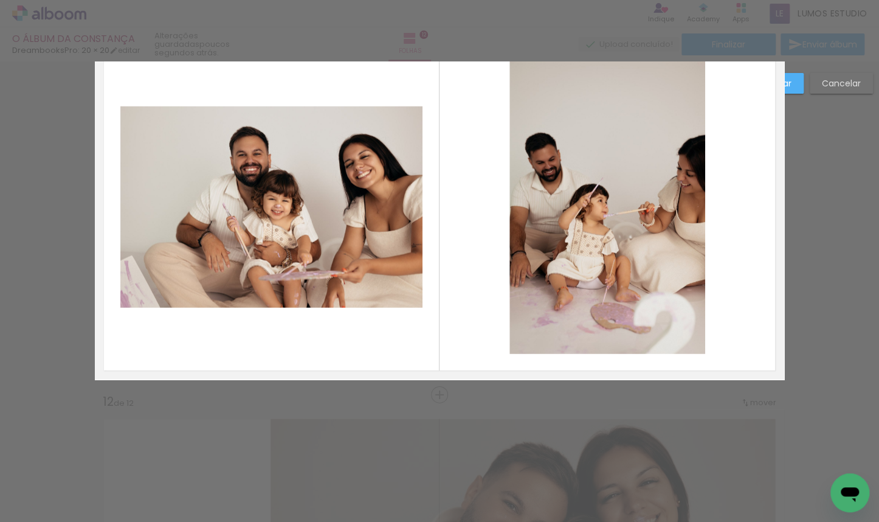
scroll to position [3768, 0]
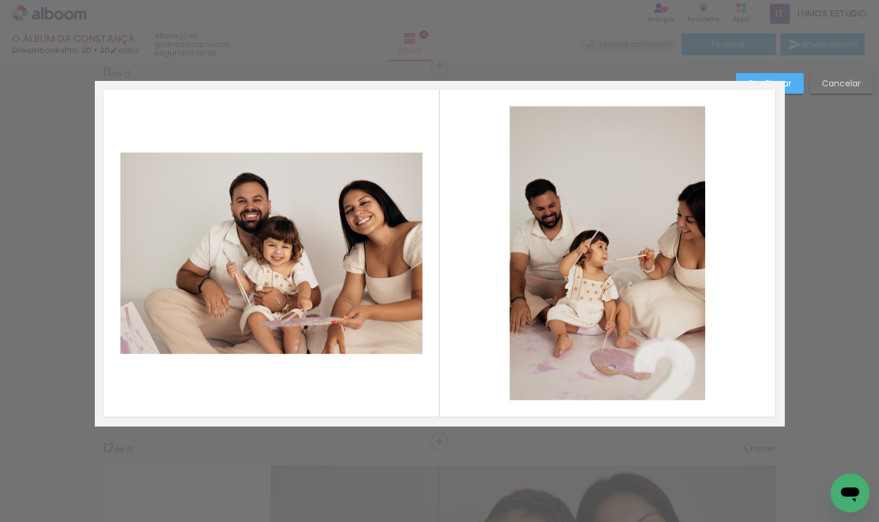
click at [271, 248] on quentale-photo at bounding box center [271, 253] width 302 height 201
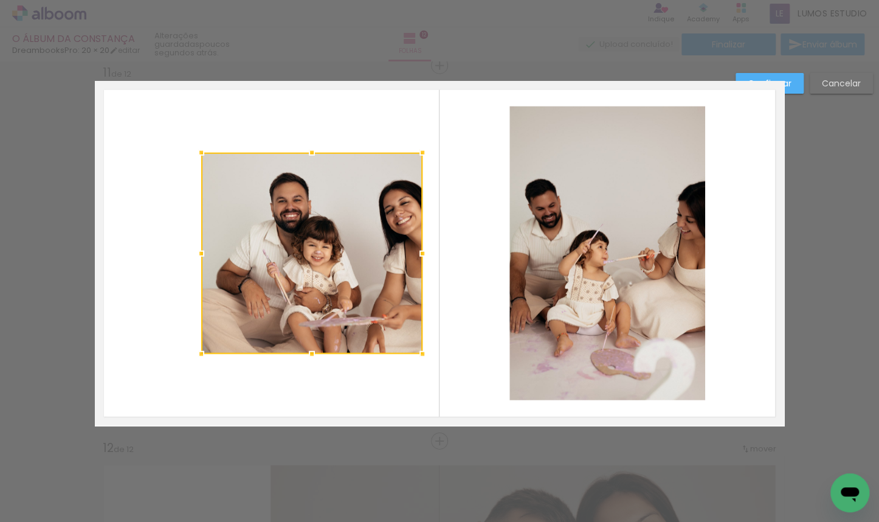
drag, startPoint x: 119, startPoint y: 251, endPoint x: 200, endPoint y: 263, distance: 81.7
click at [200, 263] on div at bounding box center [201, 253] width 24 height 24
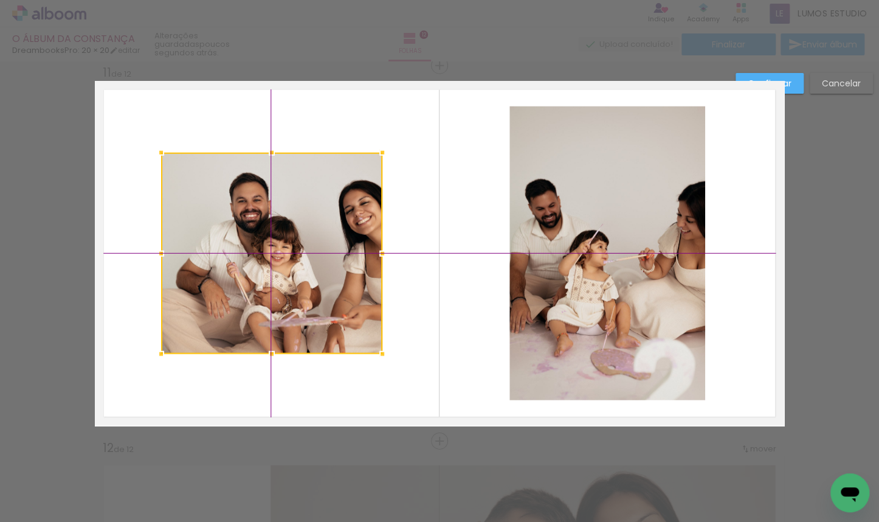
drag, startPoint x: 292, startPoint y: 262, endPoint x: 251, endPoint y: 262, distance: 40.8
click at [251, 262] on div at bounding box center [271, 253] width 221 height 201
click at [292, 251] on div at bounding box center [271, 253] width 221 height 201
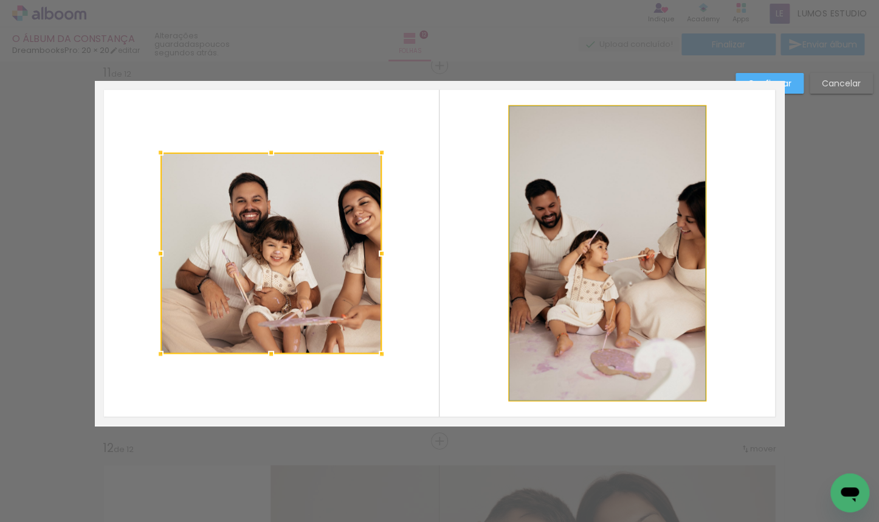
drag, startPoint x: 577, startPoint y: 182, endPoint x: 562, endPoint y: 221, distance: 42.1
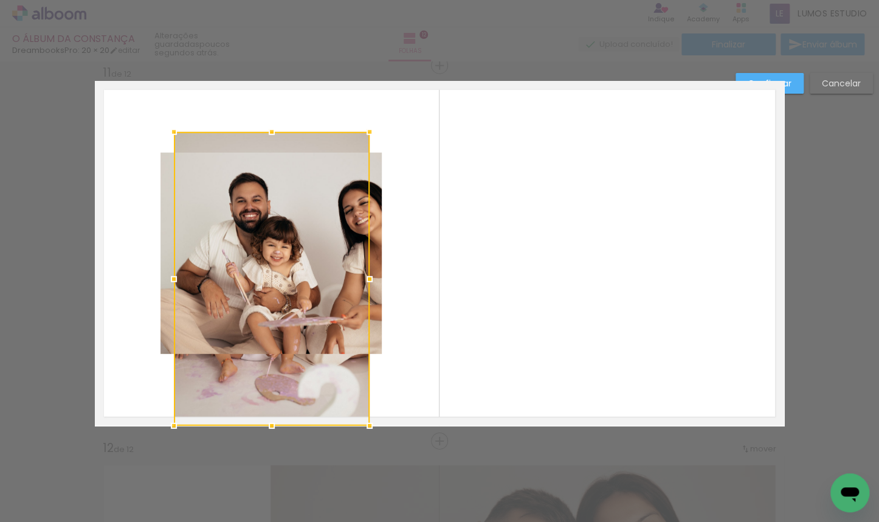
drag, startPoint x: 563, startPoint y: 158, endPoint x: 227, endPoint y: 274, distance: 355.5
click at [227, 274] on div at bounding box center [272, 279] width 196 height 294
drag, startPoint x: 234, startPoint y: 140, endPoint x: 231, endPoint y: 158, distance: 18.4
click at [225, 156] on div at bounding box center [272, 279] width 196 height 294
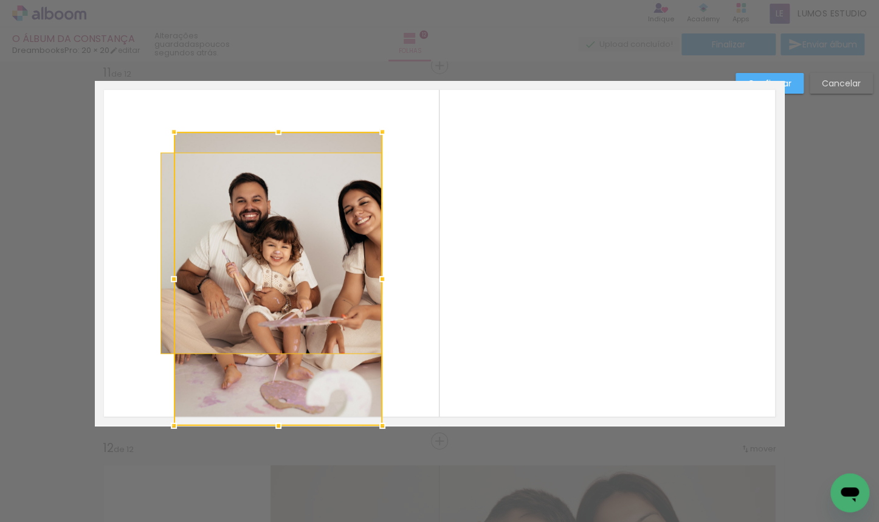
drag, startPoint x: 369, startPoint y: 279, endPoint x: 381, endPoint y: 279, distance: 12.8
click at [381, 279] on div at bounding box center [382, 279] width 24 height 24
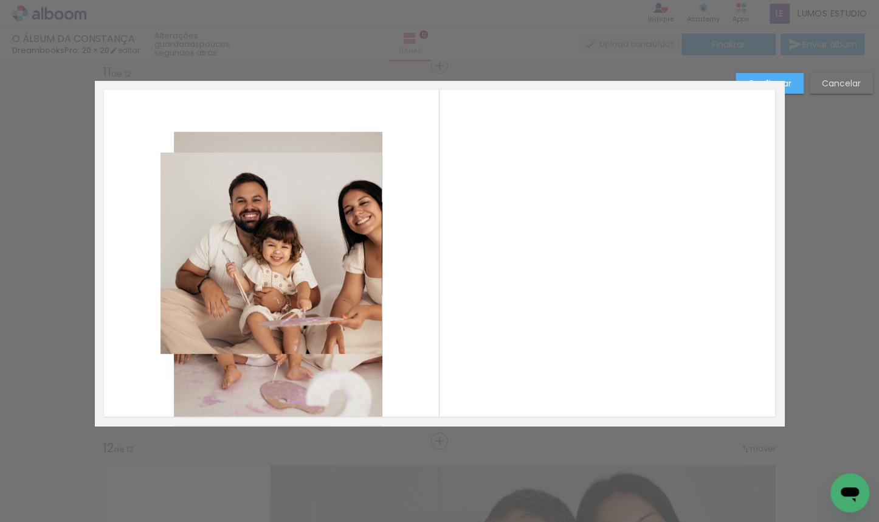
click at [214, 129] on quentale-layouter at bounding box center [440, 253] width 690 height 345
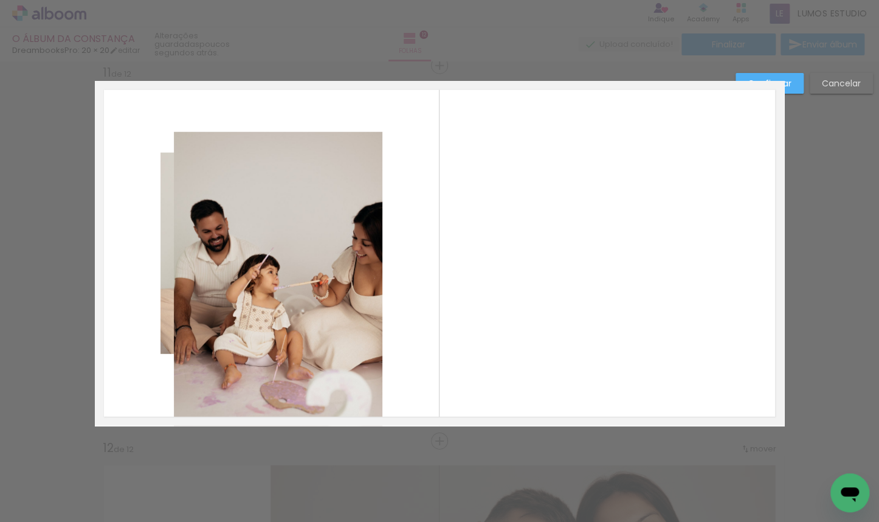
click at [212, 138] on quentale-photo at bounding box center [278, 279] width 209 height 294
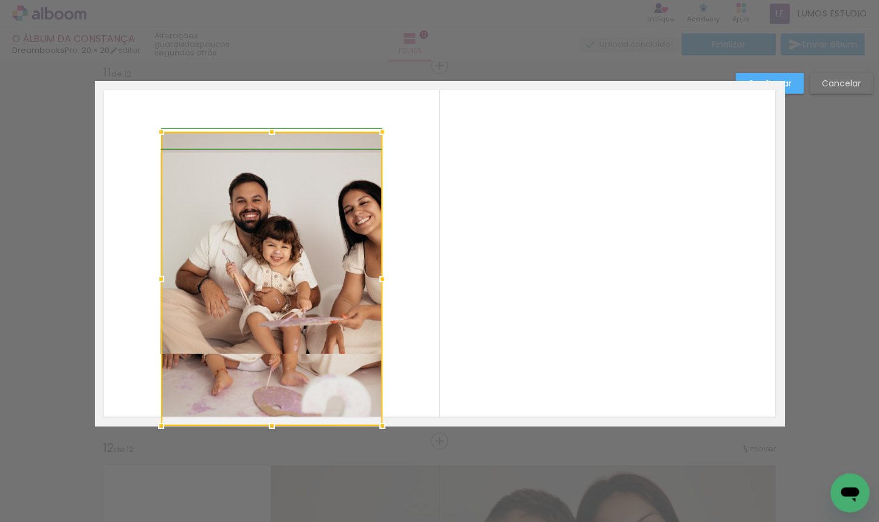
drag, startPoint x: 173, startPoint y: 277, endPoint x: 163, endPoint y: 279, distance: 9.9
click at [163, 279] on div at bounding box center [161, 279] width 24 height 24
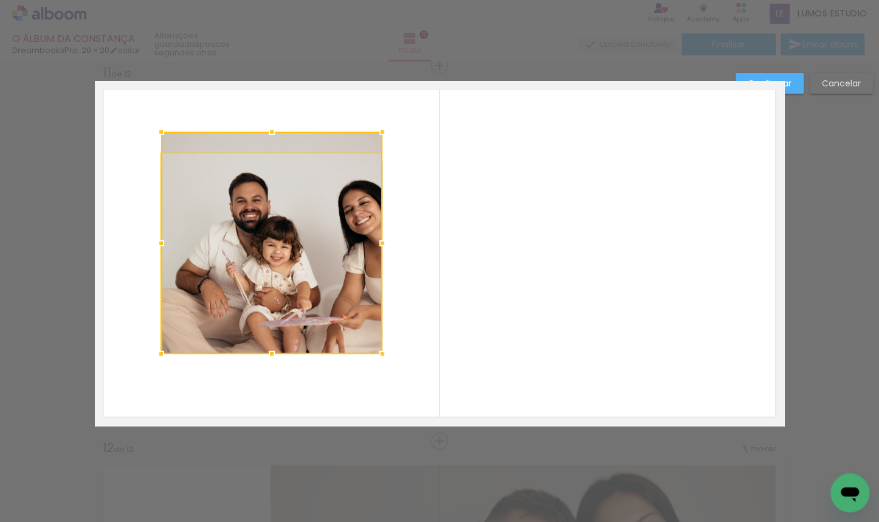
drag, startPoint x: 266, startPoint y: 423, endPoint x: 258, endPoint y: 352, distance: 72.1
click at [260, 352] on div at bounding box center [272, 354] width 24 height 24
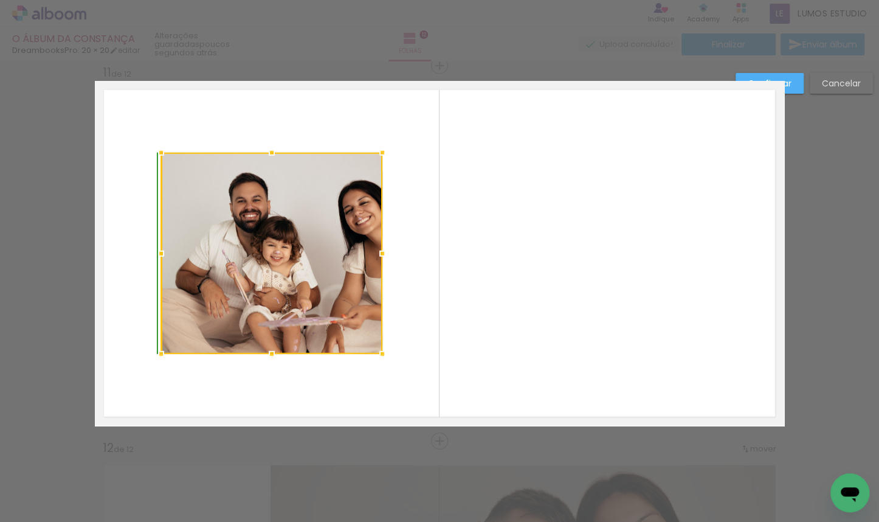
drag, startPoint x: 267, startPoint y: 131, endPoint x: 267, endPoint y: 149, distance: 18.2
click at [267, 149] on div at bounding box center [272, 152] width 24 height 24
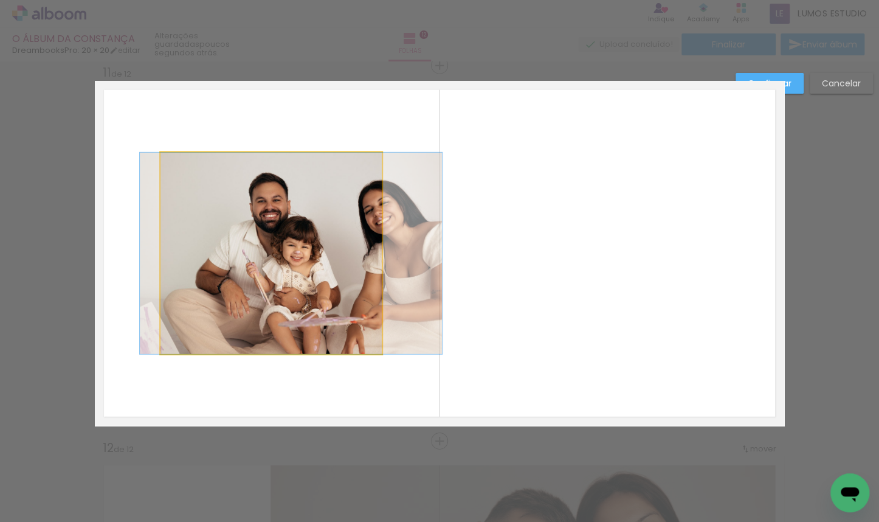
drag, startPoint x: 262, startPoint y: 229, endPoint x: 280, endPoint y: 244, distance: 23.3
click at [0, 0] on slot at bounding box center [0, 0] width 0 height 0
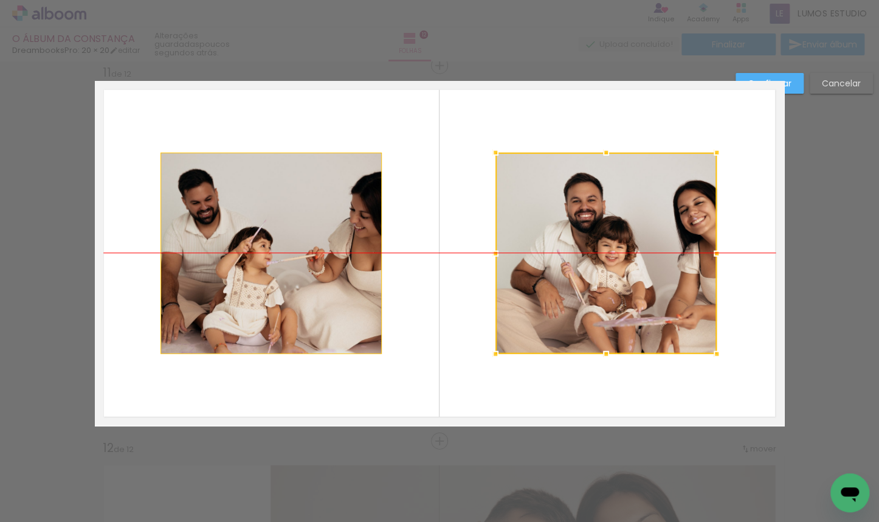
drag, startPoint x: 287, startPoint y: 260, endPoint x: 622, endPoint y: 260, distance: 334.5
click at [622, 260] on div at bounding box center [606, 253] width 221 height 201
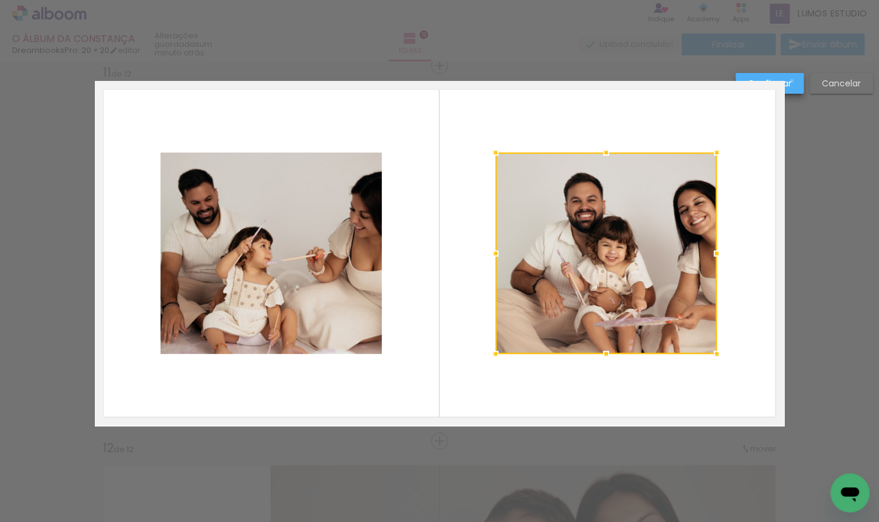
click at [792, 81] on paper-button "Confirmar" at bounding box center [770, 83] width 68 height 21
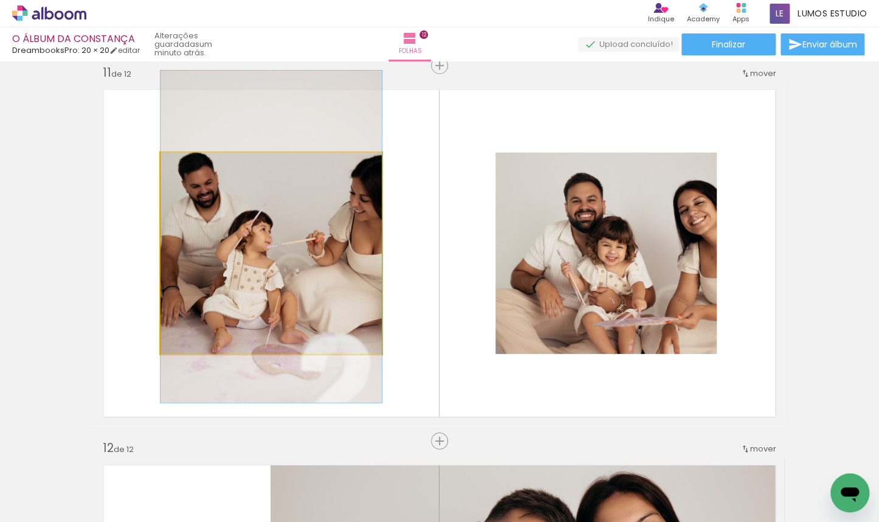
drag, startPoint x: 317, startPoint y: 274, endPoint x: 319, endPoint y: 258, distance: 16.5
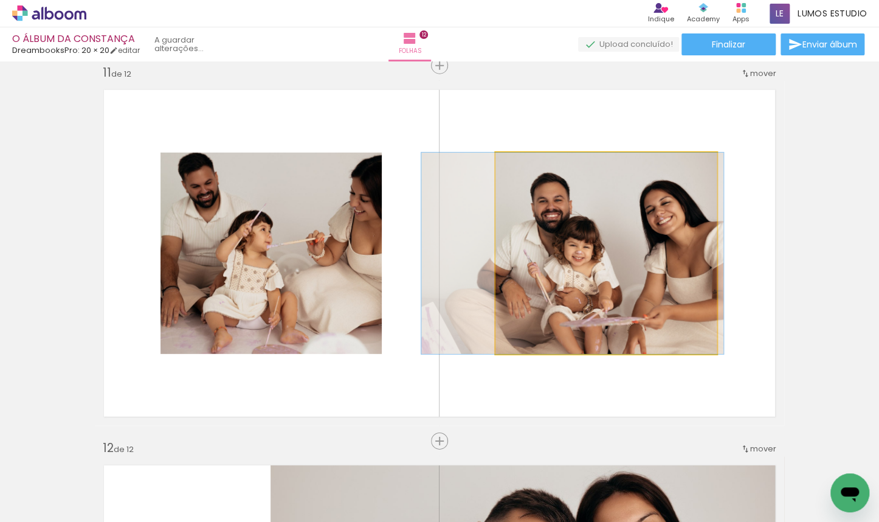
drag, startPoint x: 604, startPoint y: 267, endPoint x: 570, endPoint y: 269, distance: 33.5
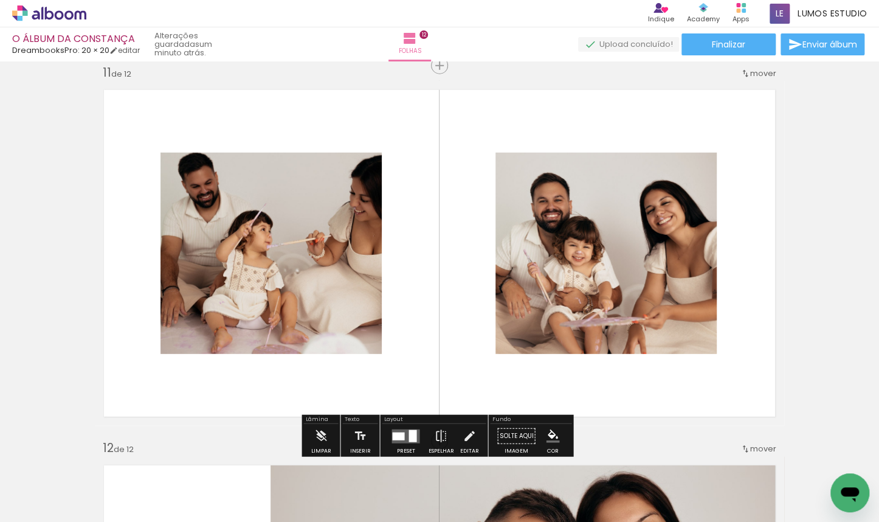
click at [726, 120] on quentale-layouter at bounding box center [440, 253] width 690 height 345
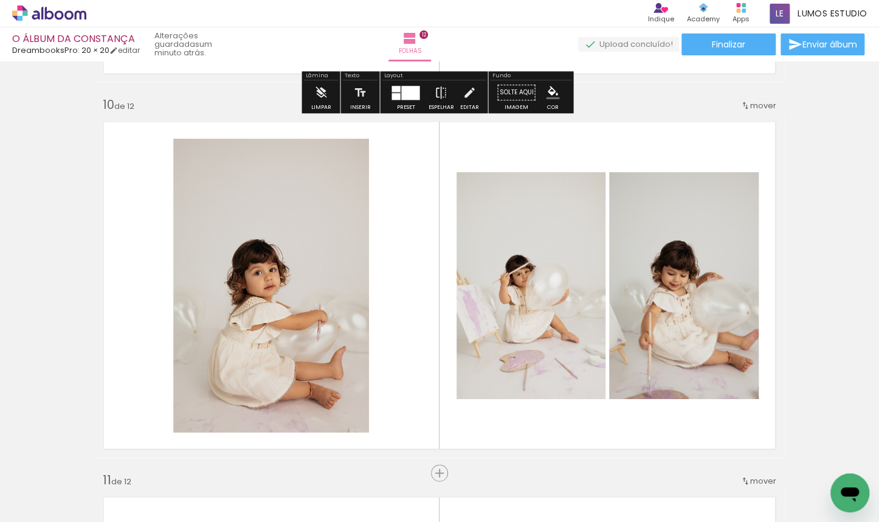
scroll to position [3406, 0]
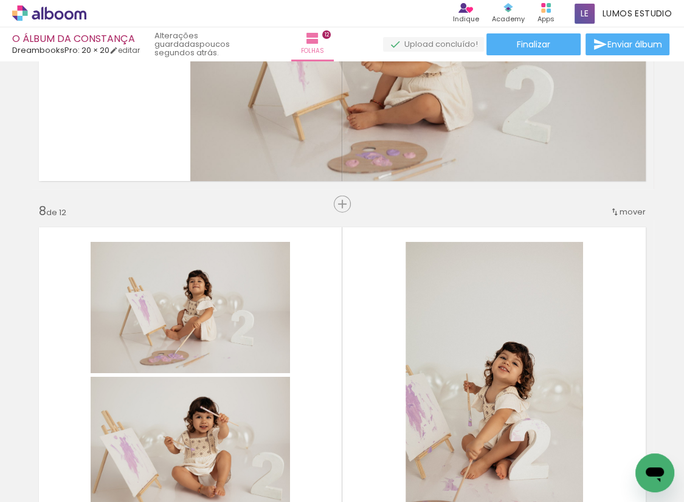
scroll to position [2348, 0]
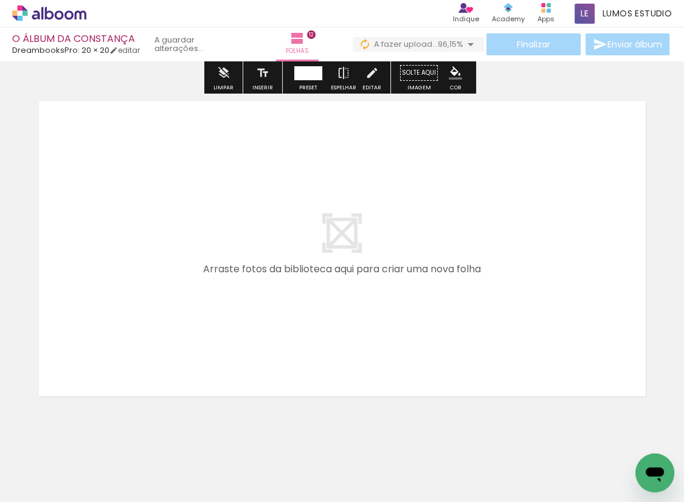
scroll to position [4126, 0]
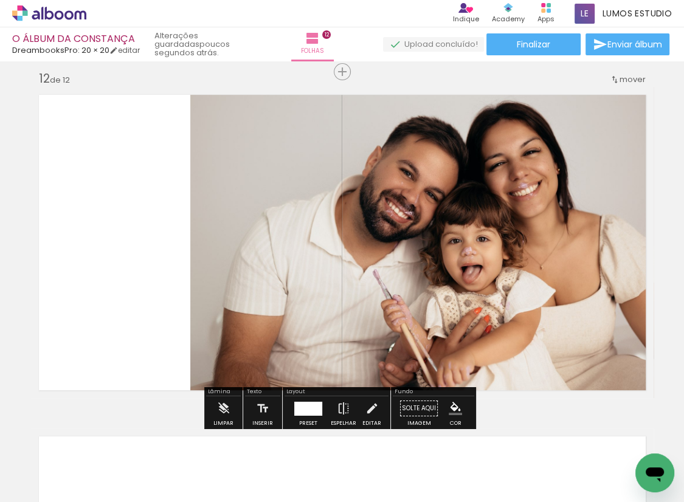
scroll to position [3473, 0]
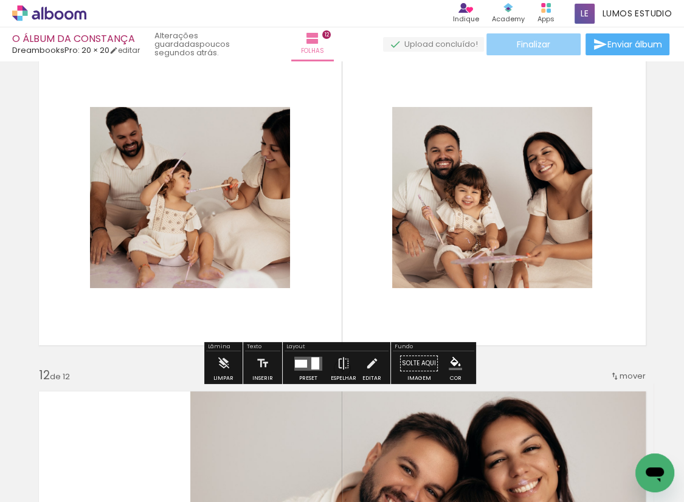
click at [542, 50] on paper-button "Finalizar" at bounding box center [534, 44] width 94 height 22
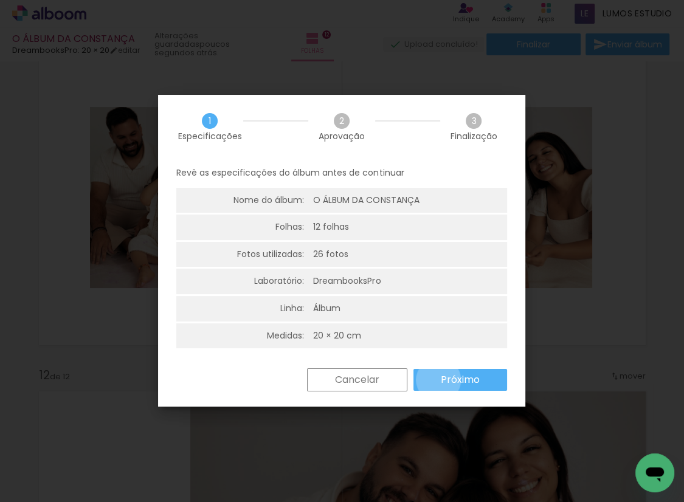
click at [431, 378] on paper-button "Próximo" at bounding box center [461, 380] width 94 height 22
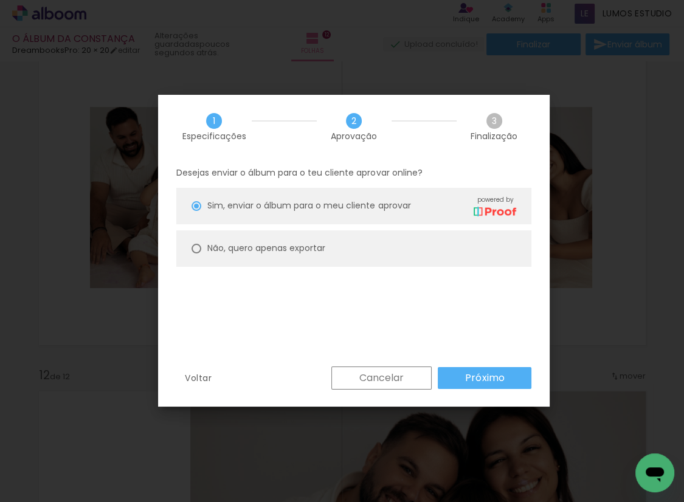
click at [431, 378] on div "Cancelar Próximo" at bounding box center [428, 378] width 206 height 23
click at [0, 0] on slot "Próximo" at bounding box center [0, 0] width 0 height 0
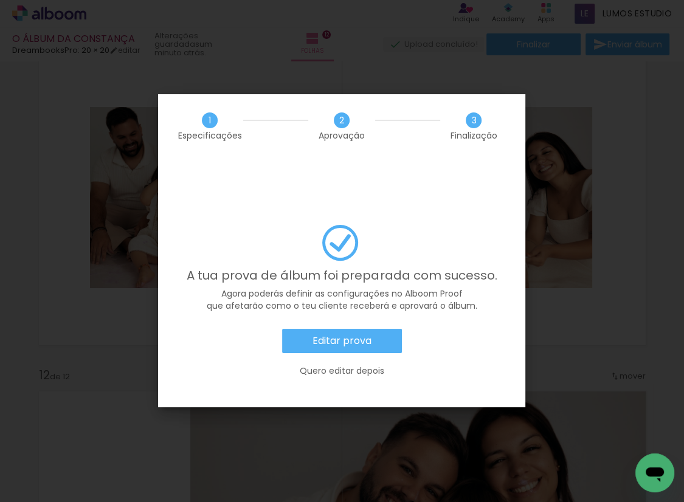
click at [0, 0] on slot "Editar prova" at bounding box center [0, 0] width 0 height 0
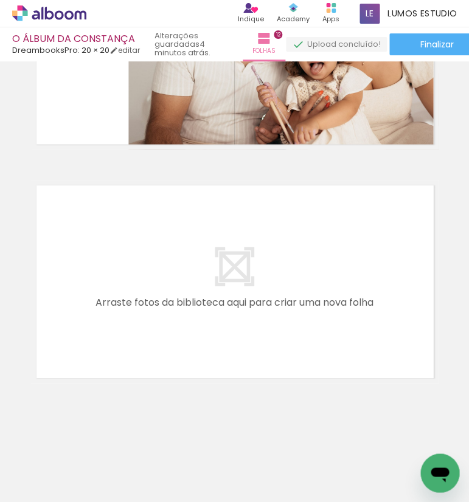
scroll to position [233, 0]
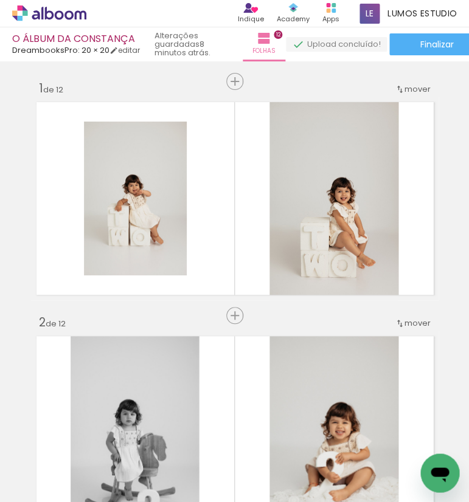
scroll to position [233, 0]
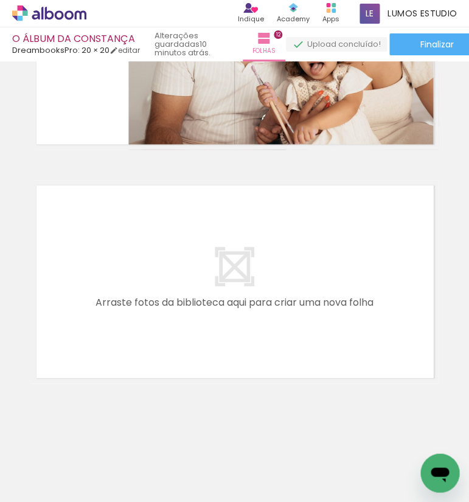
scroll to position [233, 0]
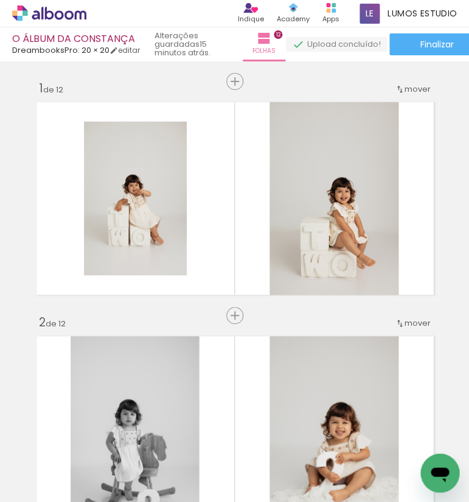
scroll to position [233, 0]
